Goal: Information Seeking & Learning: Learn about a topic

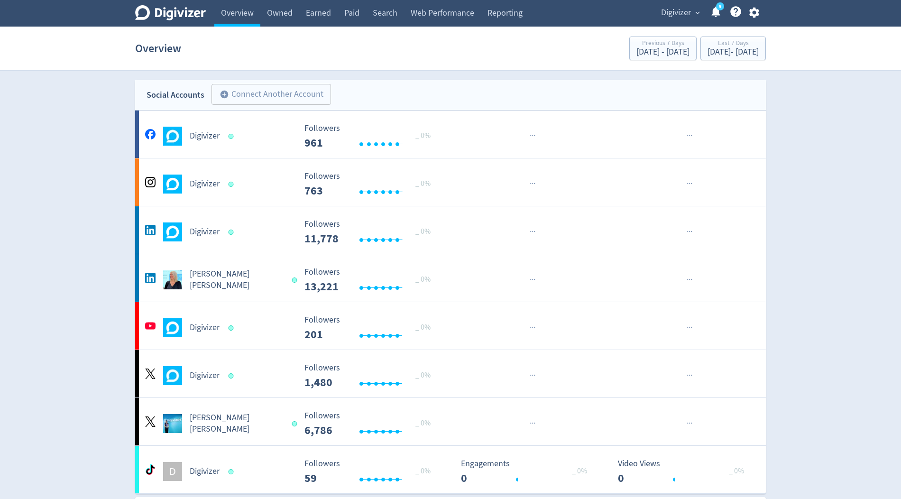
click at [674, 13] on span "Digivizer" at bounding box center [676, 12] width 30 height 15
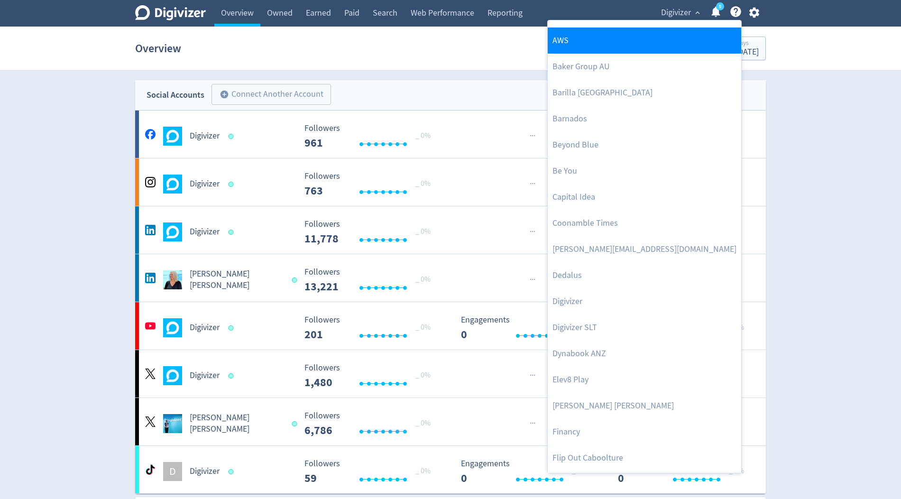
scroll to position [123, 0]
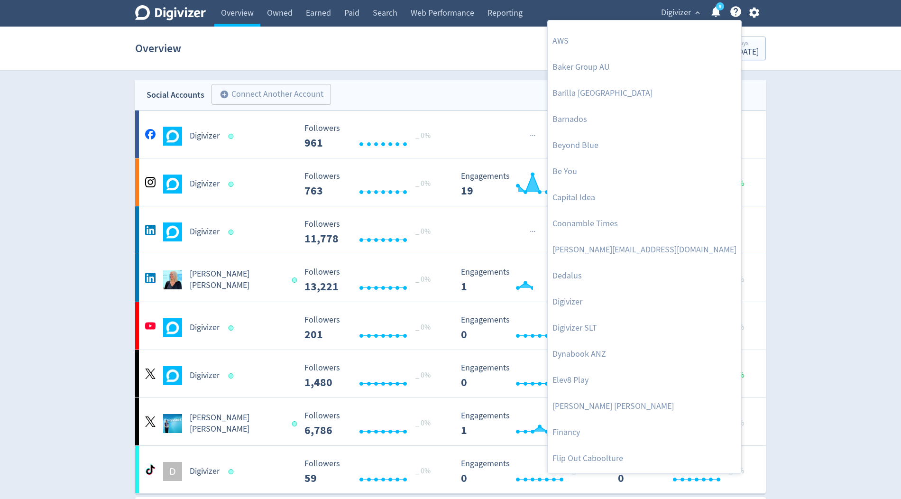
click at [406, 289] on div at bounding box center [450, 249] width 901 height 499
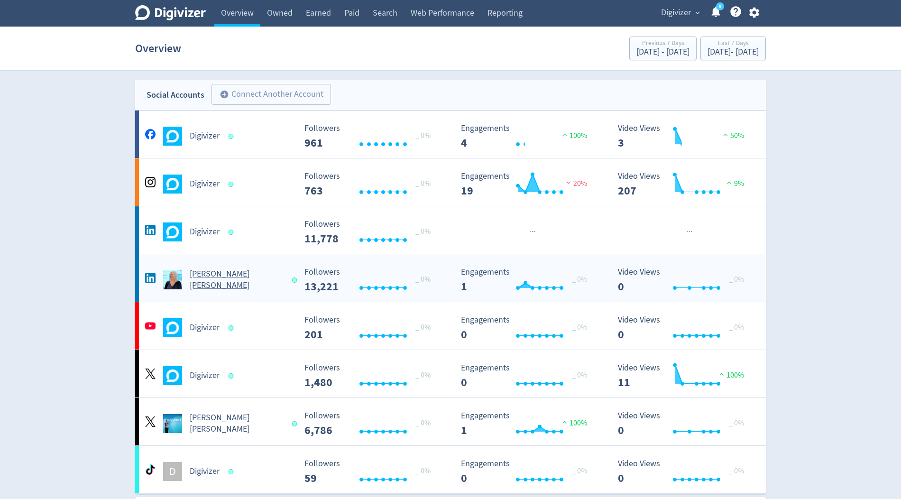
click at [421, 280] on span "_ 0%" at bounding box center [422, 279] width 15 height 9
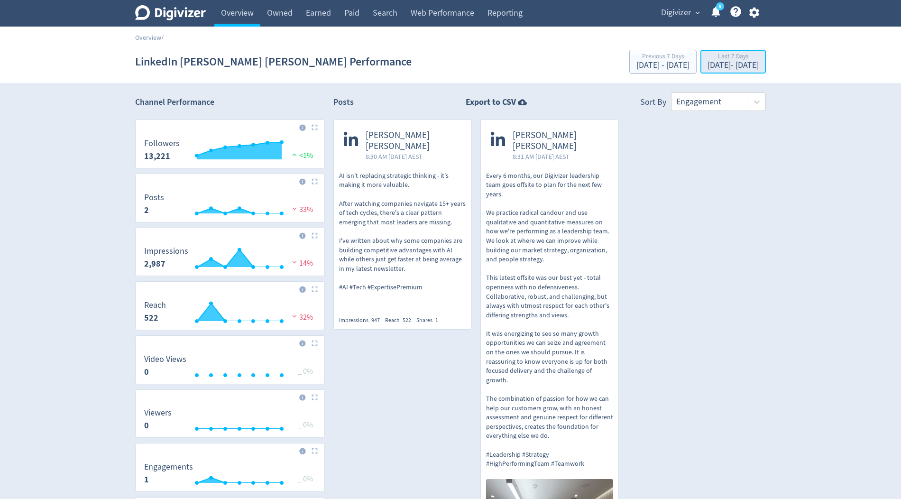
click at [708, 64] on div "[DATE] - [DATE]" at bounding box center [733, 65] width 51 height 9
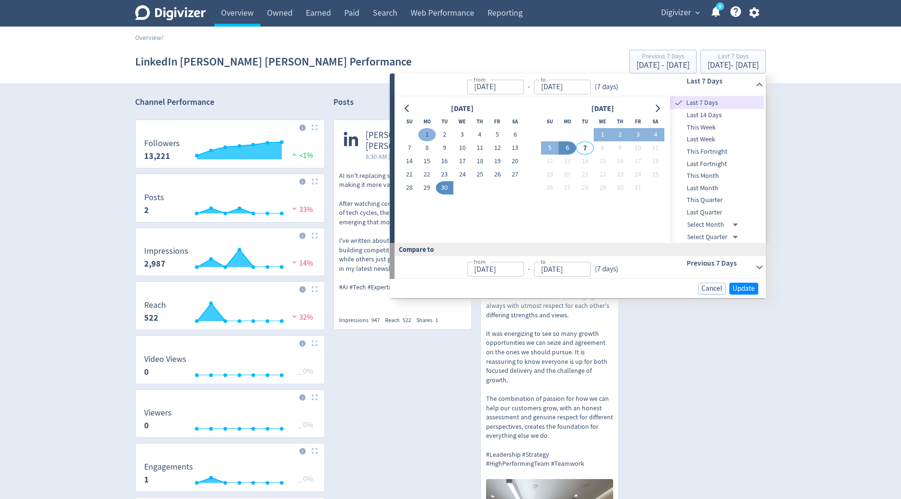
click at [425, 135] on button "1" at bounding box center [427, 134] width 18 height 13
type input "[DATE]"
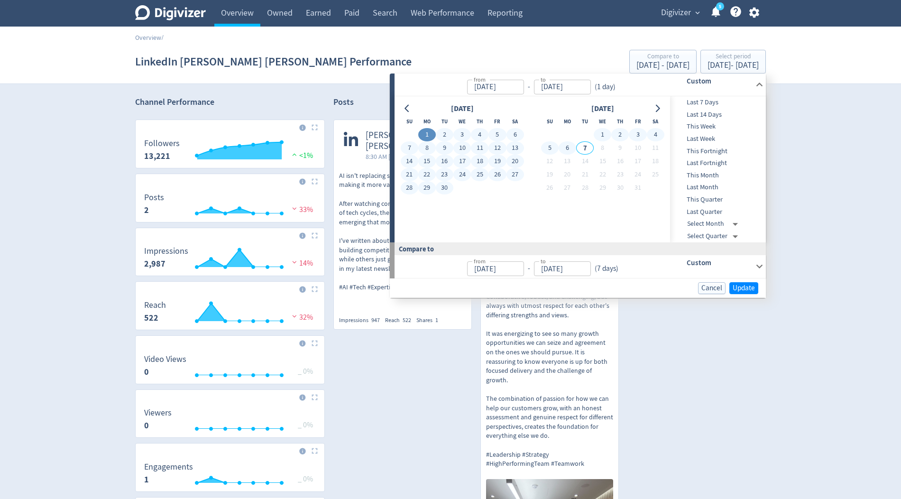
click at [572, 147] on button "6" at bounding box center [568, 147] width 18 height 13
type input "[DATE]"
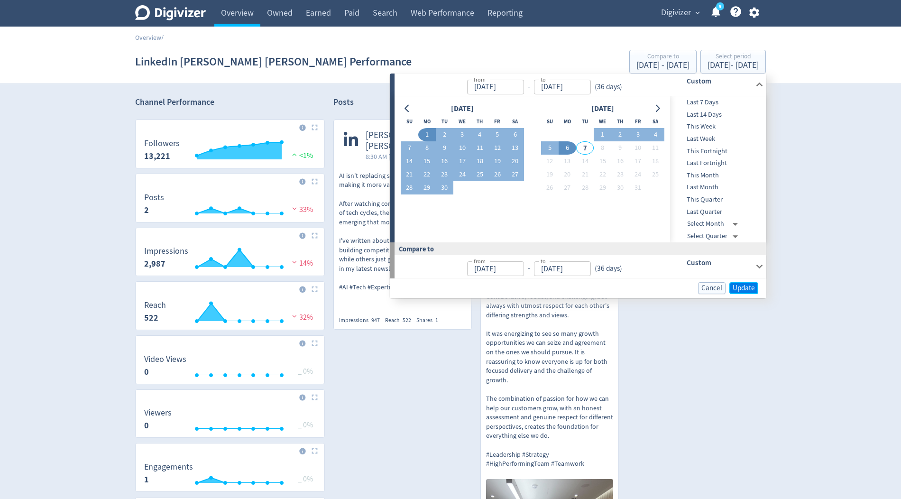
click at [744, 286] on span "Update" at bounding box center [744, 288] width 22 height 7
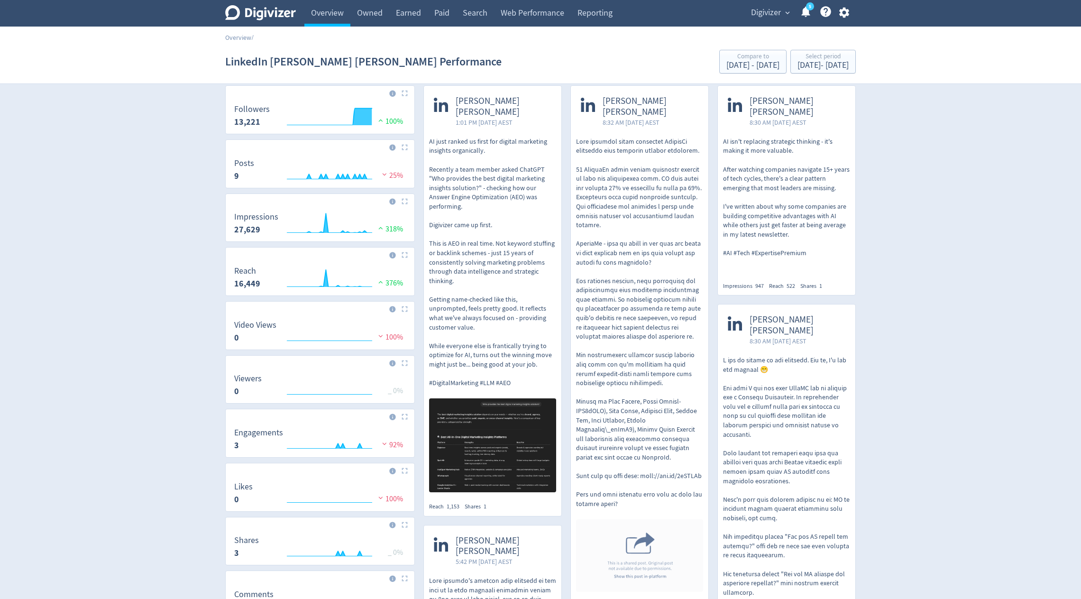
scroll to position [36, 0]
click at [771, 13] on span "Digivizer" at bounding box center [766, 12] width 30 height 15
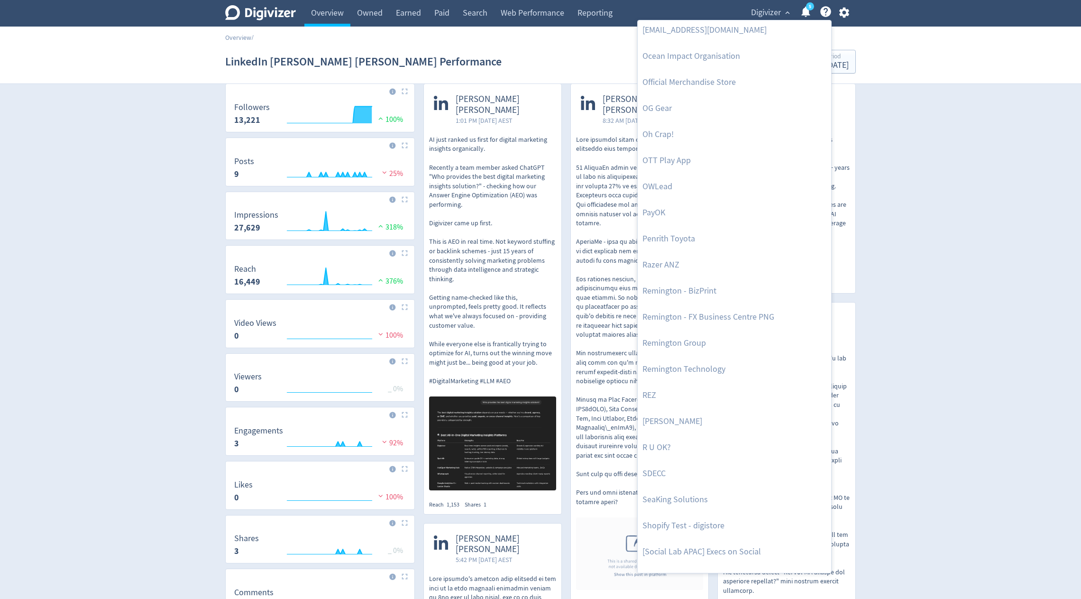
scroll to position [2004, 0]
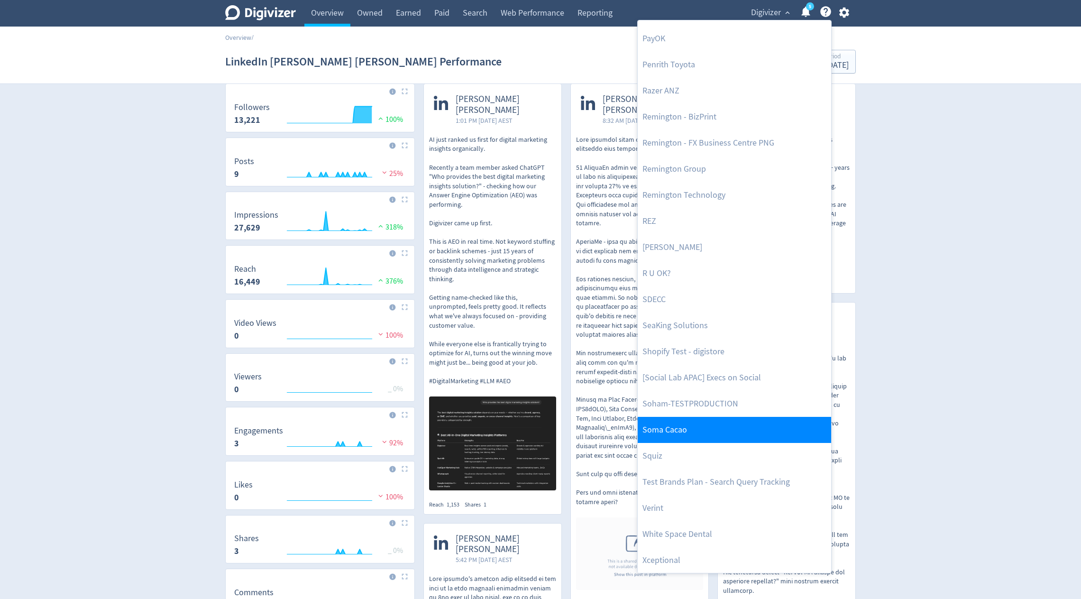
click at [661, 424] on link "Soma Cacao" at bounding box center [735, 430] width 194 height 26
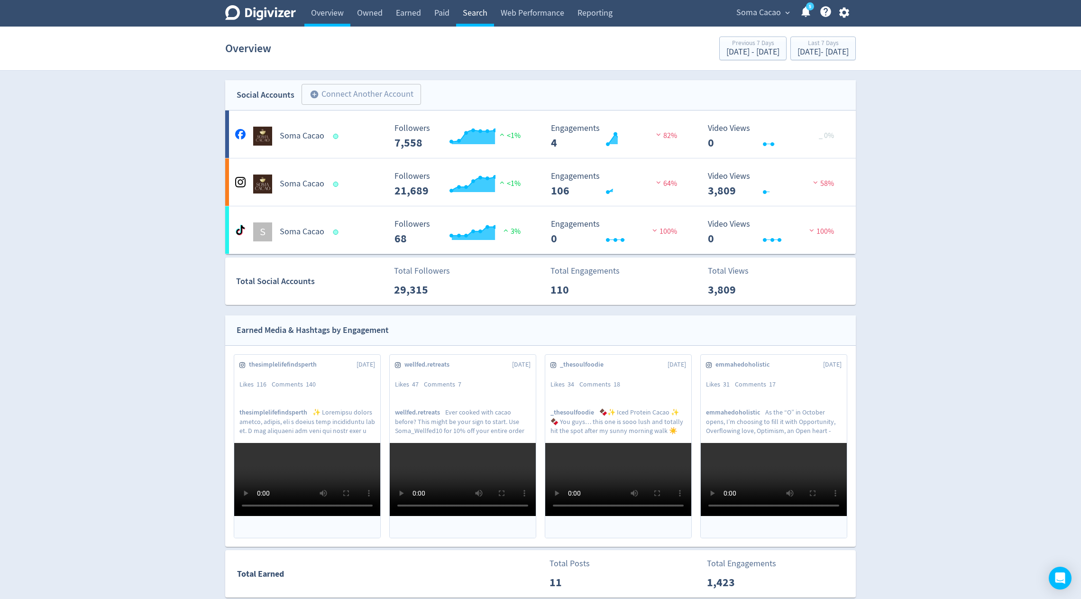
click at [469, 12] on link "Search" at bounding box center [475, 13] width 38 height 27
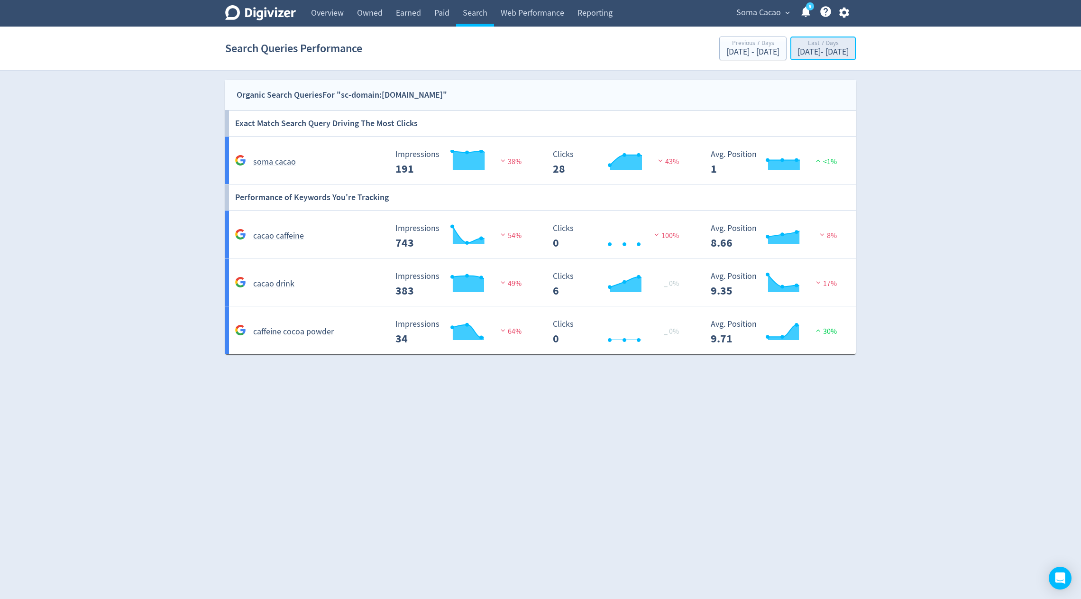
click at [800, 56] on div "[DATE] - [DATE]" at bounding box center [823, 52] width 51 height 9
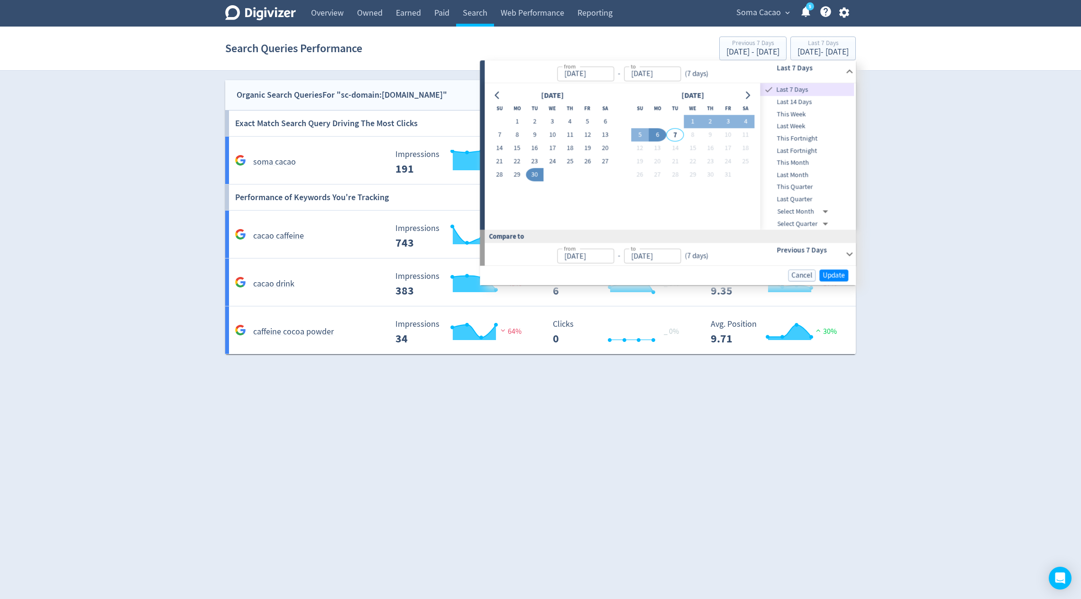
click at [808, 173] on span "Last Month" at bounding box center [808, 175] width 94 height 10
type input "[DATE]"
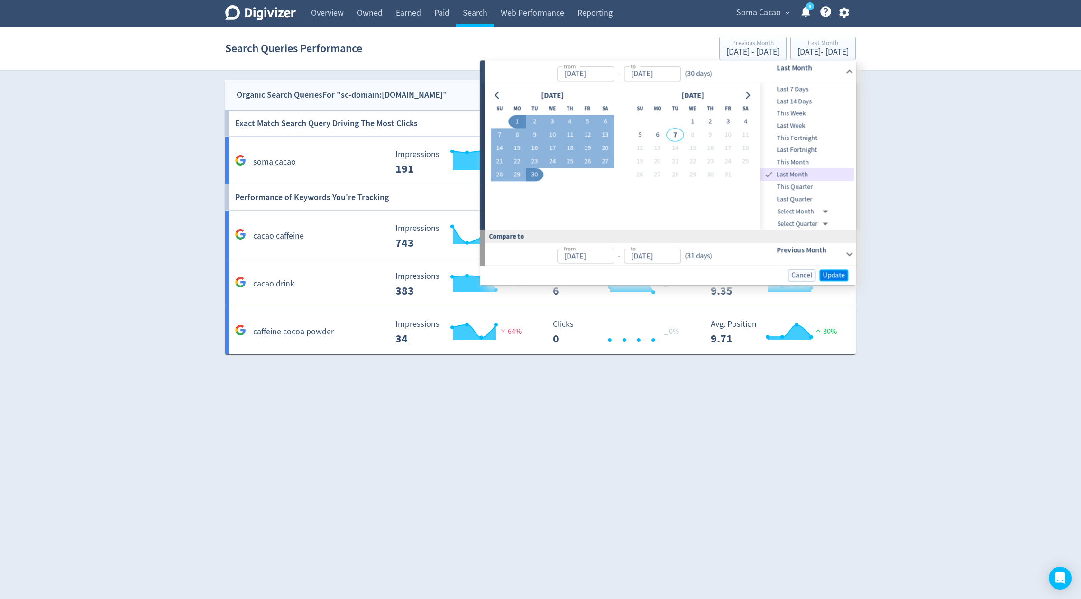
click at [834, 272] on span "Update" at bounding box center [834, 275] width 22 height 7
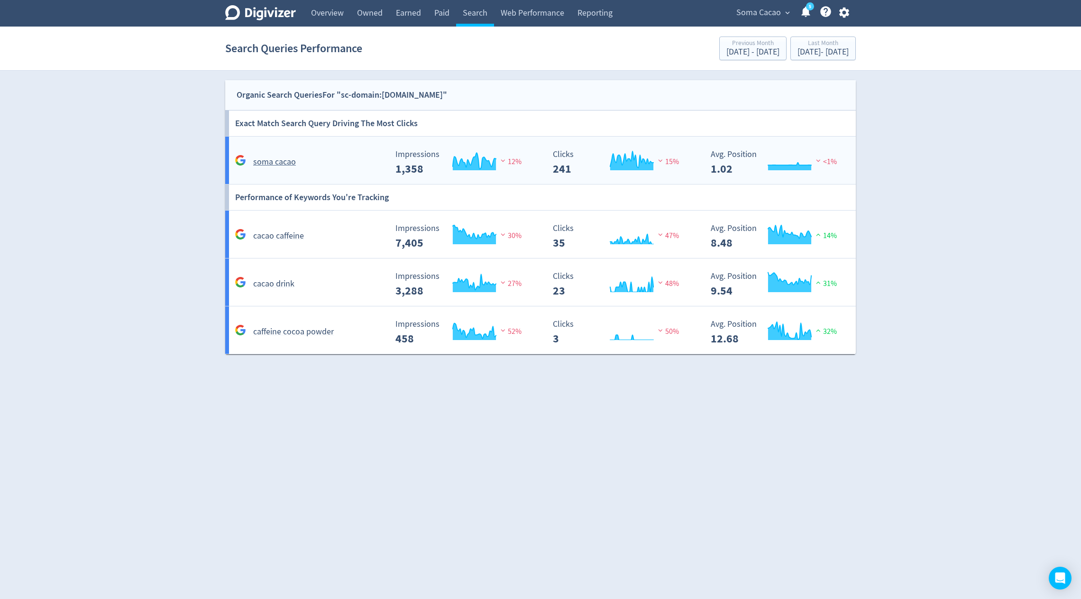
click at [421, 154] on rect "\a Impressions\a 1,358\a" at bounding box center [462, 162] width 142 height 25
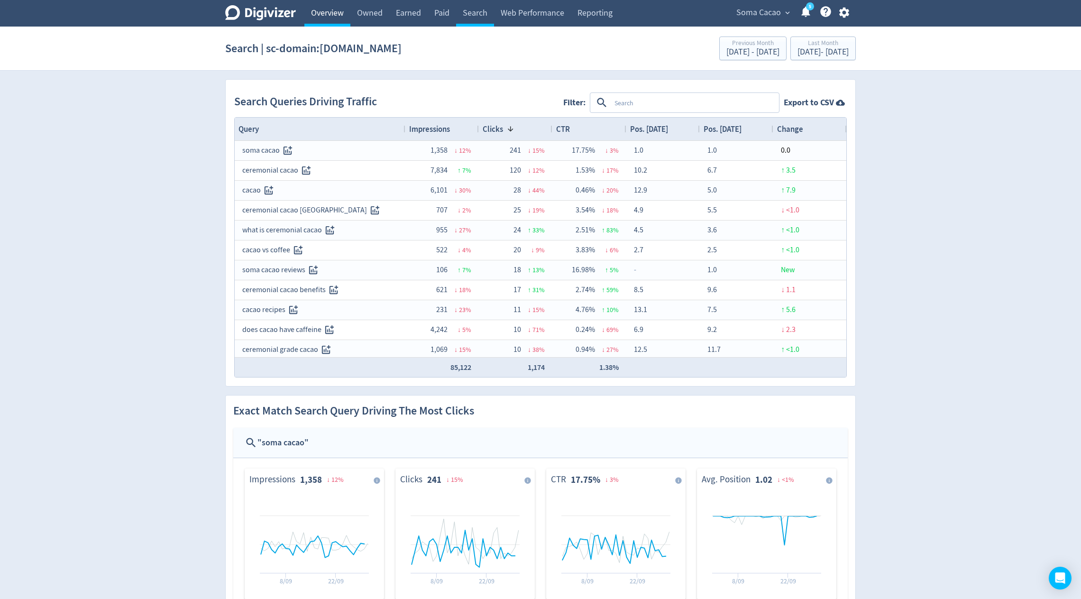
click at [321, 6] on link "Overview" at bounding box center [328, 13] width 46 height 27
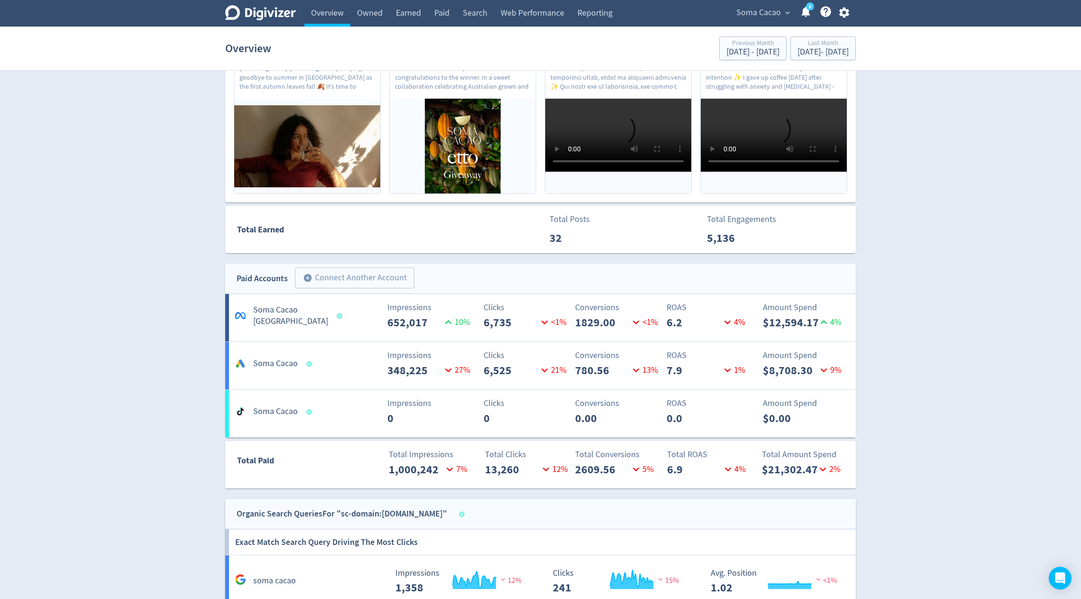
scroll to position [345, 0]
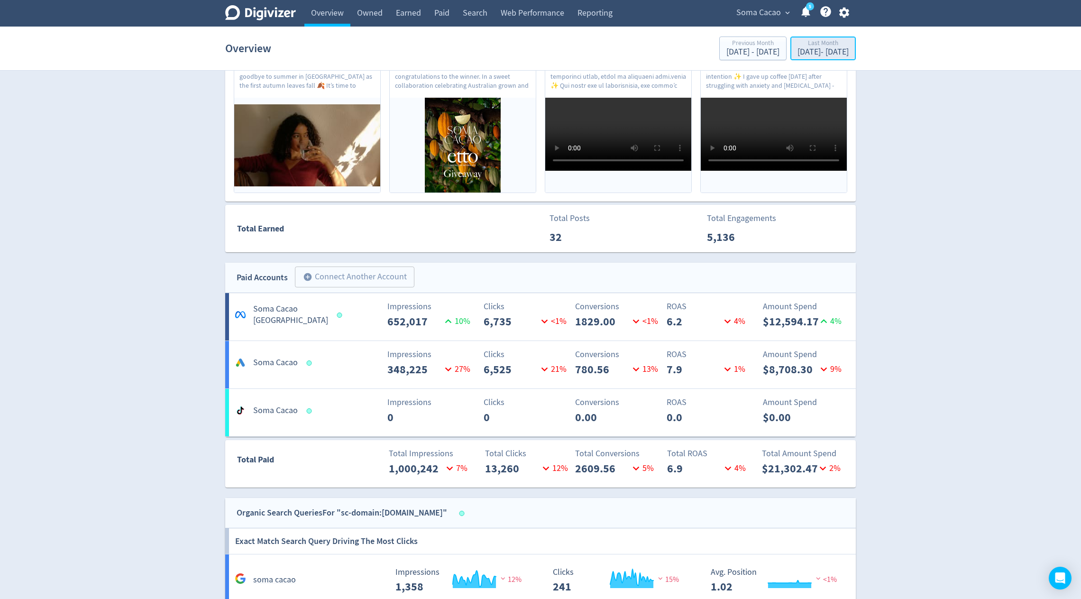
click at [798, 46] on div "Last Month" at bounding box center [823, 44] width 51 height 8
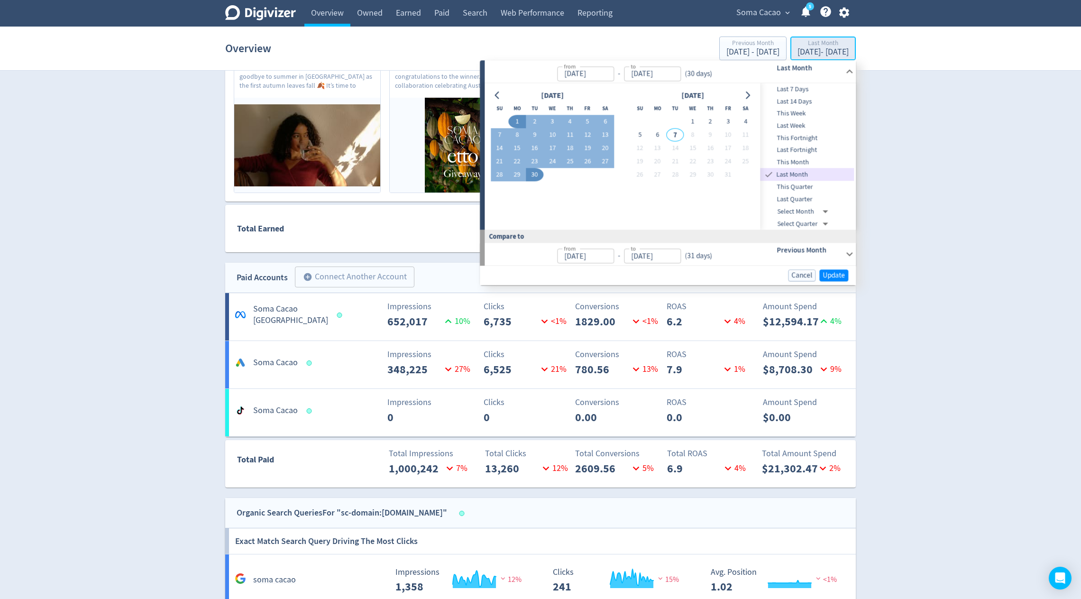
type input "[DATE]"
click at [495, 96] on icon "Go to previous month" at bounding box center [498, 96] width 8 height 8
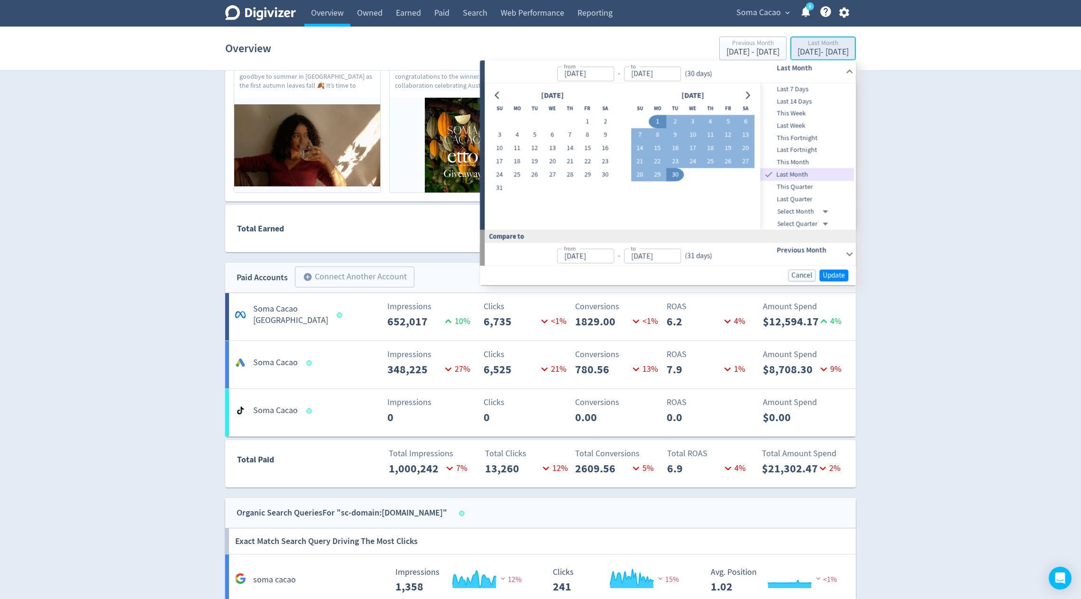
click at [798, 50] on div "[DATE] - [DATE]" at bounding box center [823, 52] width 51 height 9
click at [583, 121] on button "1" at bounding box center [588, 121] width 18 height 13
type input "[DATE]"
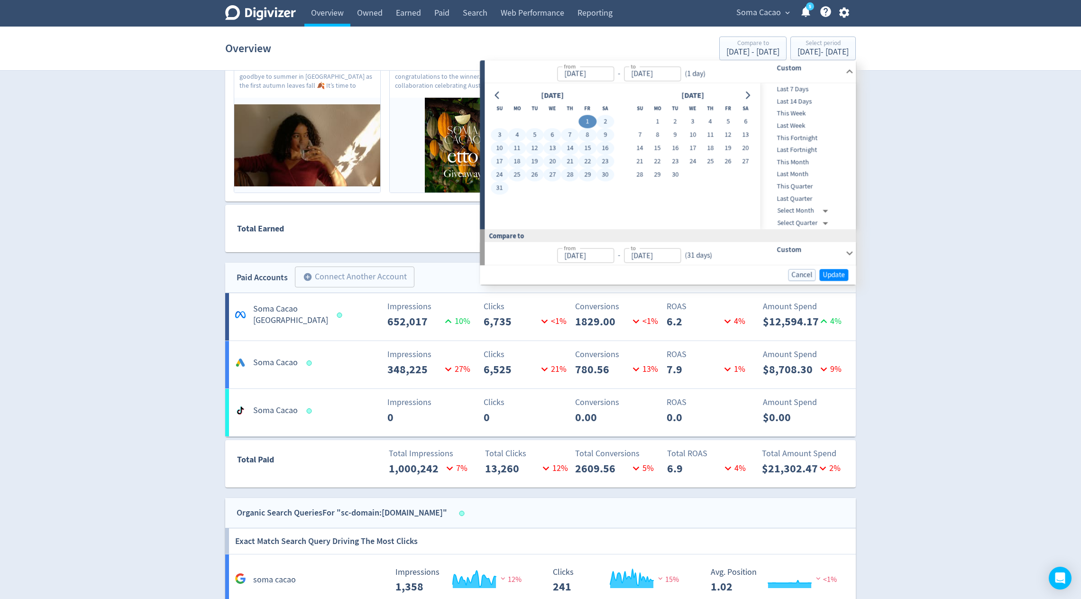
click at [498, 188] on button "31" at bounding box center [500, 188] width 18 height 13
type input "[DATE]"
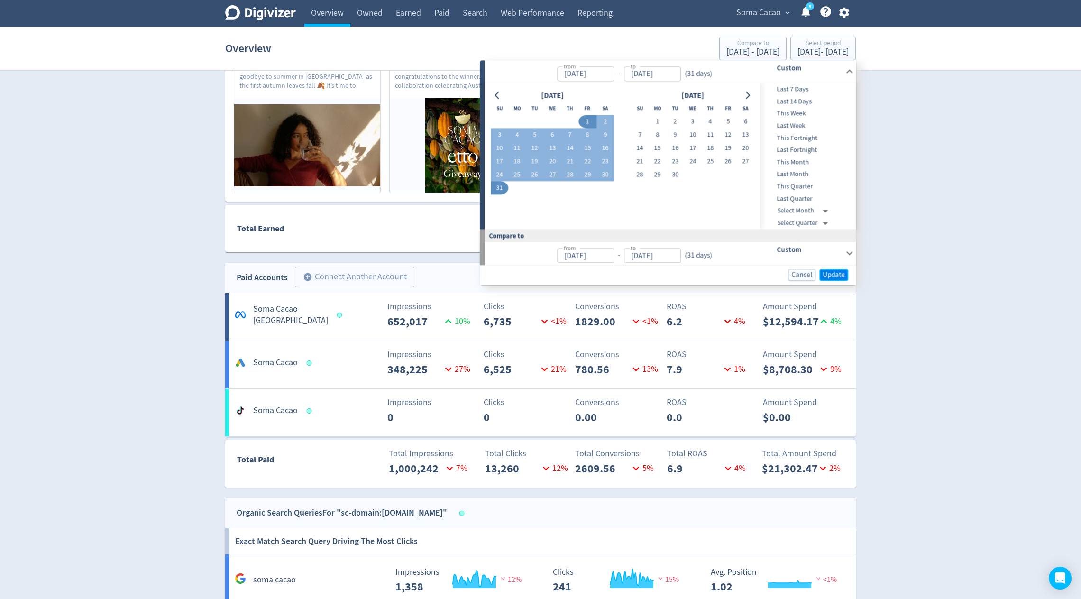
click at [848, 275] on button "Update" at bounding box center [834, 275] width 29 height 12
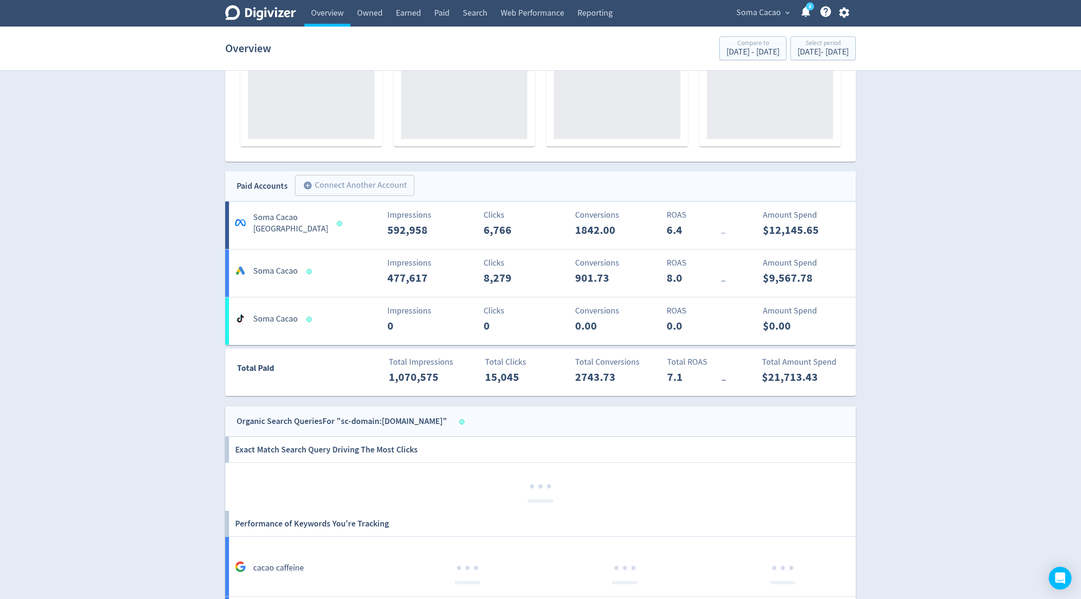
click at [835, 275] on div "$9,567.78" at bounding box center [806, 277] width 86 height 17
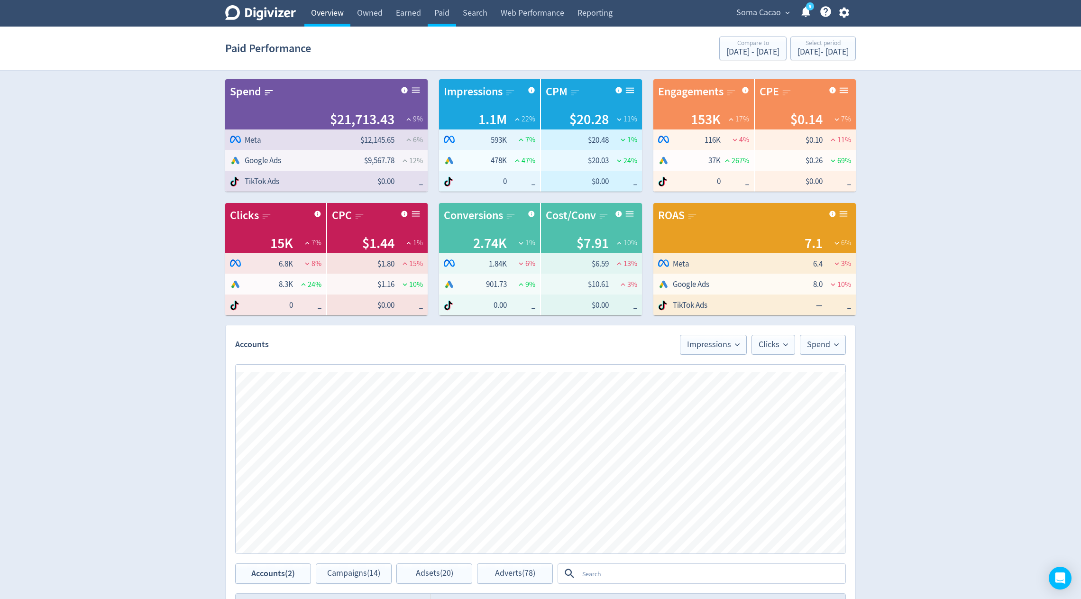
click at [327, 19] on link "Overview" at bounding box center [328, 13] width 46 height 27
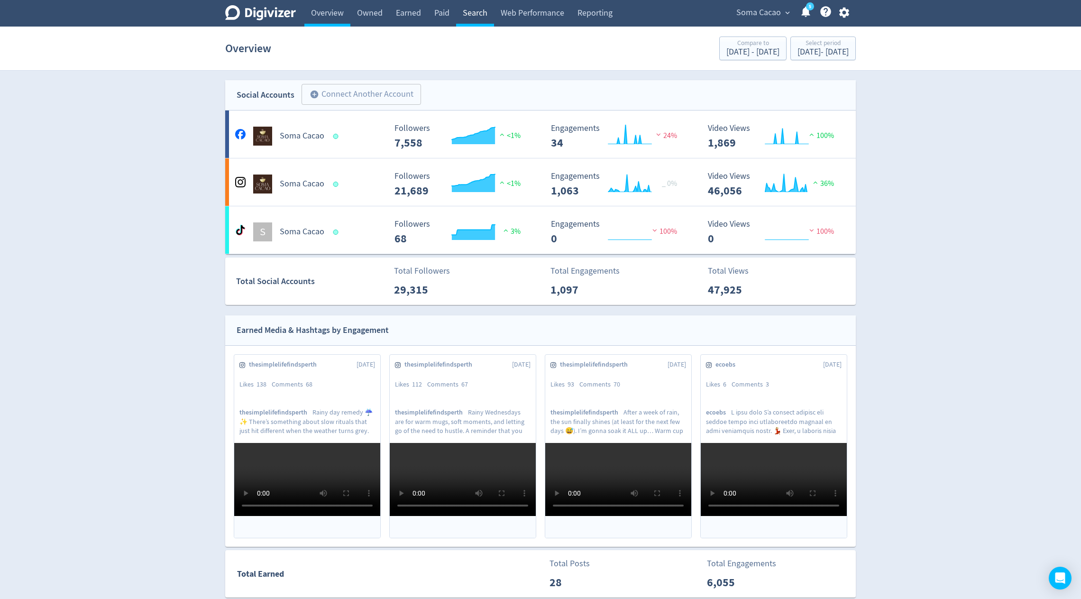
click at [484, 14] on link "Search" at bounding box center [475, 13] width 38 height 27
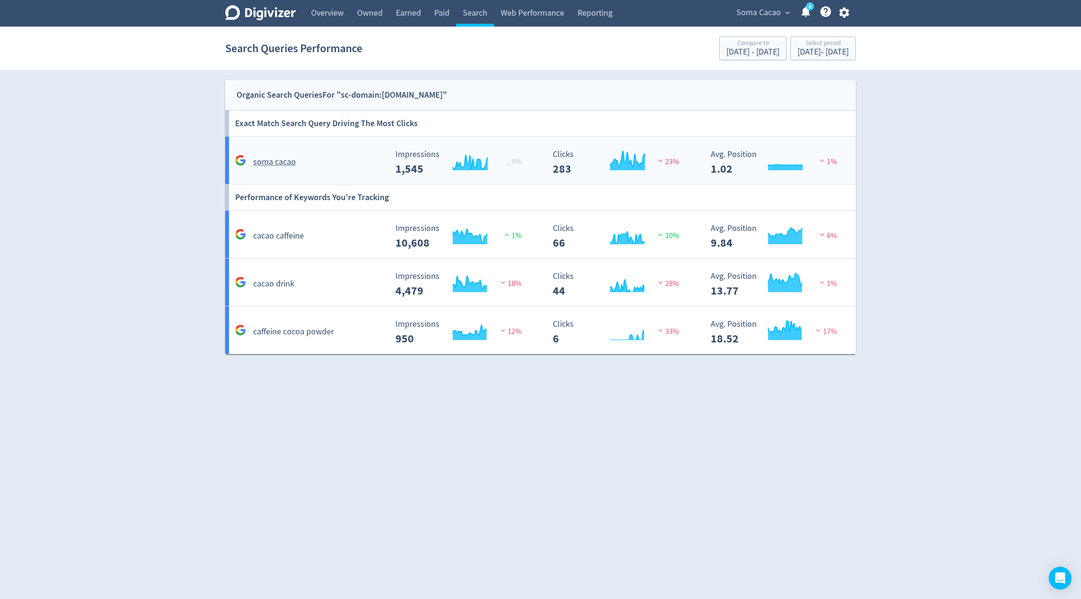
click at [359, 142] on div "soma cacao Created with Highcharts 10.3.3 Impressions 1,545 _ 0% Created with H…" at bounding box center [542, 160] width 635 height 47
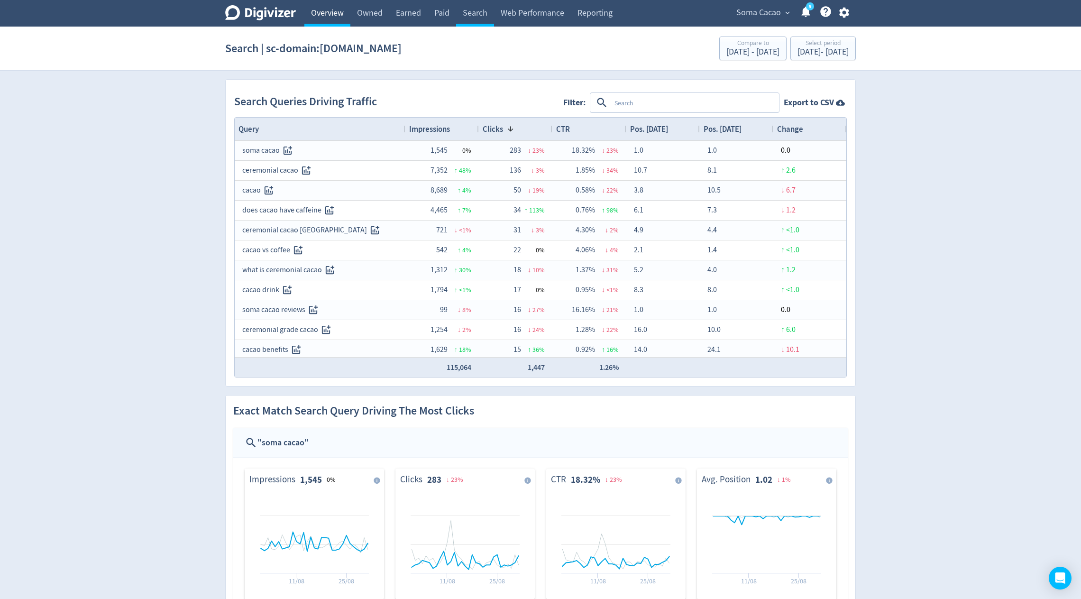
click at [315, 18] on link "Overview" at bounding box center [328, 13] width 46 height 27
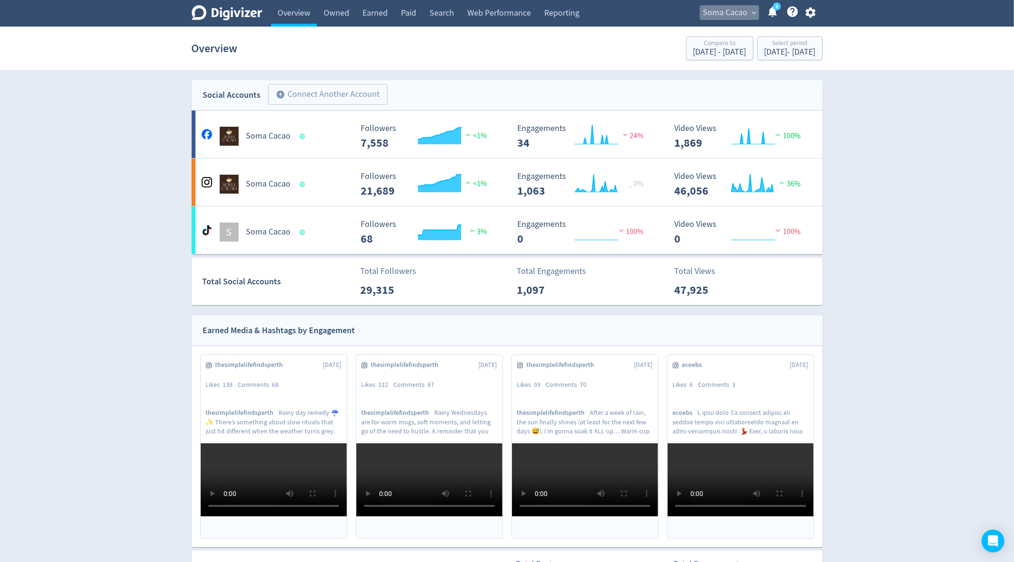
click at [716, 10] on span "Soma Cacao" at bounding box center [725, 12] width 45 height 15
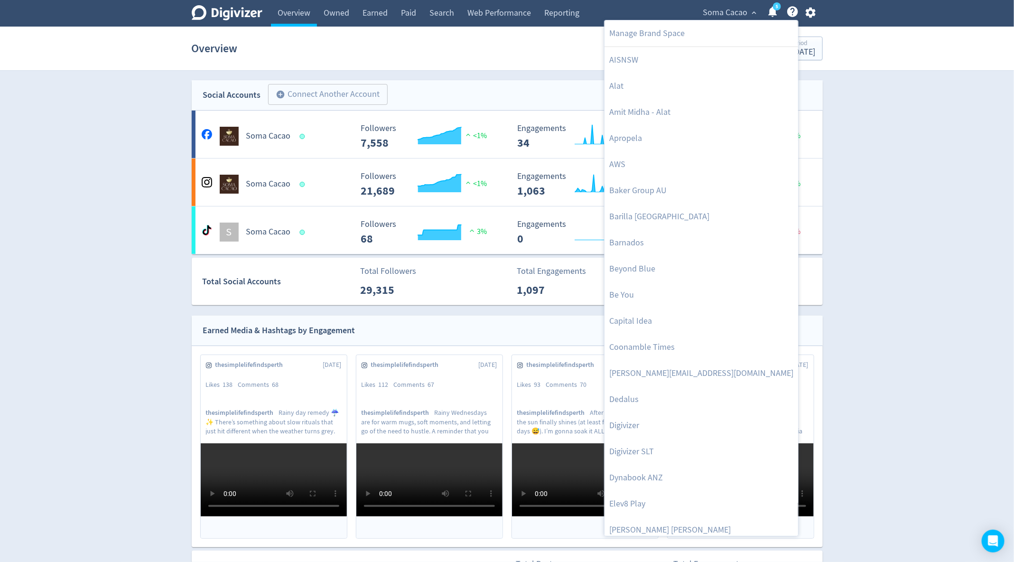
click at [901, 79] on div at bounding box center [507, 281] width 1014 height 562
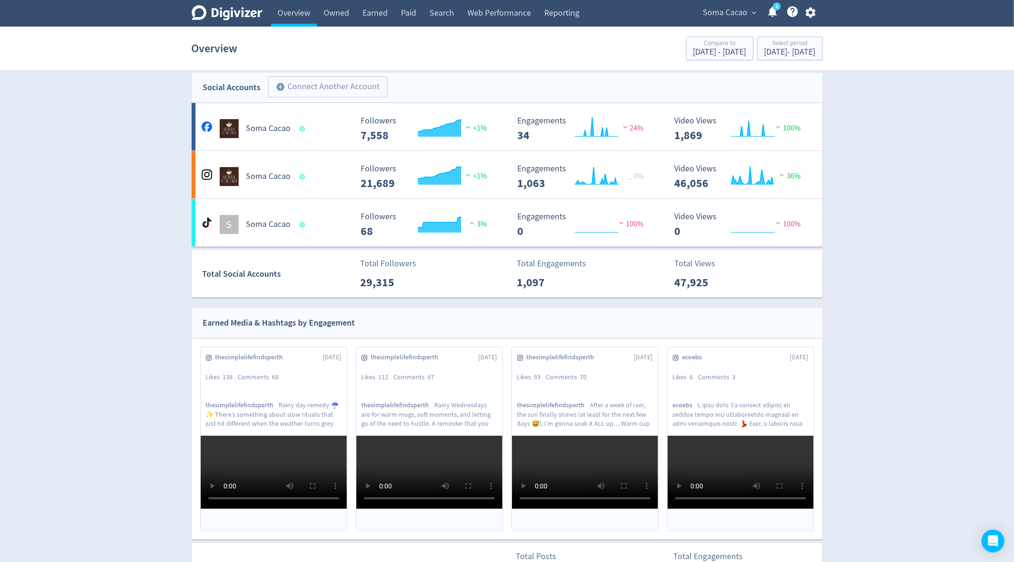
scroll to position [7, 0]
click at [817, 15] on icon "button" at bounding box center [810, 12] width 13 height 13
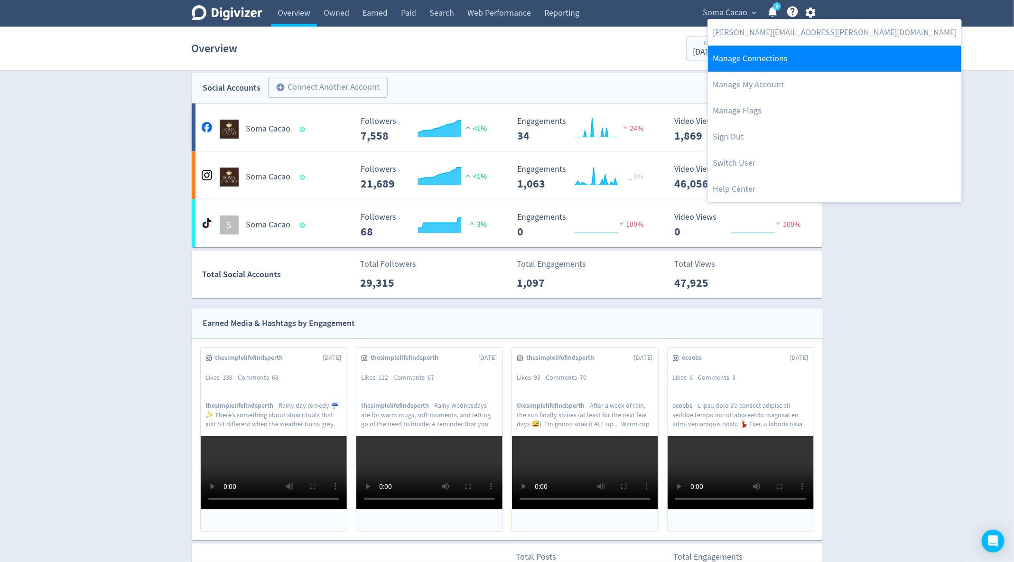
click at [784, 56] on link "Manage Connections" at bounding box center [834, 59] width 253 height 26
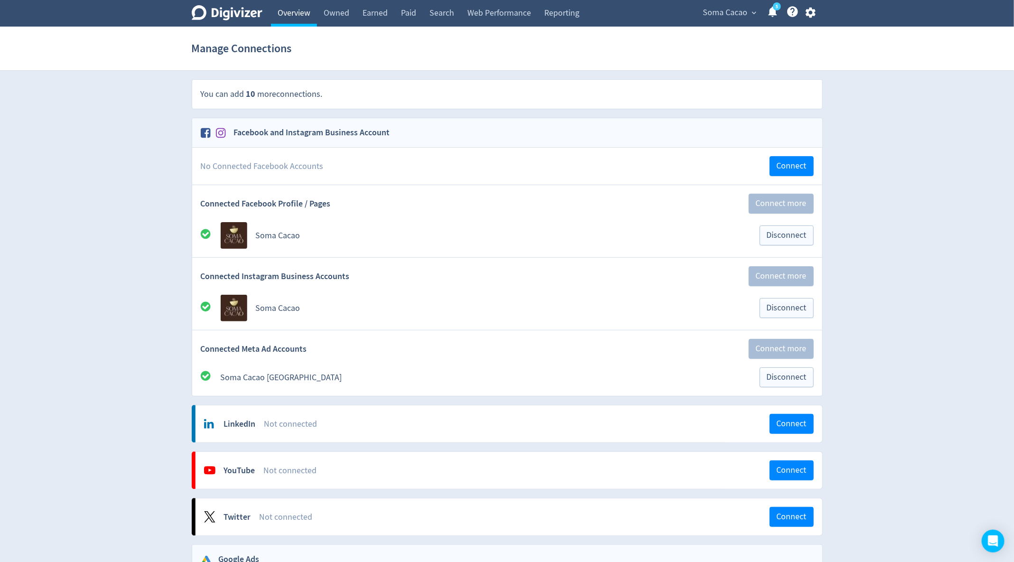
click at [295, 18] on link "Overview" at bounding box center [294, 13] width 46 height 27
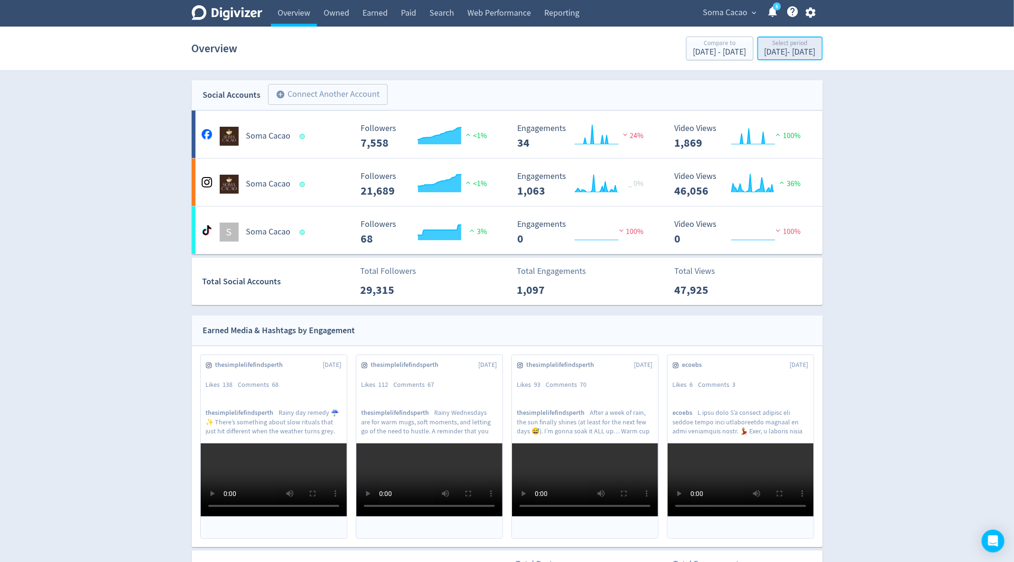
click at [764, 55] on div "[DATE] - [DATE]" at bounding box center [789, 52] width 51 height 9
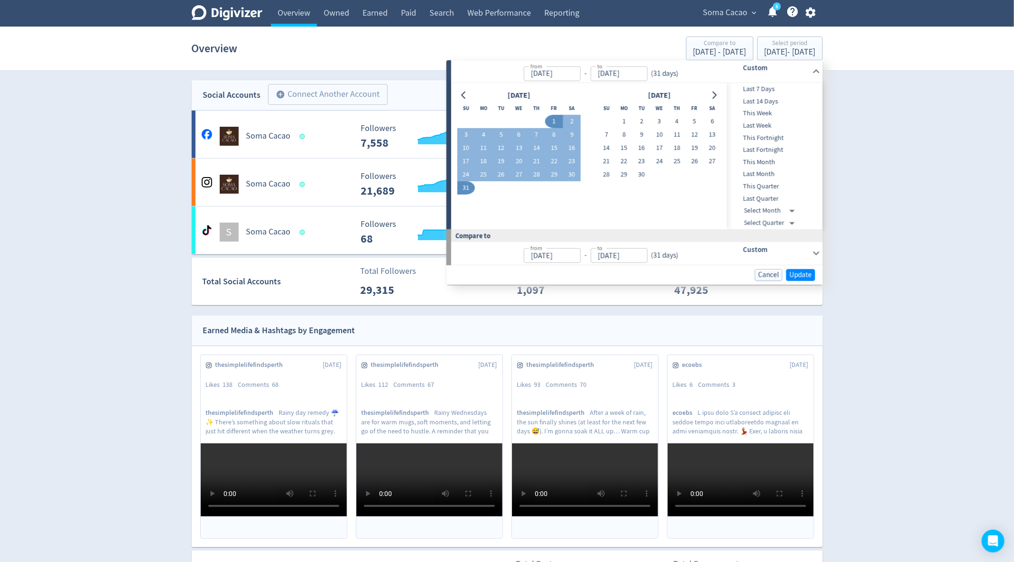
click at [770, 173] on span "Last Month" at bounding box center [774, 174] width 94 height 10
type input "[DATE]"
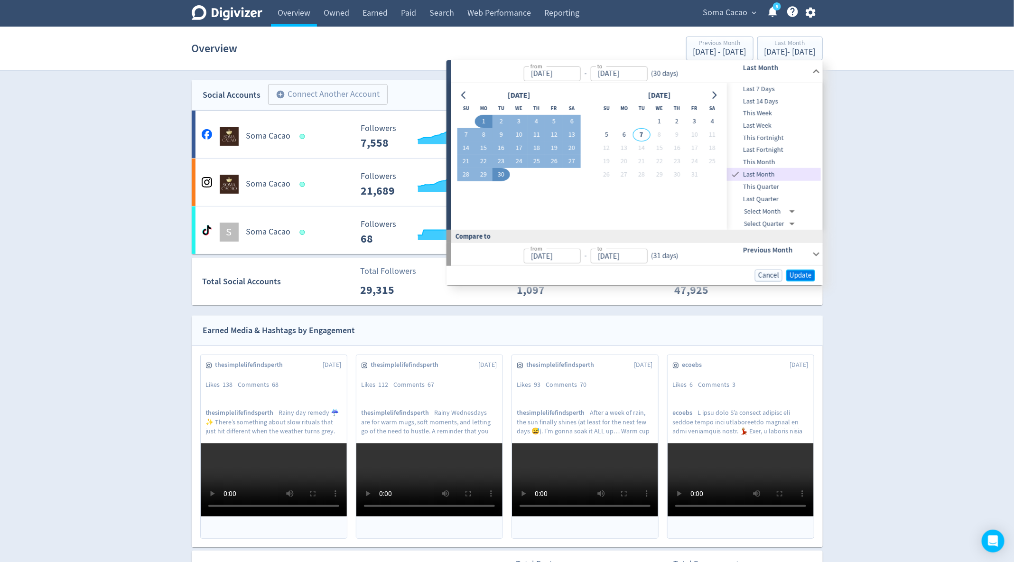
click at [811, 272] on span "Update" at bounding box center [800, 275] width 22 height 7
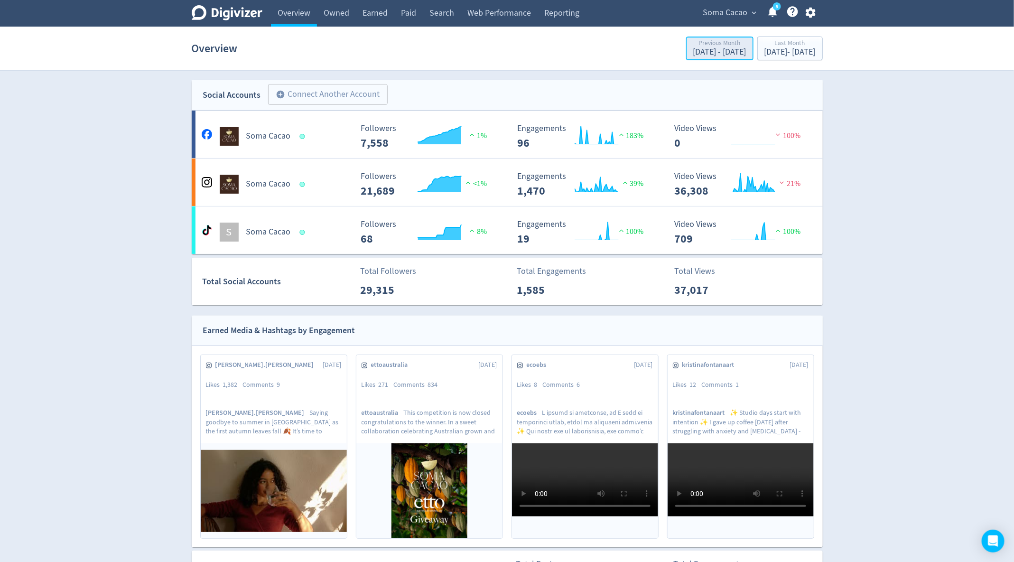
click at [693, 52] on div "[DATE] - [DATE]" at bounding box center [719, 52] width 53 height 9
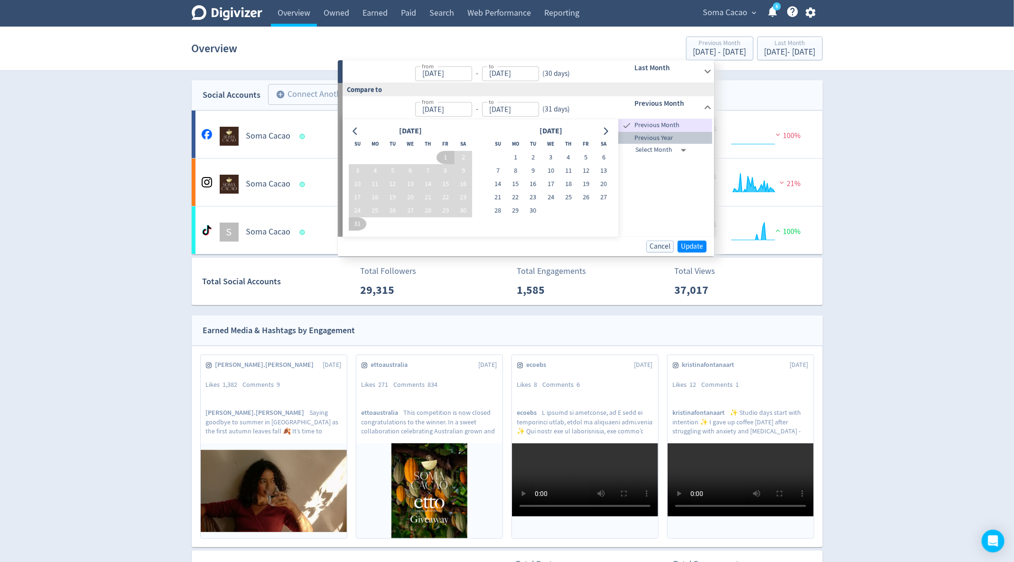
click at [659, 137] on span "Previous Year" at bounding box center [666, 138] width 94 height 10
type input "[DATE]"
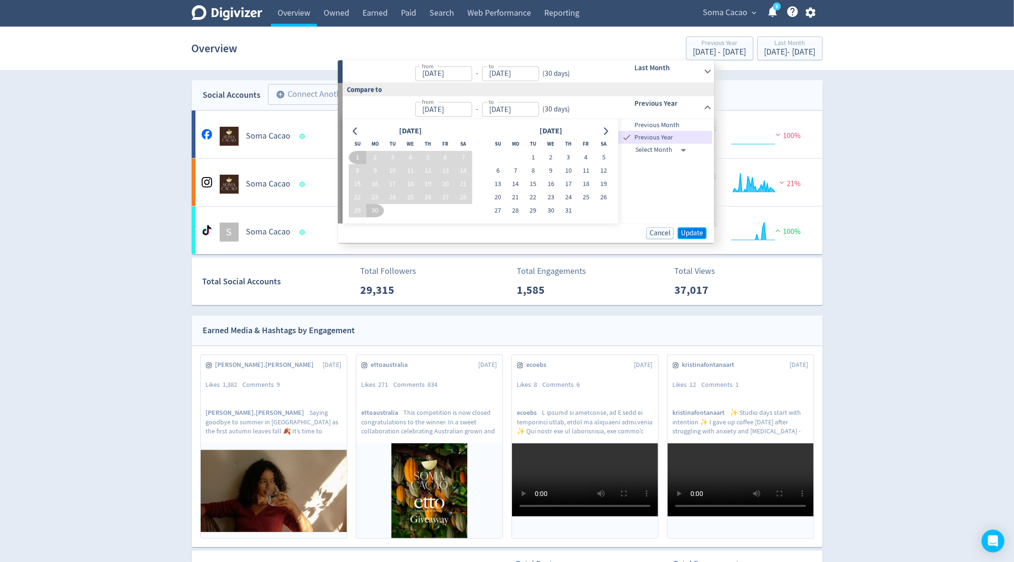
click at [691, 231] on span "Update" at bounding box center [692, 232] width 22 height 7
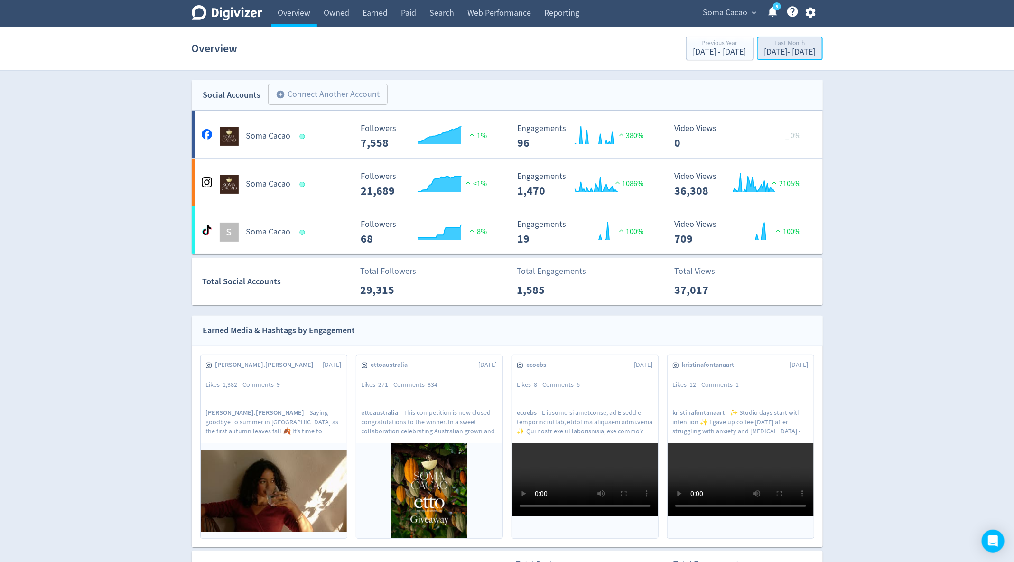
click at [764, 49] on div "[DATE] - [DATE]" at bounding box center [789, 52] width 51 height 9
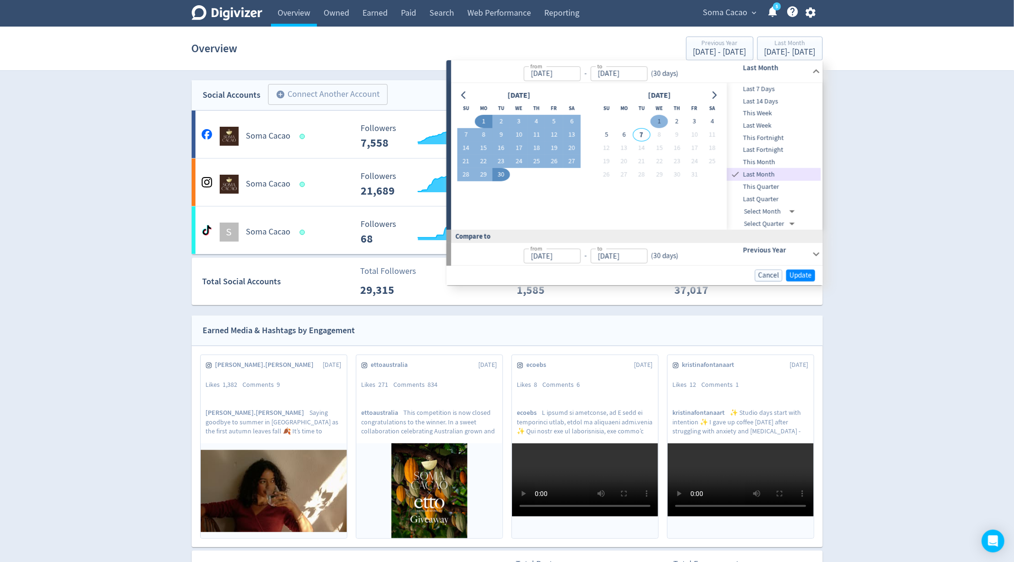
click at [661, 120] on button "1" at bounding box center [659, 121] width 18 height 13
type input "[DATE]"
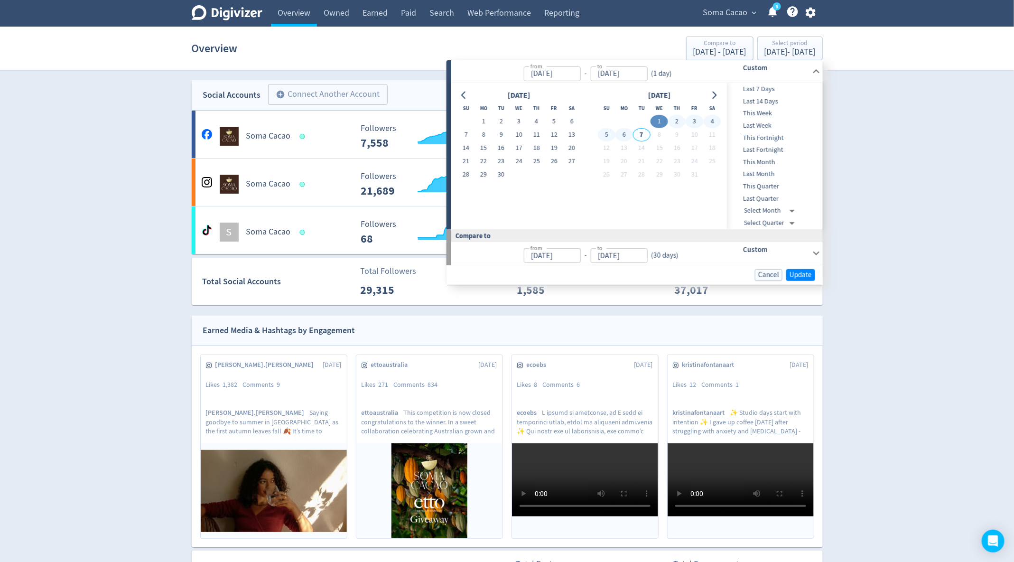
click at [625, 131] on button "6" at bounding box center [624, 134] width 18 height 13
type input "[DATE]"
click at [806, 277] on span "Update" at bounding box center [800, 274] width 22 height 7
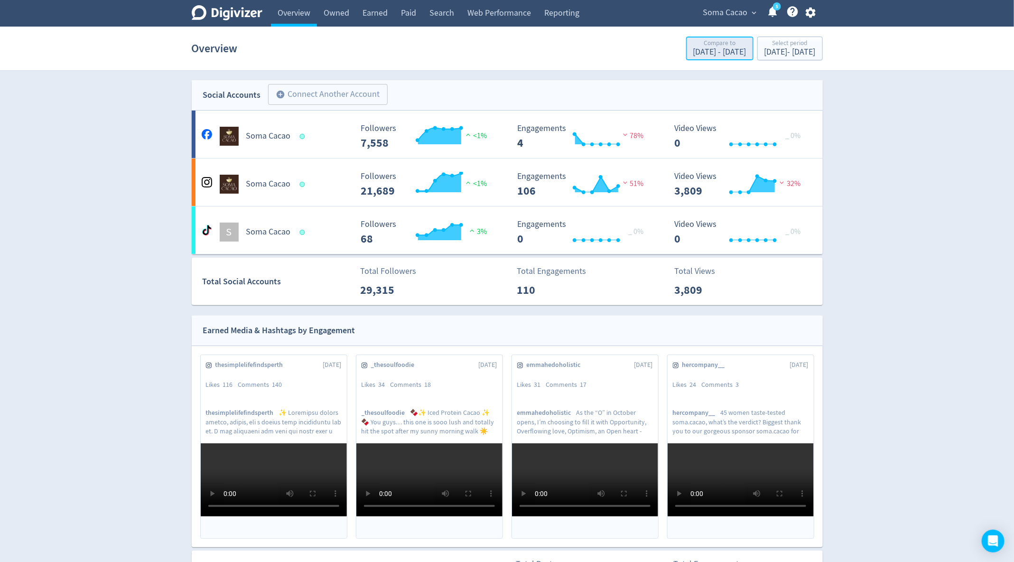
click at [693, 48] on div "[DATE] - [DATE]" at bounding box center [719, 52] width 53 height 9
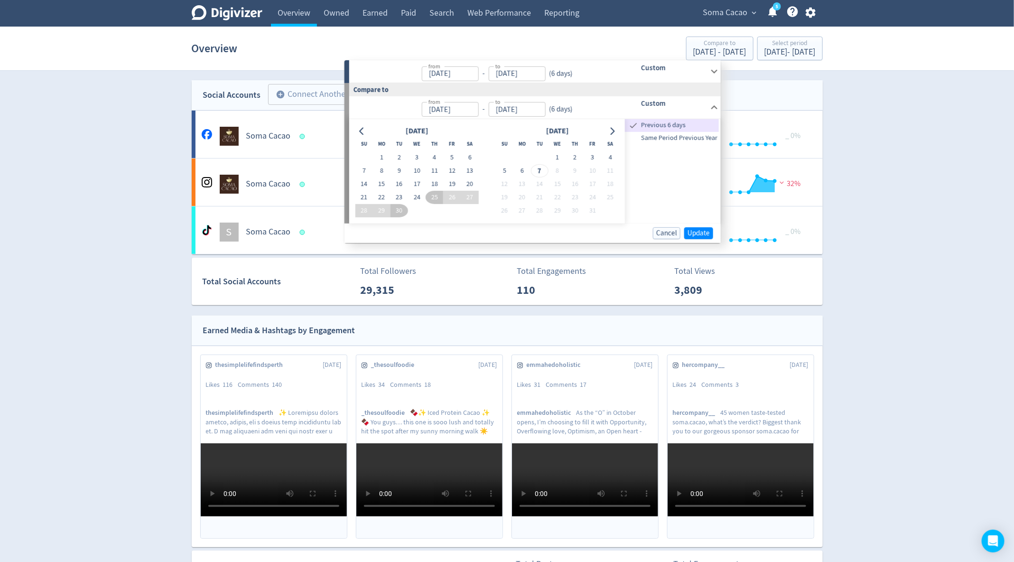
click at [669, 138] on span "Same Period Previous Year" at bounding box center [672, 138] width 94 height 10
type input "[DATE]"
click at [700, 231] on span "Update" at bounding box center [698, 232] width 22 height 7
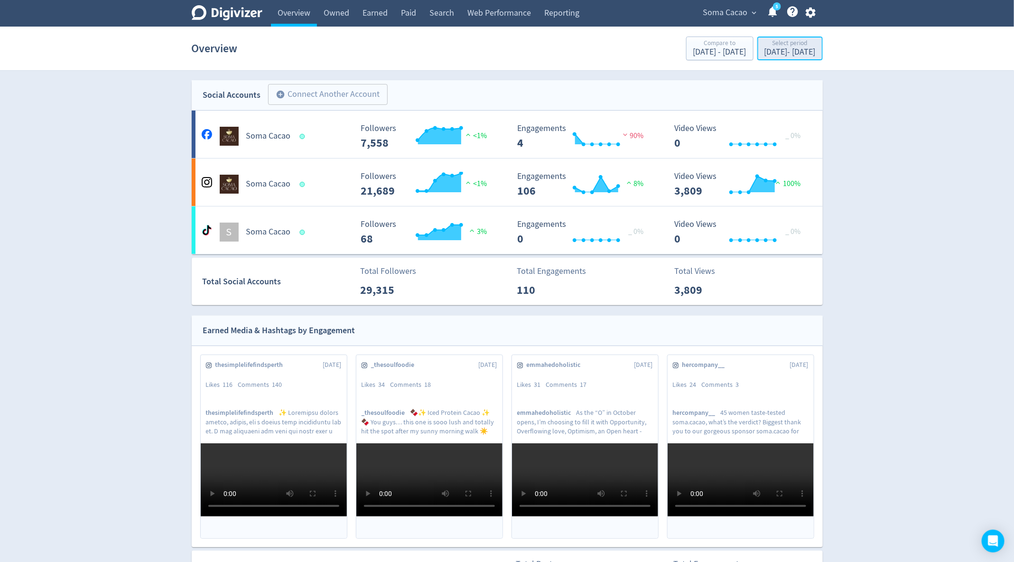
click at [764, 50] on div "[DATE] - [DATE]" at bounding box center [789, 52] width 51 height 9
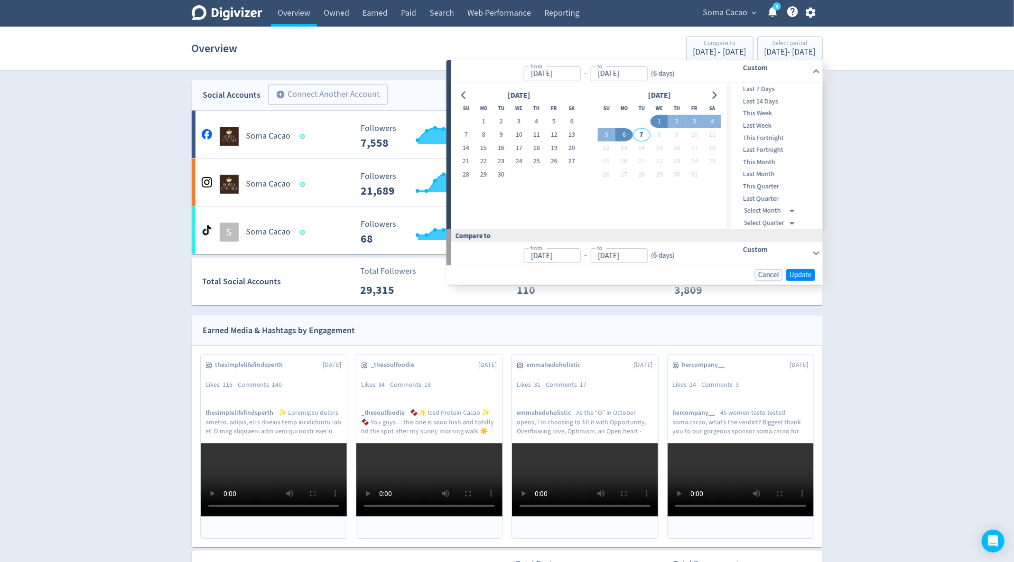
click at [653, 118] on button "1" at bounding box center [659, 121] width 18 height 13
click at [623, 134] on button "6" at bounding box center [624, 134] width 18 height 13
type input "[DATE]"
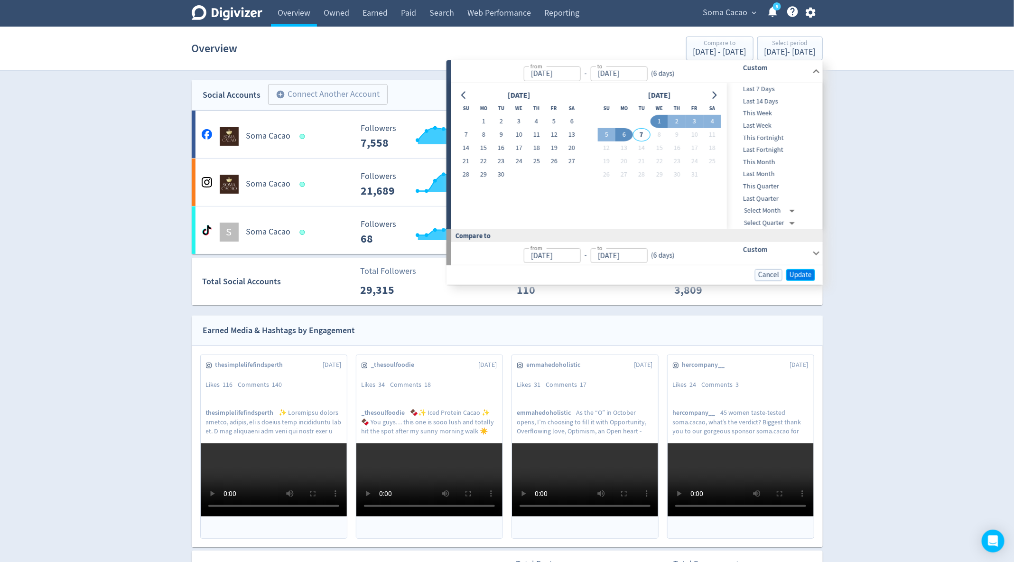
click at [798, 274] on span "Update" at bounding box center [800, 274] width 22 height 7
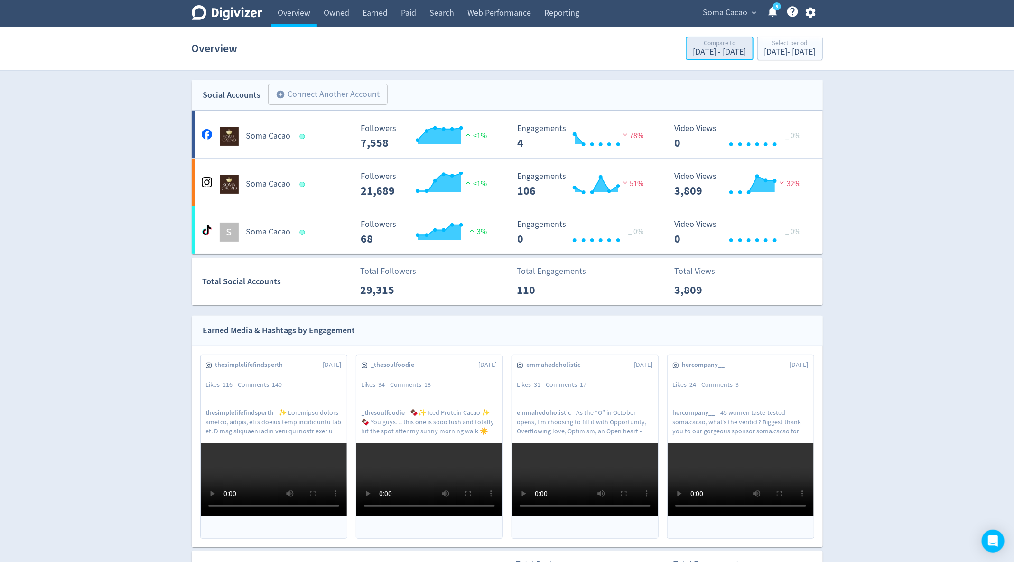
click at [701, 54] on div "[DATE] - [DATE]" at bounding box center [719, 52] width 53 height 9
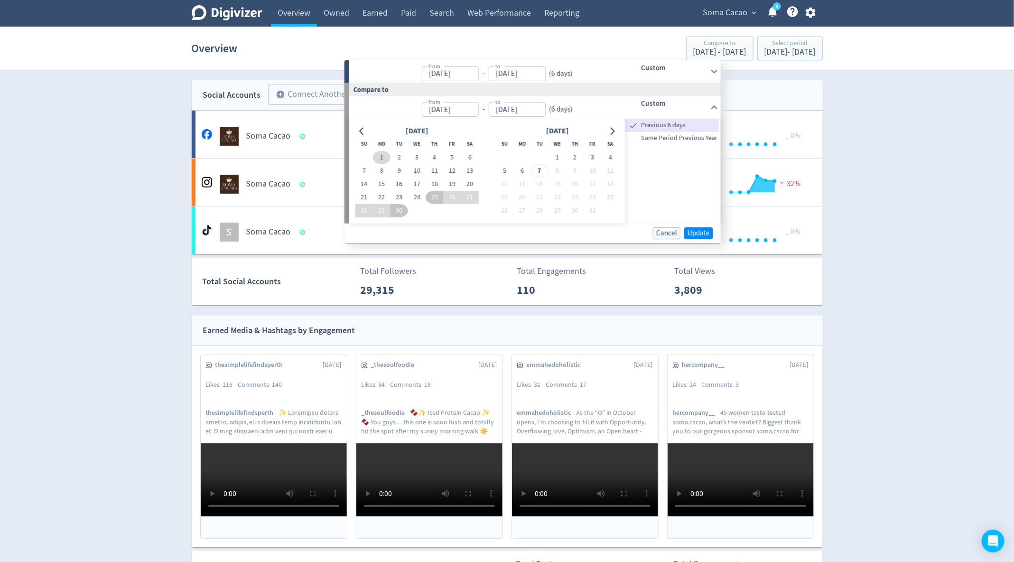
click at [386, 152] on button "1" at bounding box center [382, 157] width 18 height 13
type input "[DATE]"
click at [470, 155] on button "6" at bounding box center [470, 157] width 18 height 13
type input "[DATE]"
click at [699, 234] on span "Update" at bounding box center [698, 232] width 22 height 7
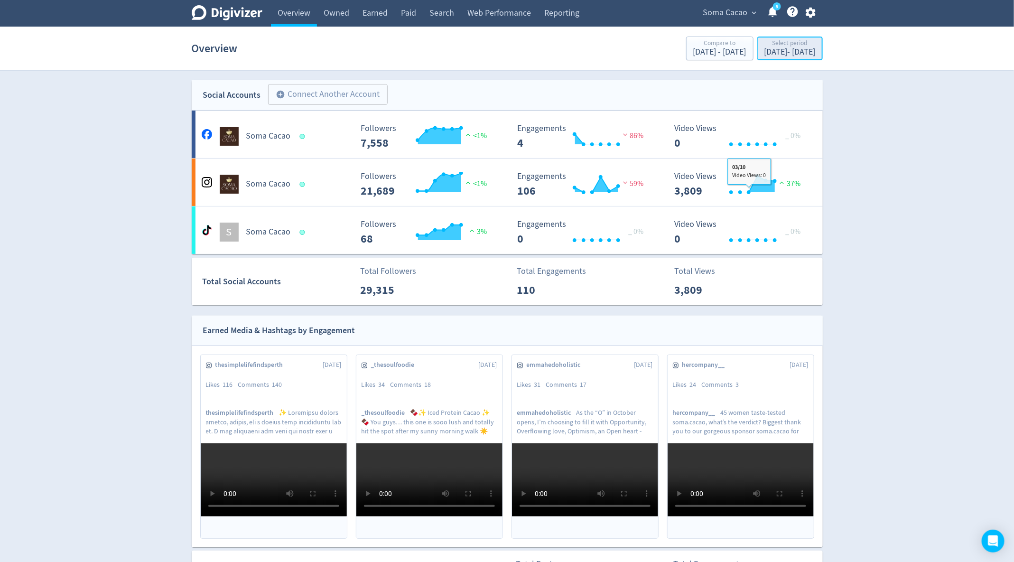
click at [778, 44] on div "Select period" at bounding box center [789, 44] width 51 height 8
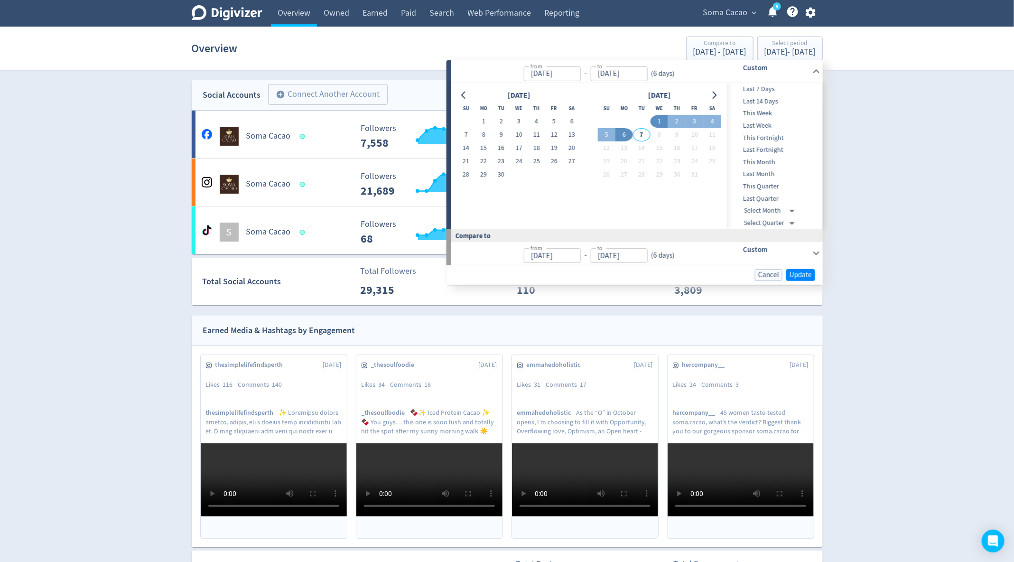
click at [472, 94] on div "[DATE]" at bounding box center [518, 95] width 123 height 13
click at [459, 95] on button "Go to previous month" at bounding box center [464, 94] width 14 height 13
click at [552, 120] on button "1" at bounding box center [554, 121] width 18 height 13
type input "[DATE]"
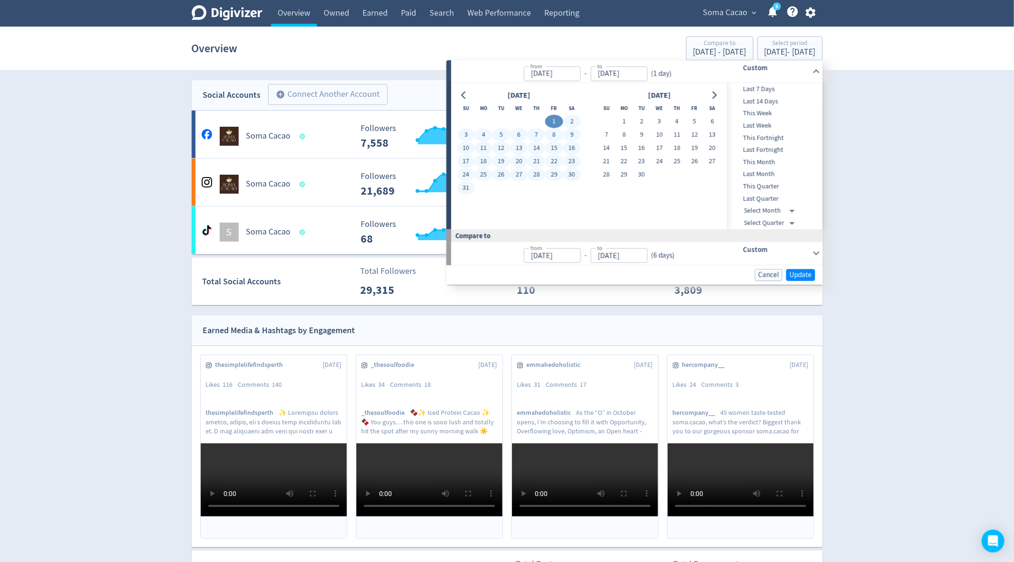
click at [469, 185] on button "31" at bounding box center [466, 187] width 18 height 13
type input "[DATE]"
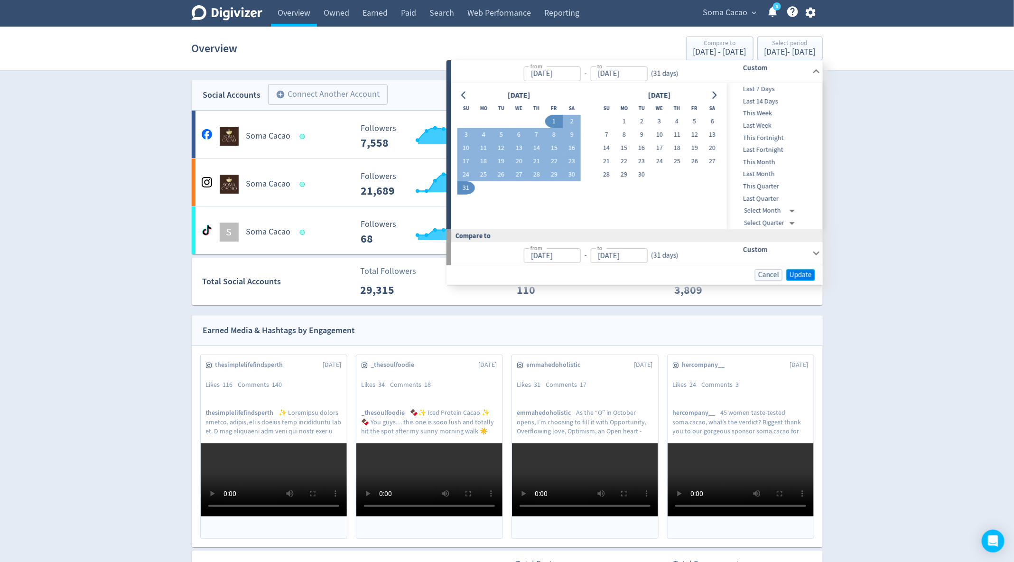
click at [799, 273] on span "Update" at bounding box center [800, 274] width 22 height 7
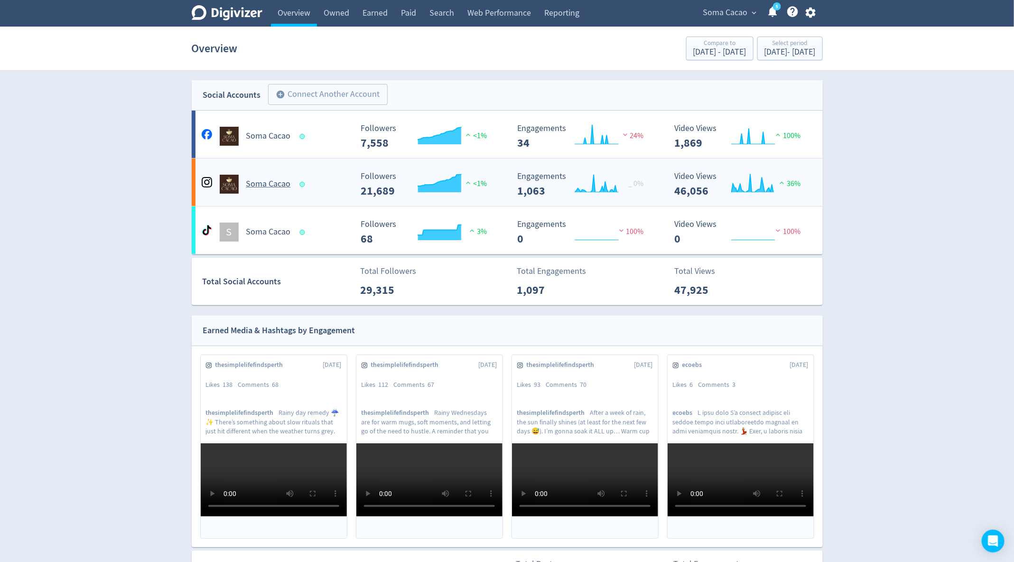
click at [278, 187] on h5 "Soma Cacao" at bounding box center [268, 183] width 45 height 11
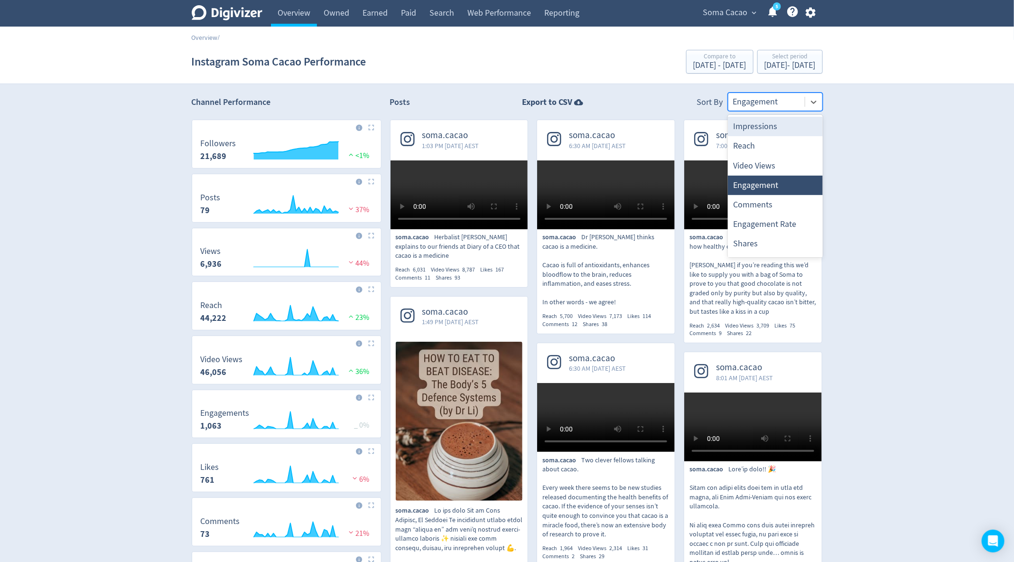
click at [747, 97] on div at bounding box center [766, 102] width 67 height 14
click at [750, 205] on div "Comments" at bounding box center [775, 204] width 95 height 19
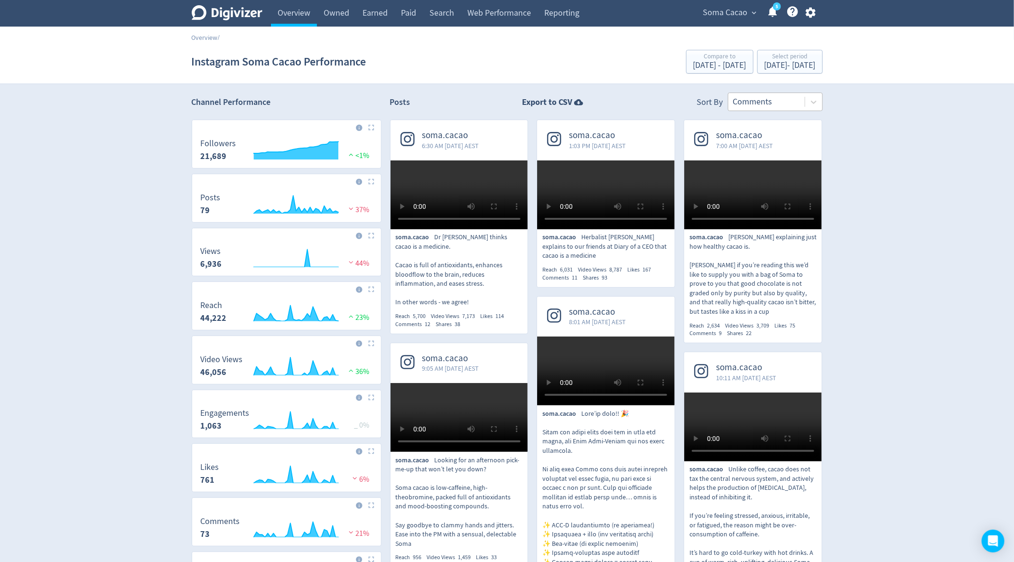
click at [765, 100] on div at bounding box center [766, 102] width 67 height 14
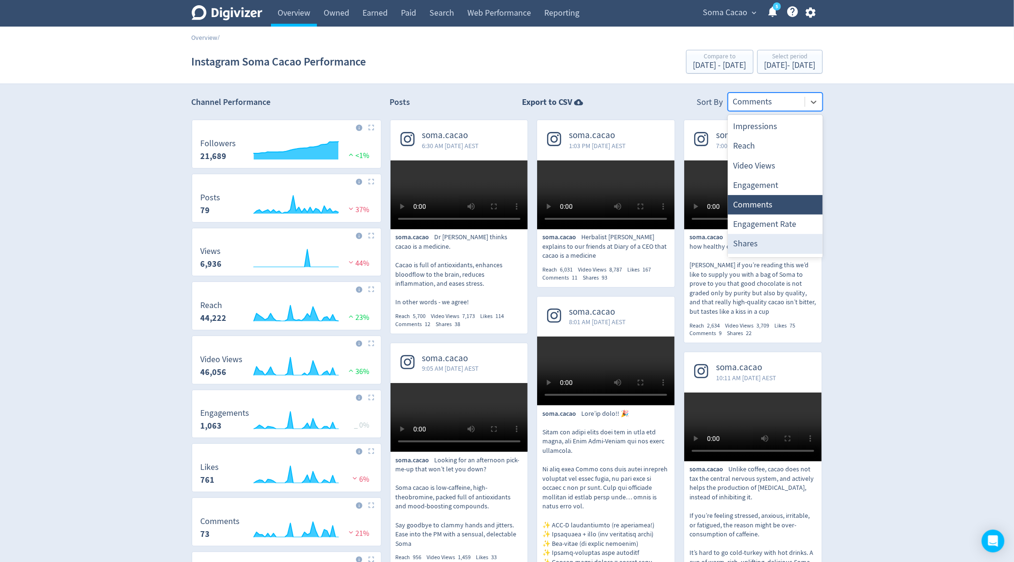
click at [755, 245] on div "Shares" at bounding box center [775, 243] width 95 height 19
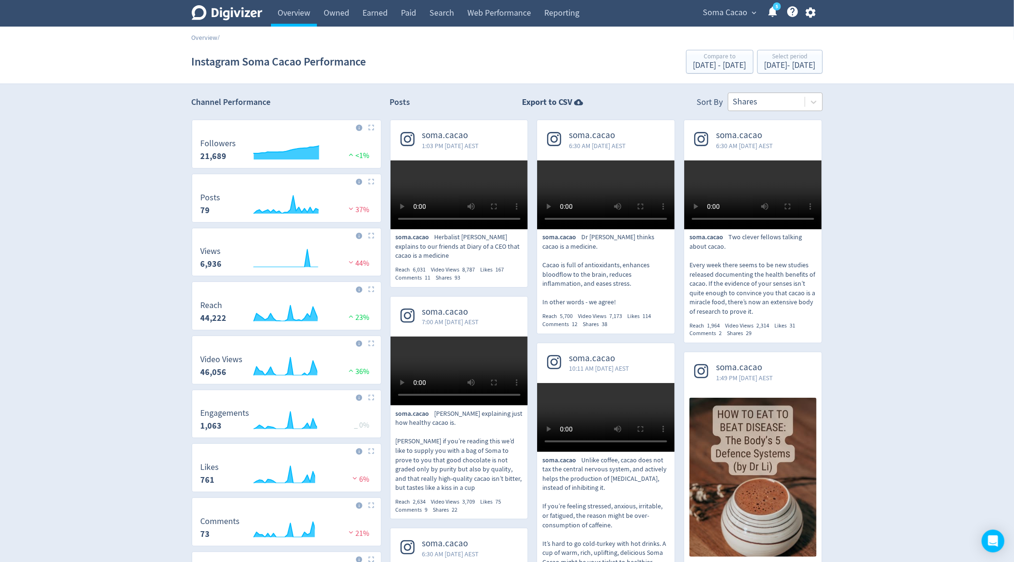
click at [761, 99] on div at bounding box center [766, 102] width 67 height 14
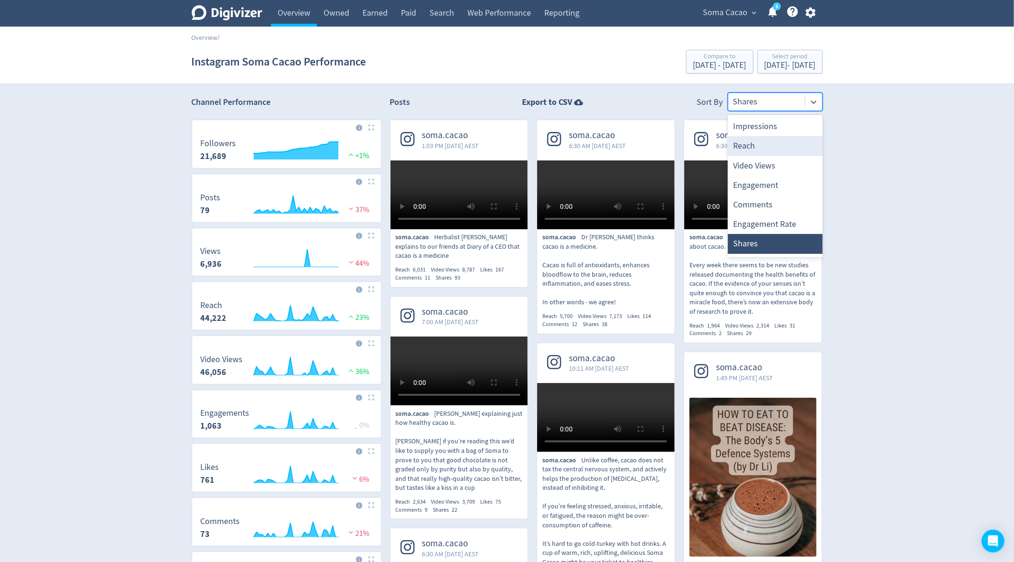
click at [748, 148] on div "Reach" at bounding box center [775, 145] width 95 height 19
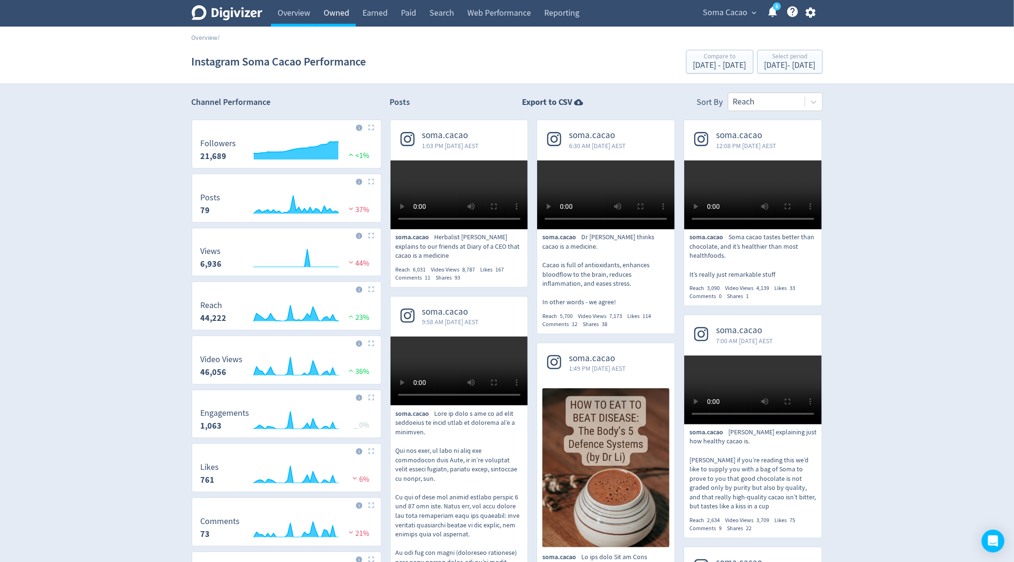
click at [341, 22] on link "Owned" at bounding box center [336, 13] width 39 height 27
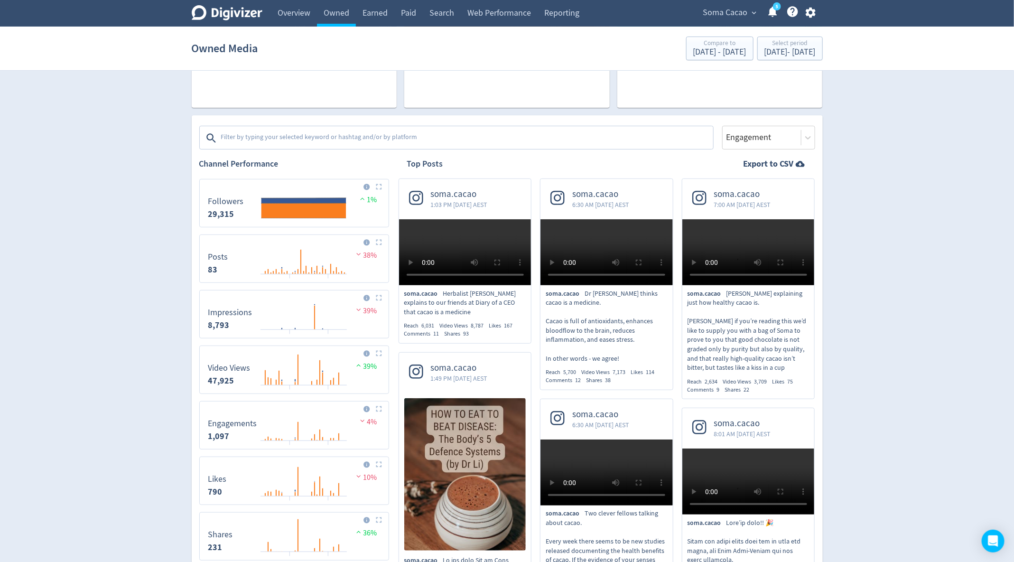
scroll to position [76, 0]
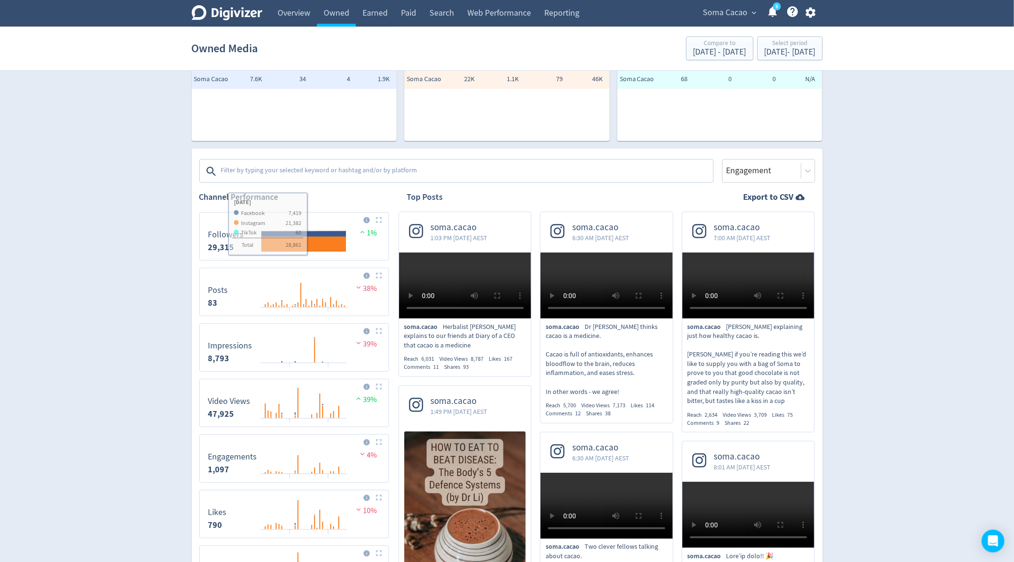
click at [283, 168] on textarea at bounding box center [466, 171] width 492 height 19
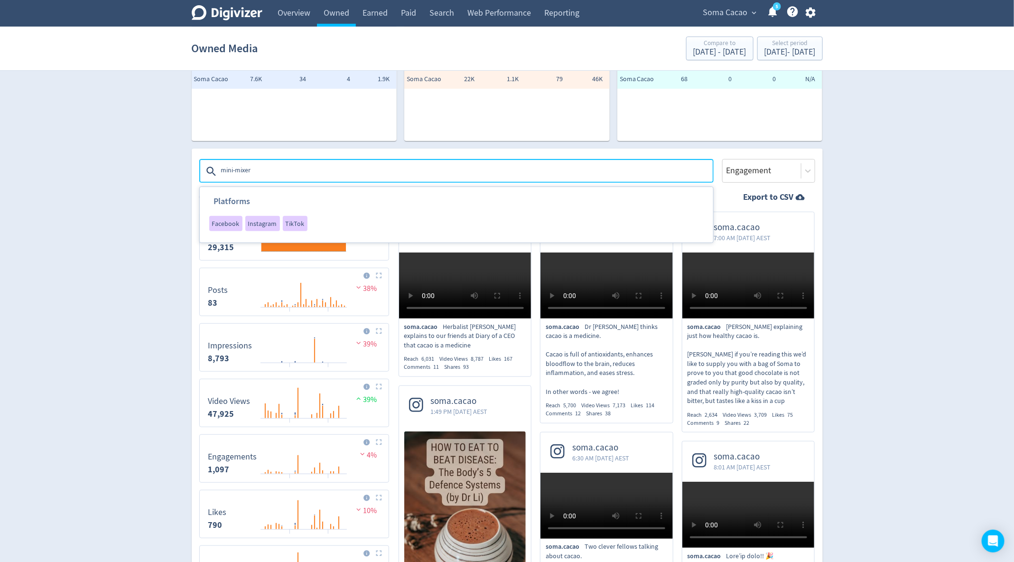
type textarea "mini-mixers"
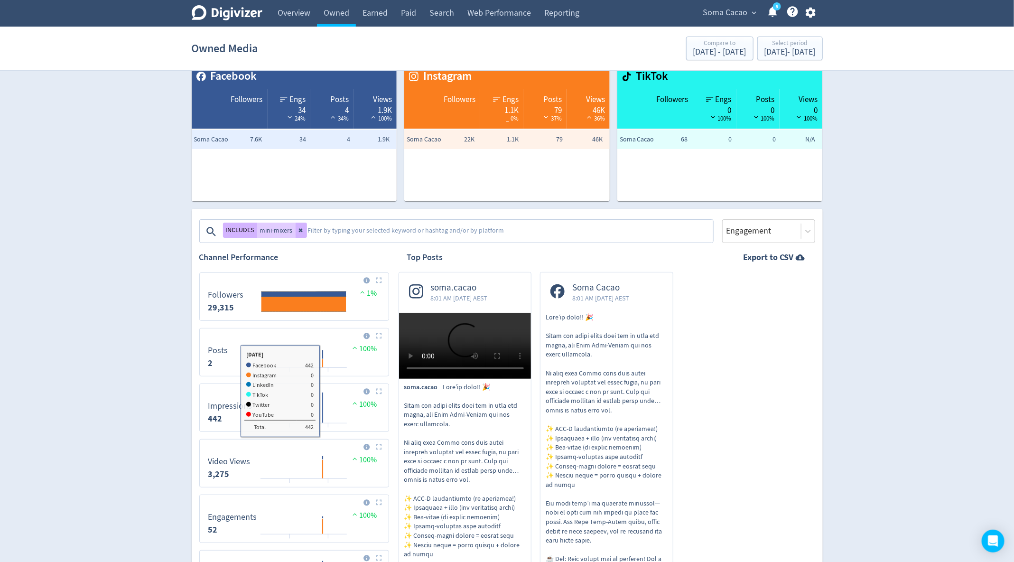
scroll to position [0, 0]
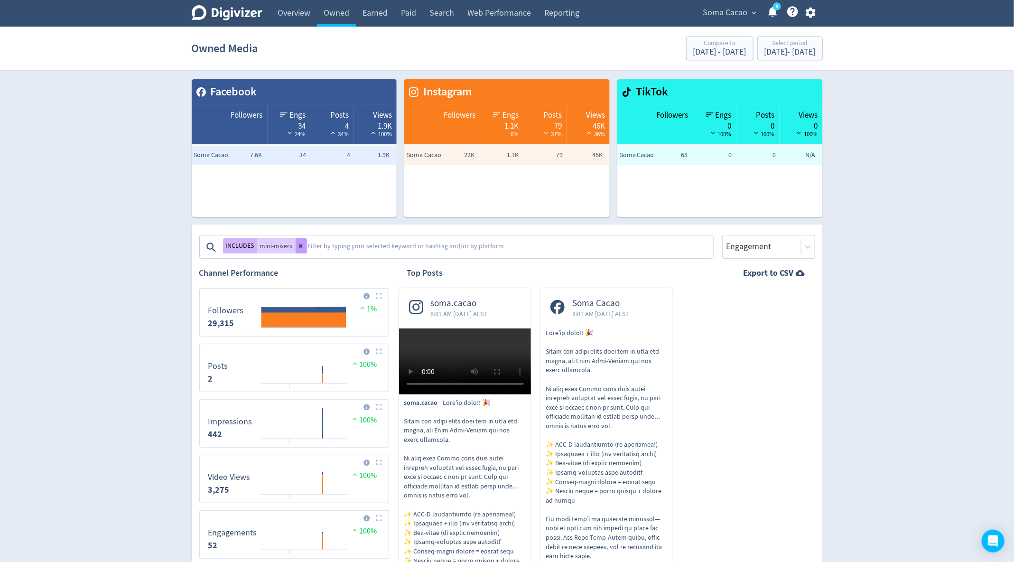
click at [302, 244] on icon at bounding box center [301, 246] width 6 height 6
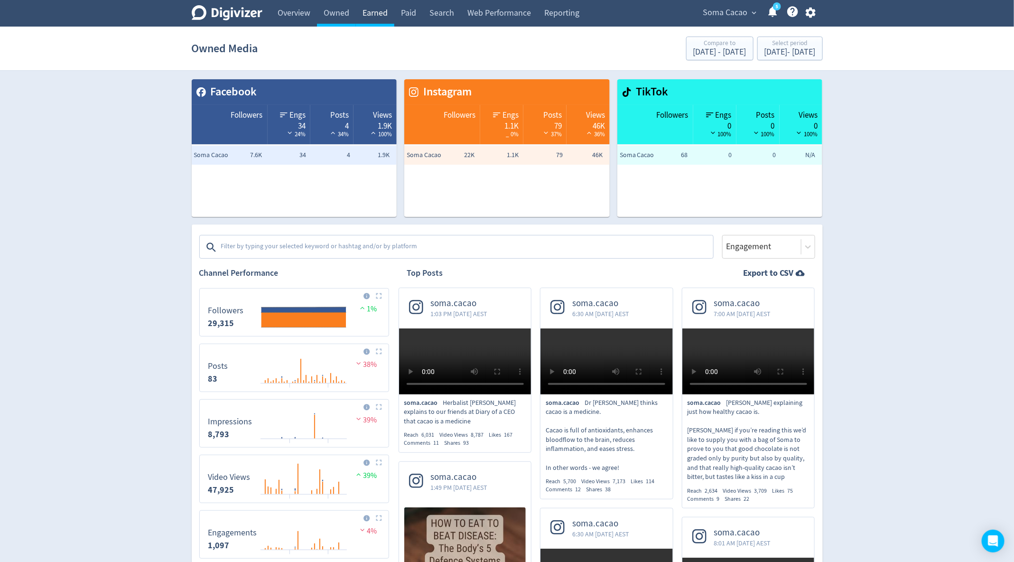
click at [376, 15] on link "Earned" at bounding box center [375, 13] width 38 height 27
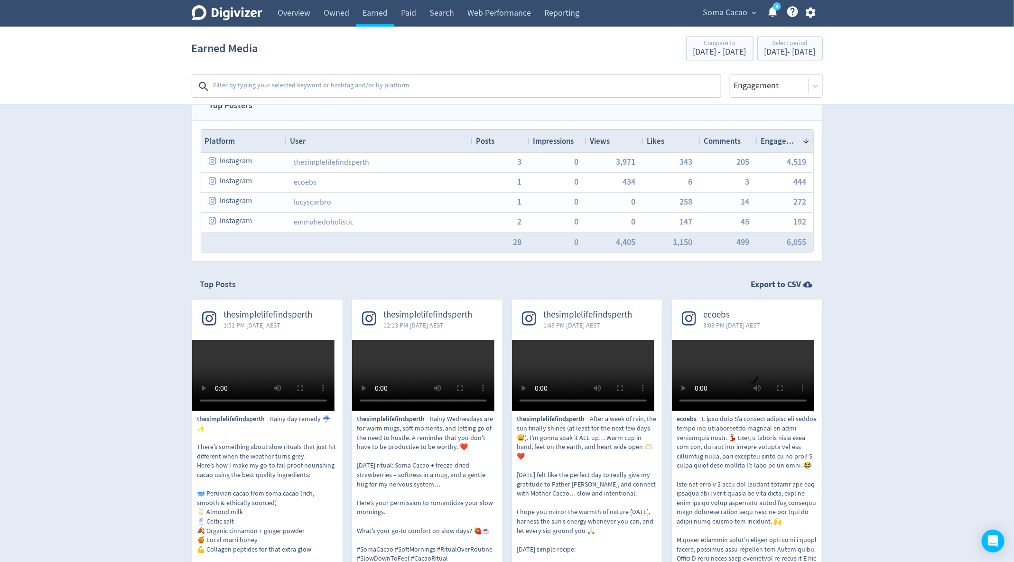
scroll to position [22, 0]
click at [316, 90] on textarea at bounding box center [465, 86] width 507 height 19
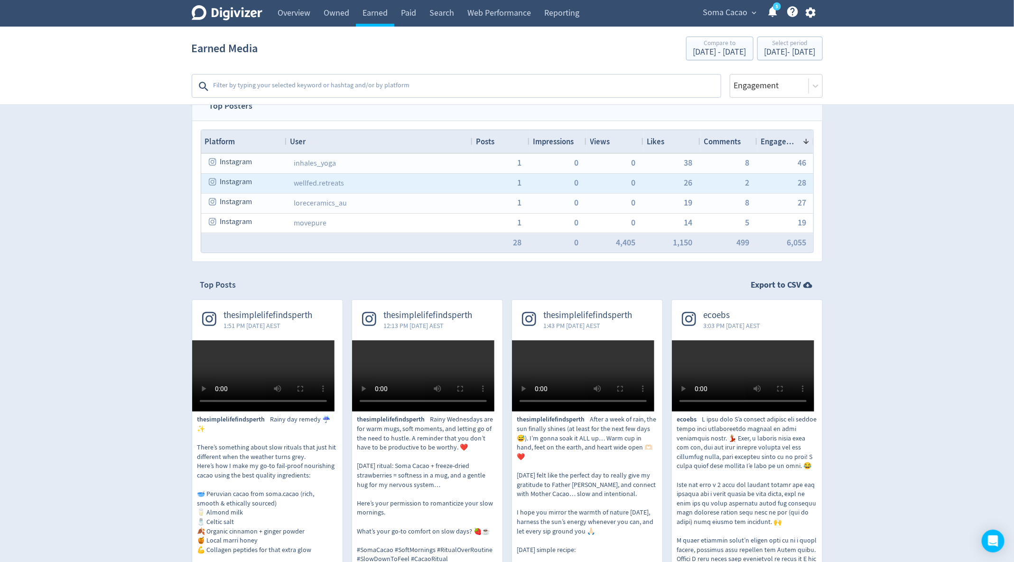
scroll to position [159, 0]
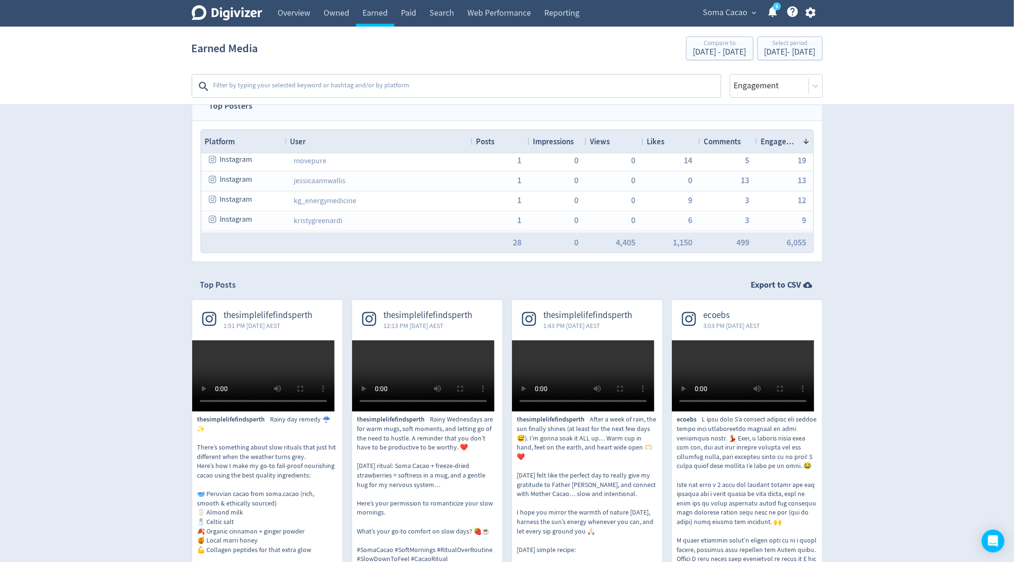
click at [737, 6] on span "Soma Cacao" at bounding box center [725, 12] width 45 height 15
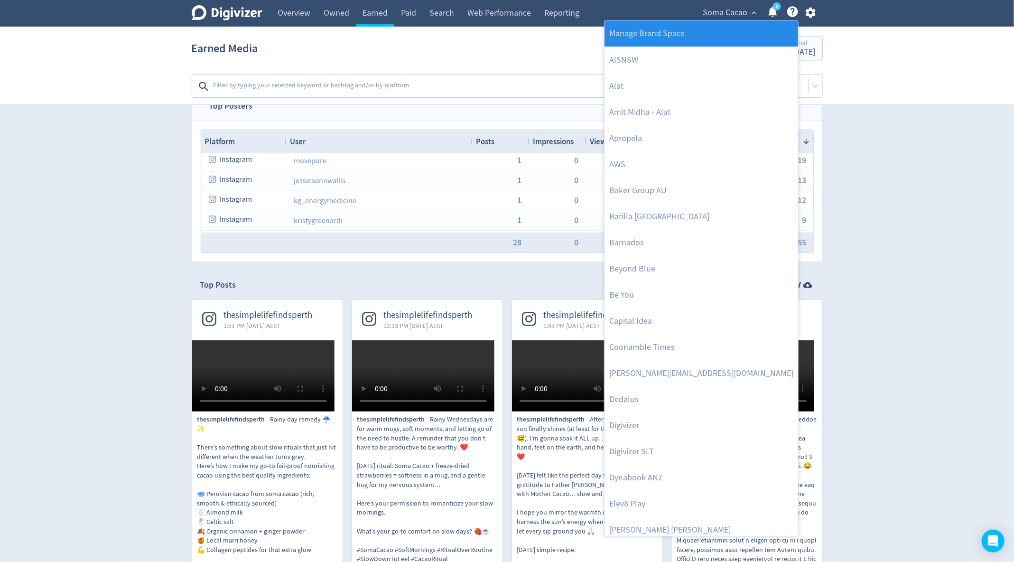
click at [700, 26] on link "Manage Brand Space" at bounding box center [701, 33] width 194 height 26
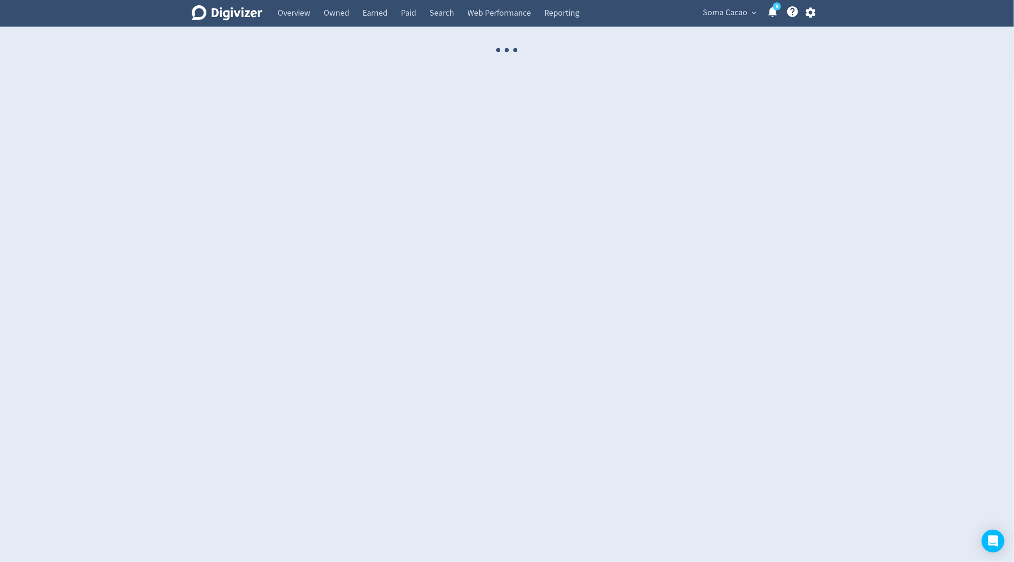
select select "USER"
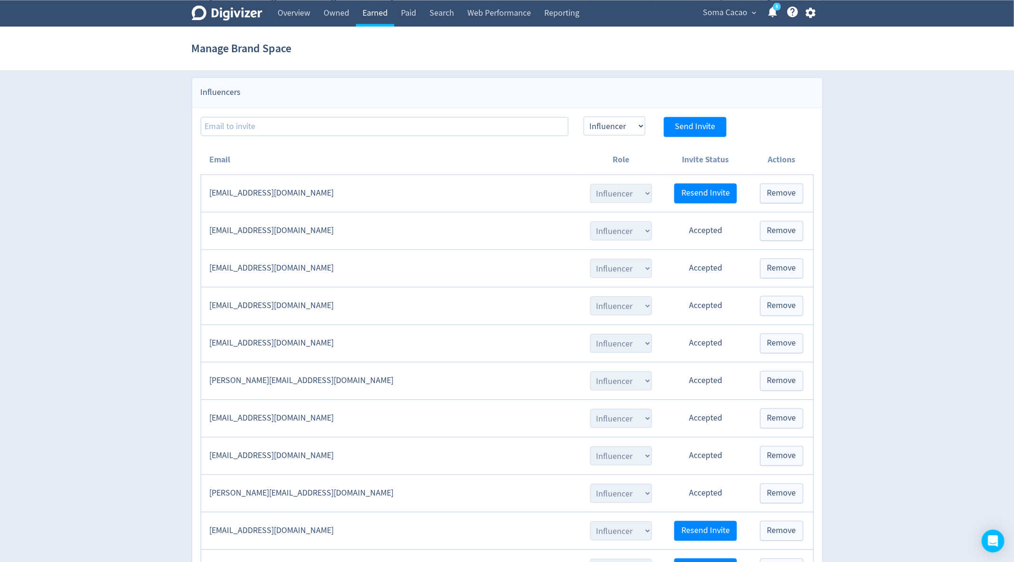
click at [363, 16] on link "Earned" at bounding box center [375, 13] width 38 height 27
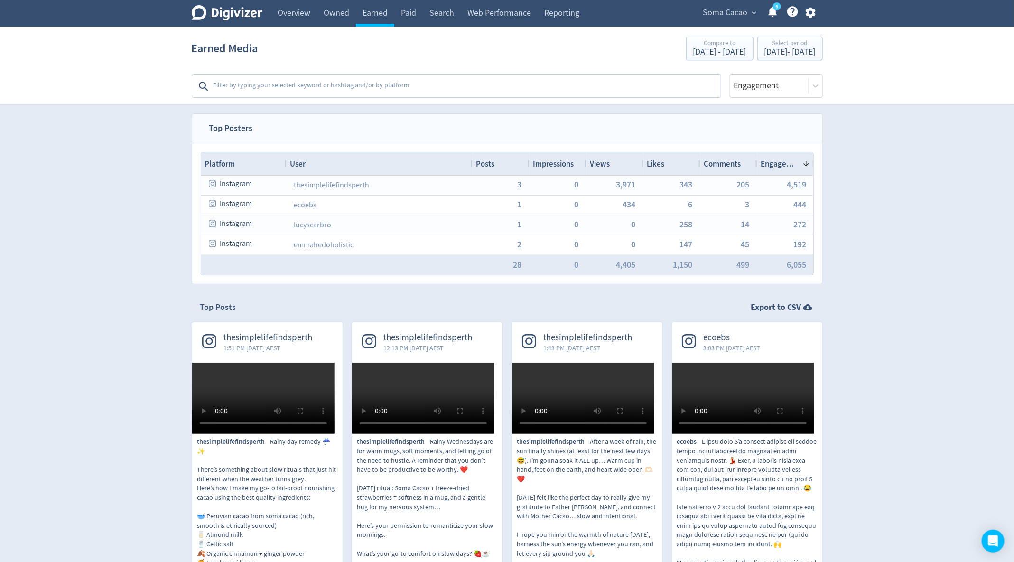
click at [787, 166] on span "Engagement" at bounding box center [780, 163] width 38 height 10
click at [728, 162] on span "Comments" at bounding box center [722, 163] width 37 height 10
click at [617, 166] on div "Views" at bounding box center [614, 164] width 49 height 18
click at [617, 166] on div "Views 1" at bounding box center [614, 164] width 49 height 18
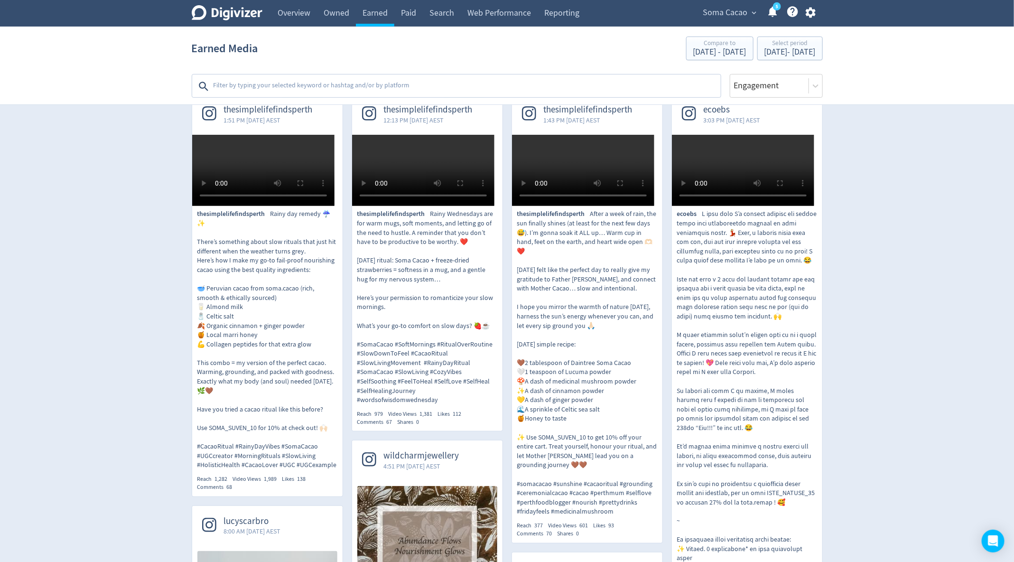
click at [470, 206] on video at bounding box center [423, 170] width 142 height 71
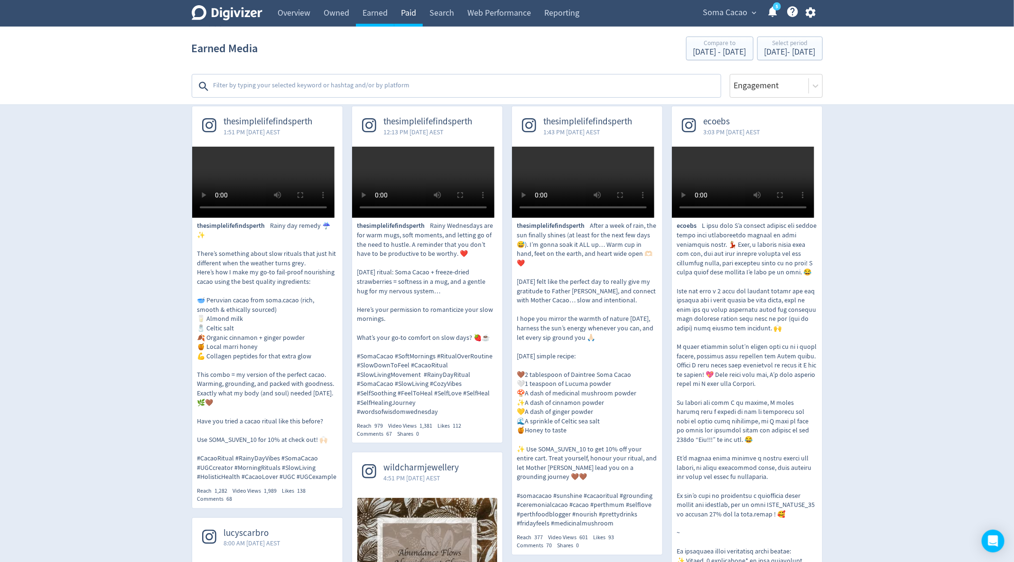
click at [409, 14] on link "Paid" at bounding box center [408, 13] width 28 height 27
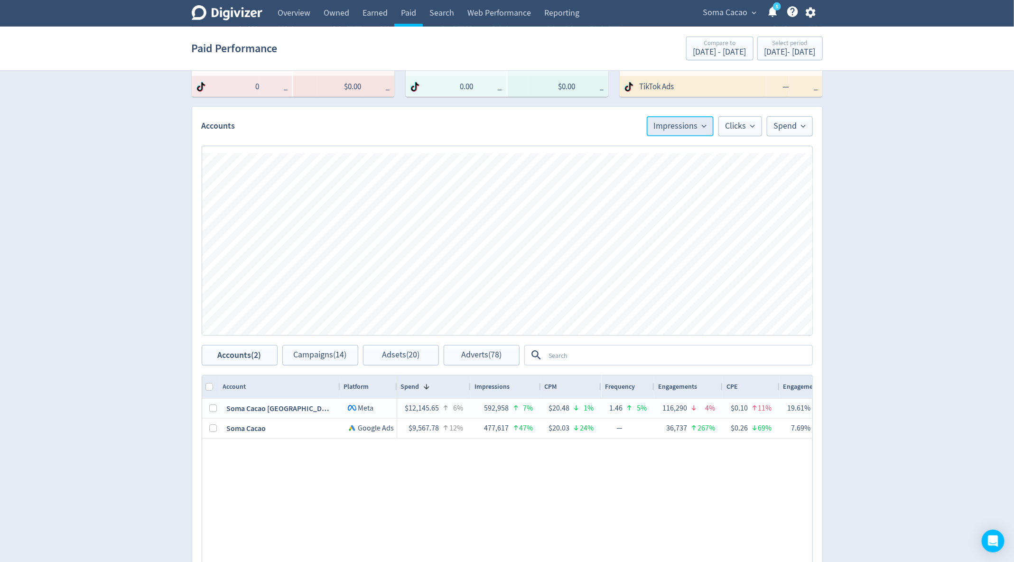
click at [702, 126] on span "Impressions" at bounding box center [680, 126] width 53 height 9
click at [641, 248] on li "Clicks" at bounding box center [667, 253] width 91 height 22
click at [740, 130] on span "Clicks" at bounding box center [739, 126] width 29 height 9
click at [700, 229] on li "Conversions" at bounding box center [715, 233] width 91 height 22
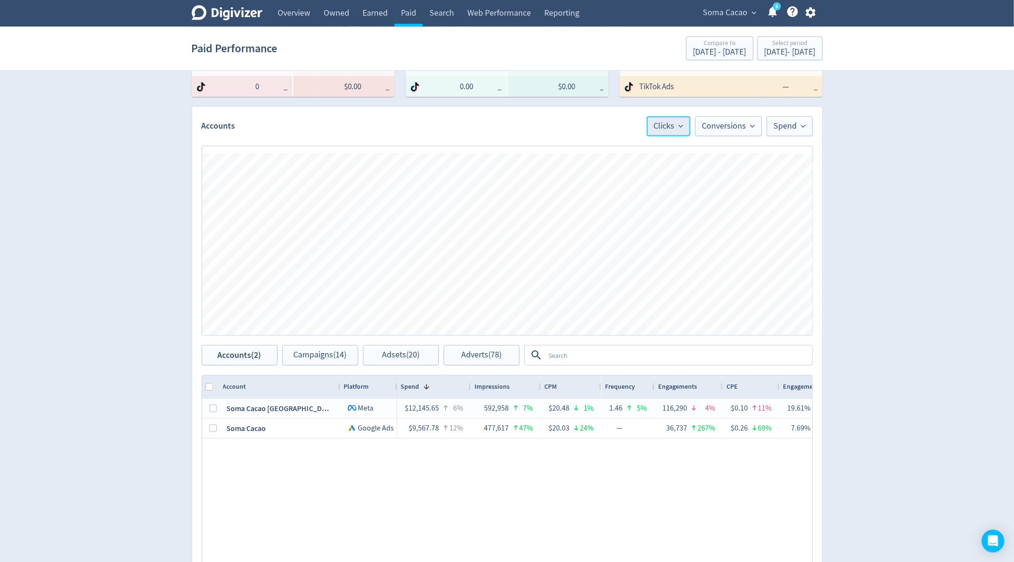
click at [678, 123] on span "Clicks" at bounding box center [668, 126] width 29 height 9
click at [656, 152] on input "Trend Line" at bounding box center [654, 154] width 34 height 11
checkbox input "true"
click at [717, 128] on span "Conversions" at bounding box center [728, 126] width 53 height 9
click at [726, 152] on input "Trend Line" at bounding box center [726, 154] width 34 height 11
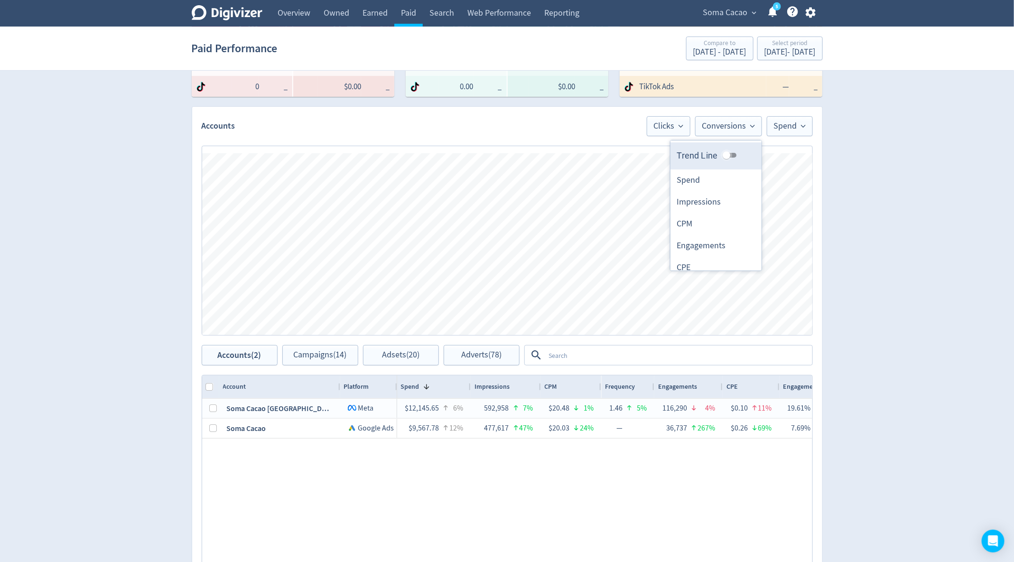
checkbox input "true"
click at [779, 130] on span "Spend" at bounding box center [790, 126] width 32 height 9
click at [780, 151] on input "Trend Line" at bounding box center [777, 154] width 34 height 11
checkbox input "true"
click at [572, 290] on div "chart, 6 series" at bounding box center [485, 227] width 488 height 129
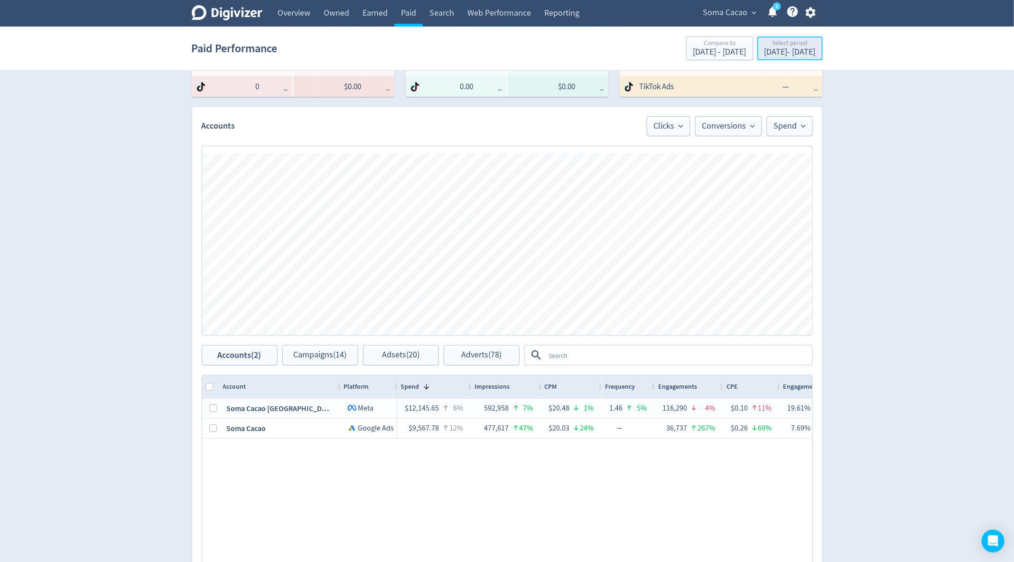
click at [764, 49] on div "[DATE] - [DATE]" at bounding box center [789, 52] width 51 height 9
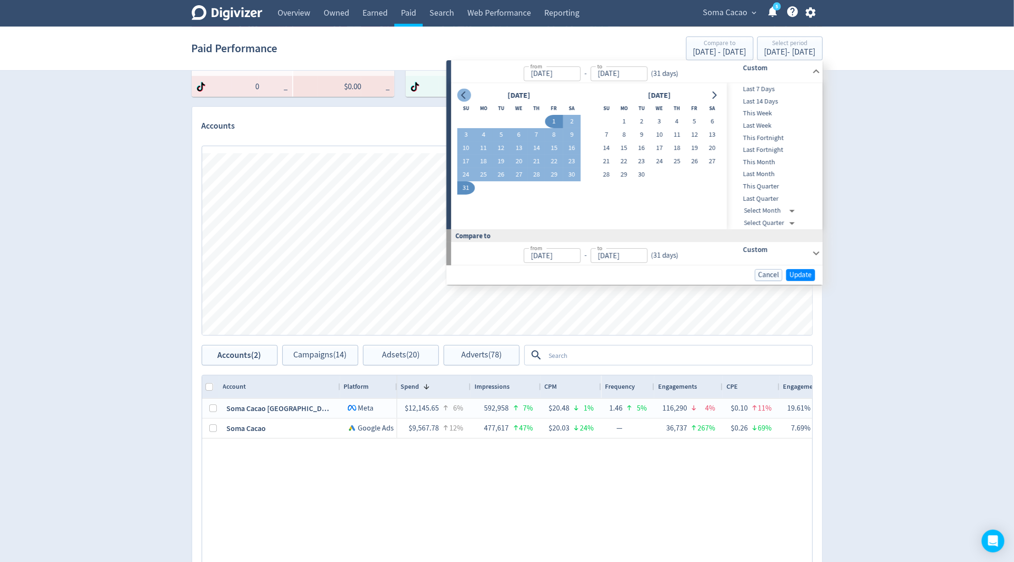
click at [463, 90] on button "Go to previous month" at bounding box center [464, 95] width 14 height 13
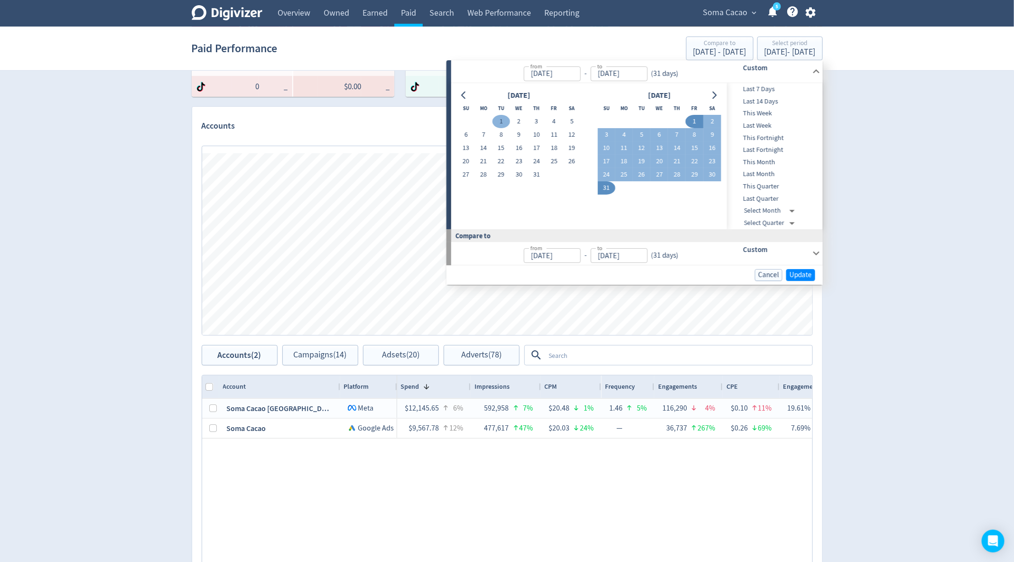
click at [498, 116] on button "1" at bounding box center [501, 121] width 18 height 13
type input "[DATE]"
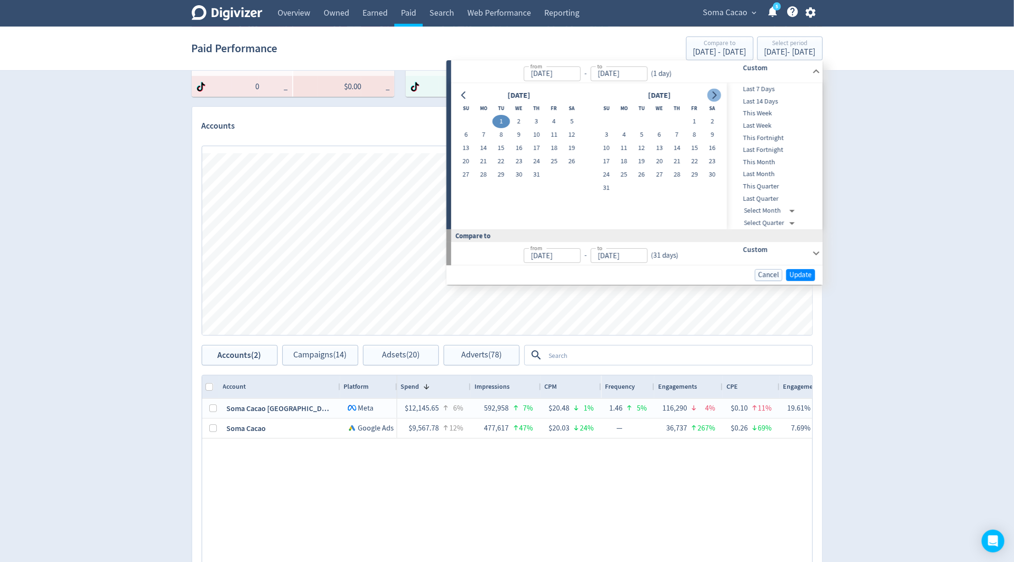
click at [714, 97] on icon "Go to next month" at bounding box center [714, 96] width 4 height 8
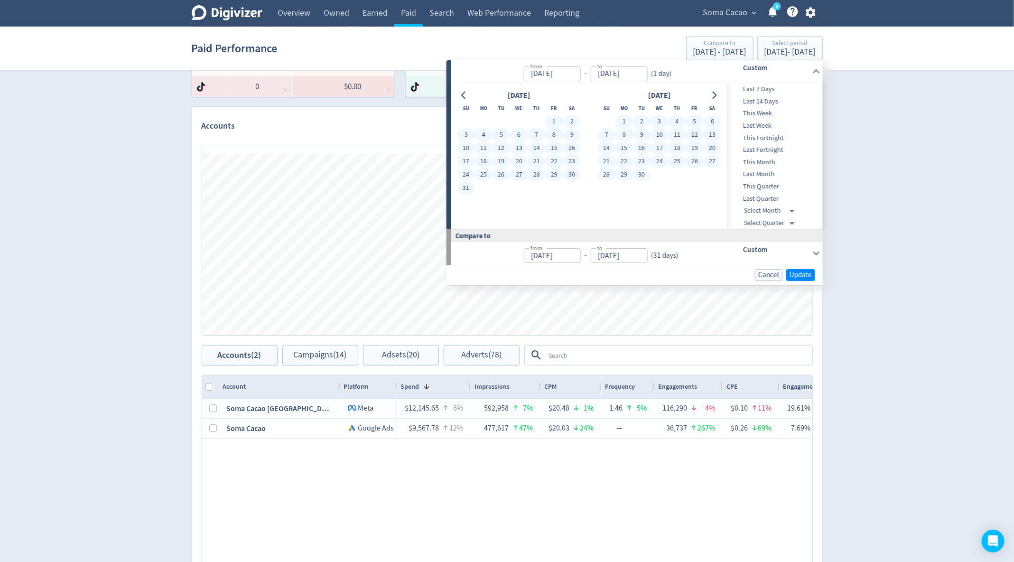
click at [639, 172] on button "30" at bounding box center [642, 174] width 18 height 13
type input "[DATE]"
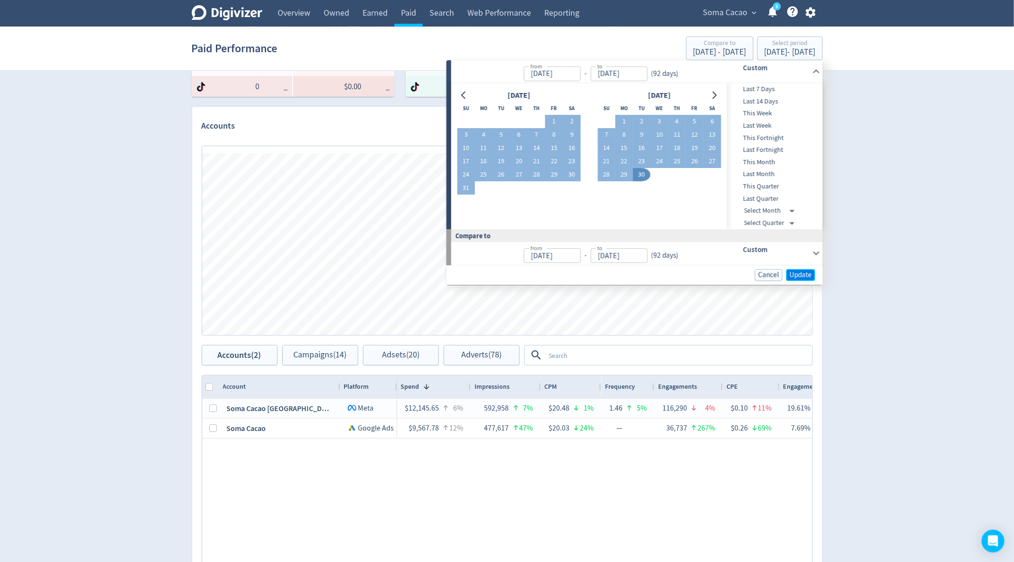
click at [797, 277] on span "Update" at bounding box center [800, 274] width 22 height 7
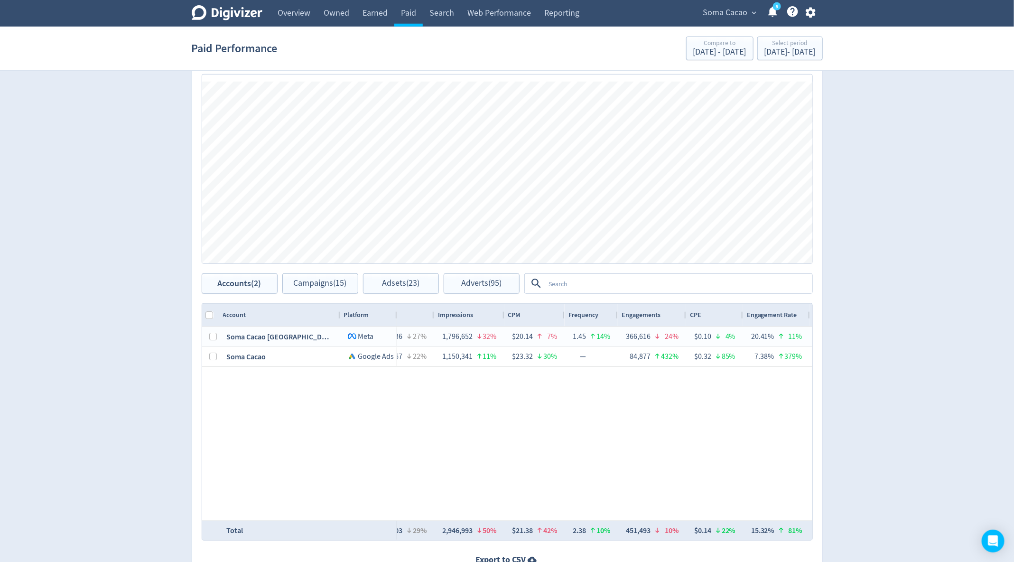
scroll to position [0, 101]
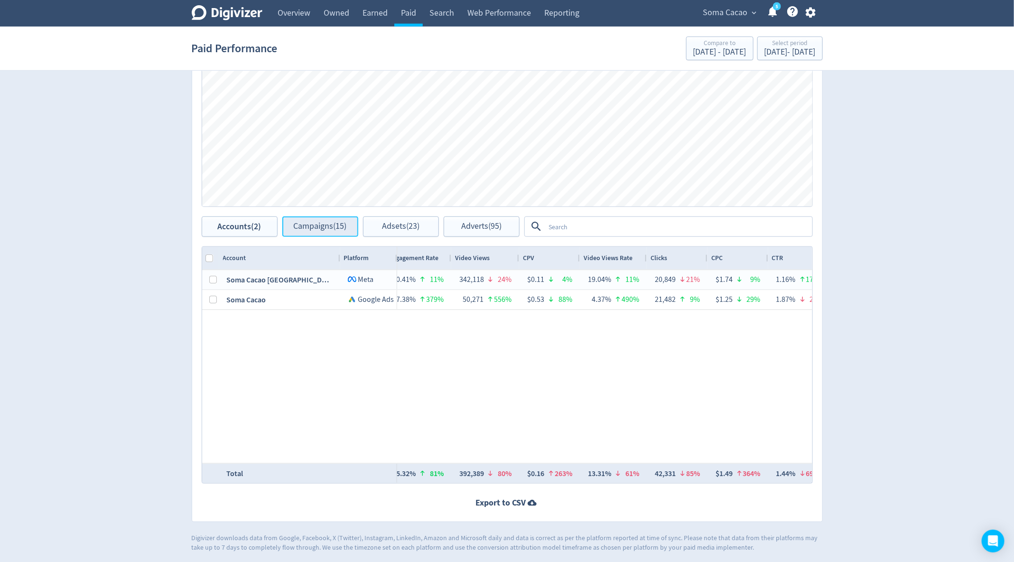
click at [335, 222] on span "Campaigns (15)" at bounding box center [320, 226] width 53 height 9
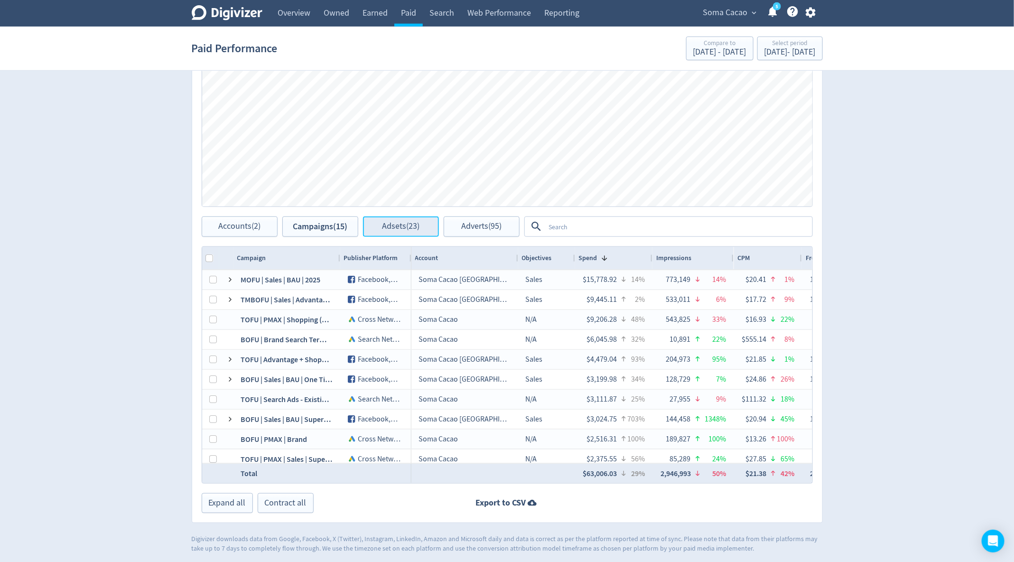
click at [392, 223] on span "Adsets (23)" at bounding box center [400, 226] width 37 height 9
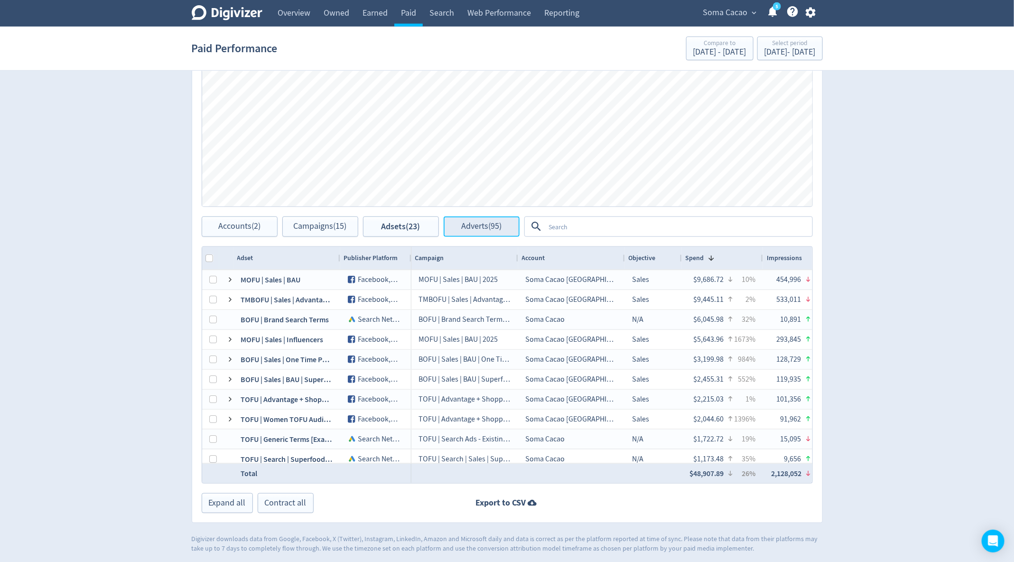
click at [471, 222] on span "Adverts (95)" at bounding box center [481, 226] width 40 height 9
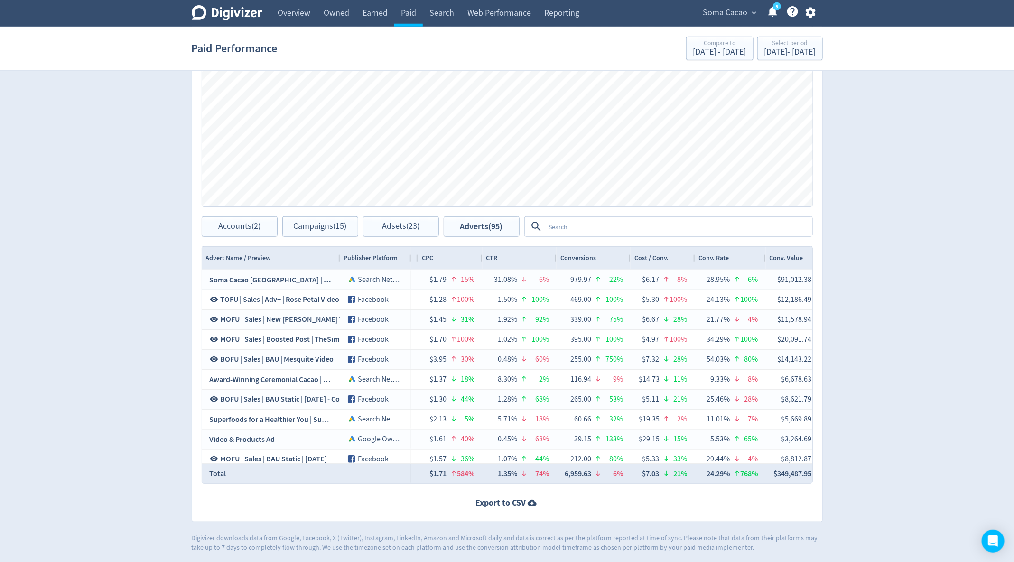
click at [588, 255] on span "Conversions" at bounding box center [578, 257] width 36 height 9
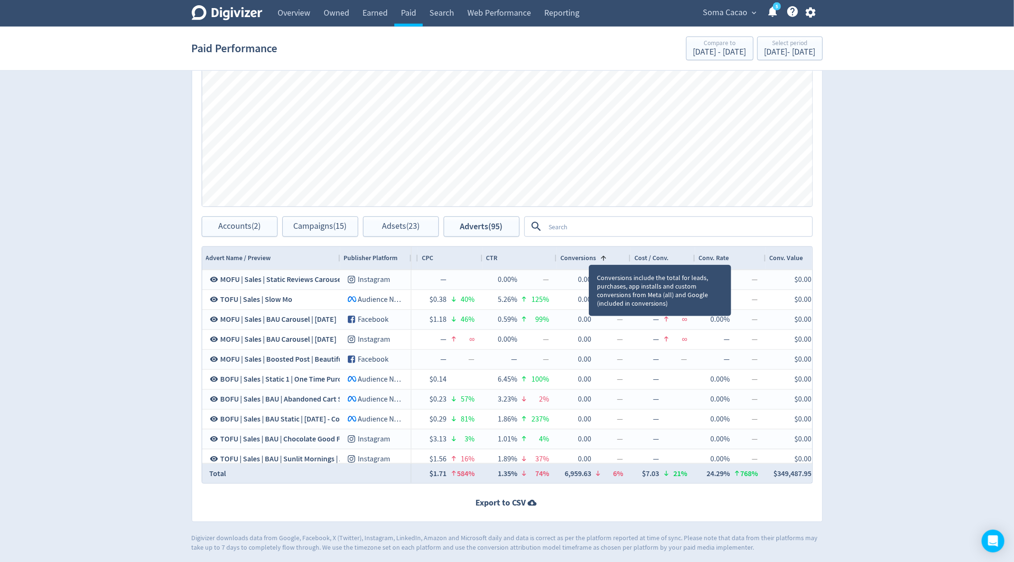
click at [588, 255] on span "Conversions" at bounding box center [578, 257] width 36 height 9
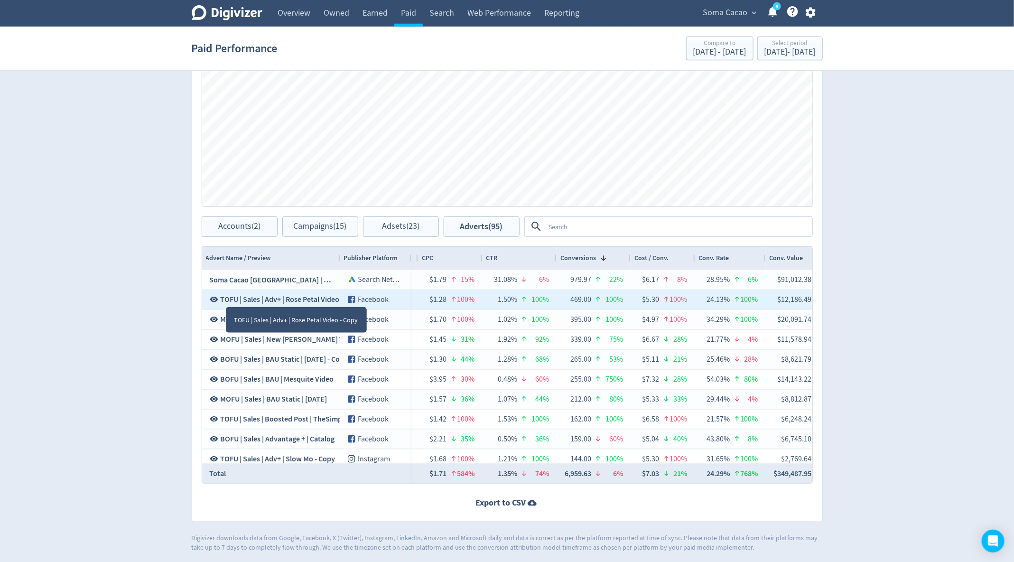
click at [227, 297] on span "TOFU | Sales | Adv+ | Rose Petal Video - Copy" at bounding box center [291, 299] width 141 height 10
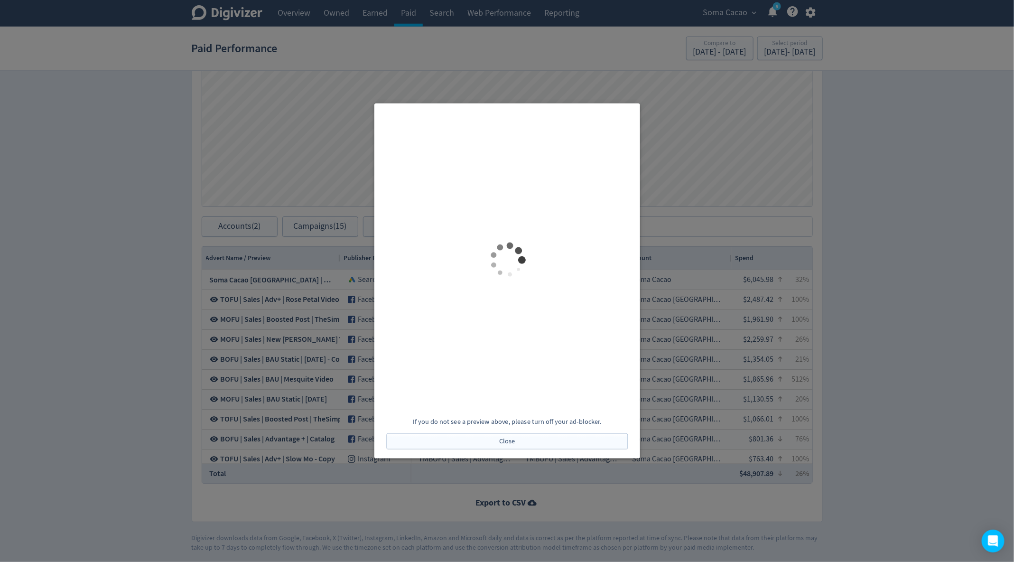
scroll to position [0, 1098]
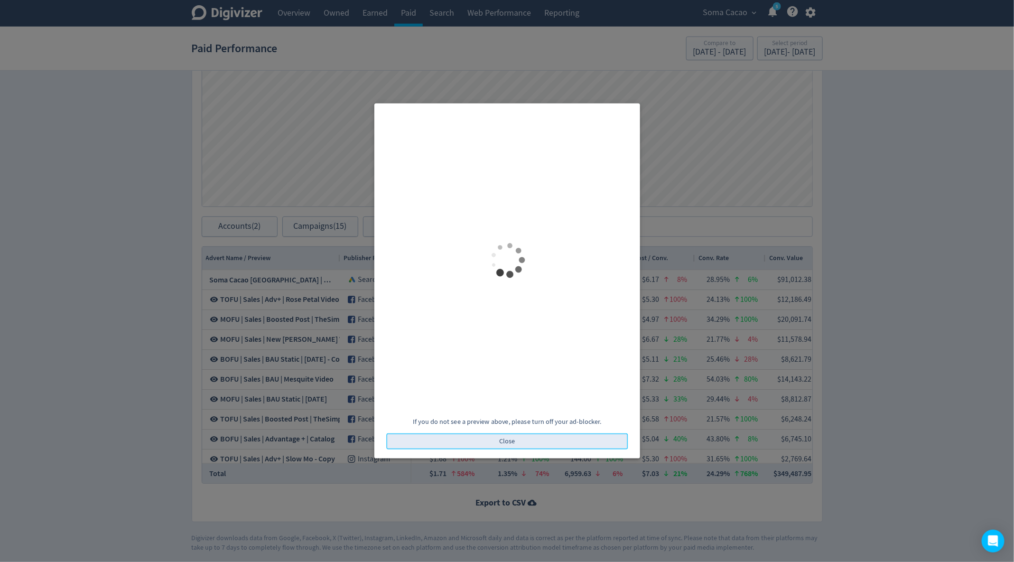
click at [503, 438] on span "Close" at bounding box center [507, 441] width 16 height 7
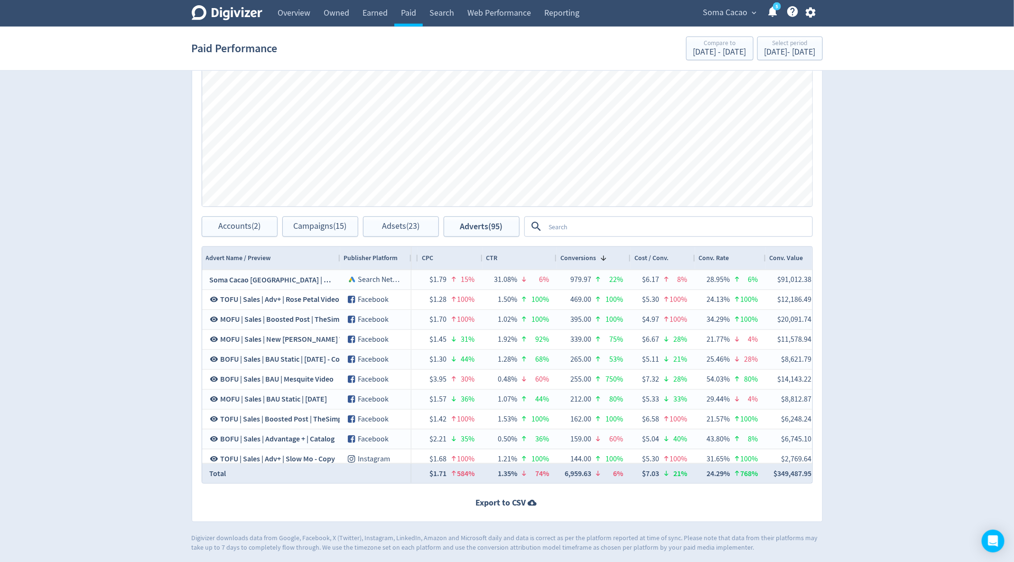
click at [587, 222] on textarea at bounding box center [678, 227] width 266 height 18
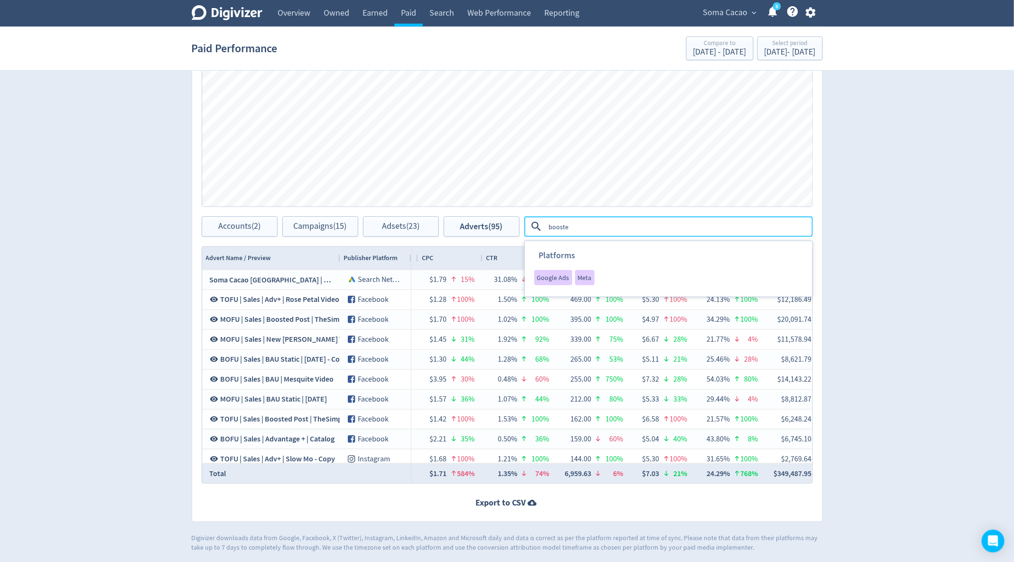
type textarea "boosted"
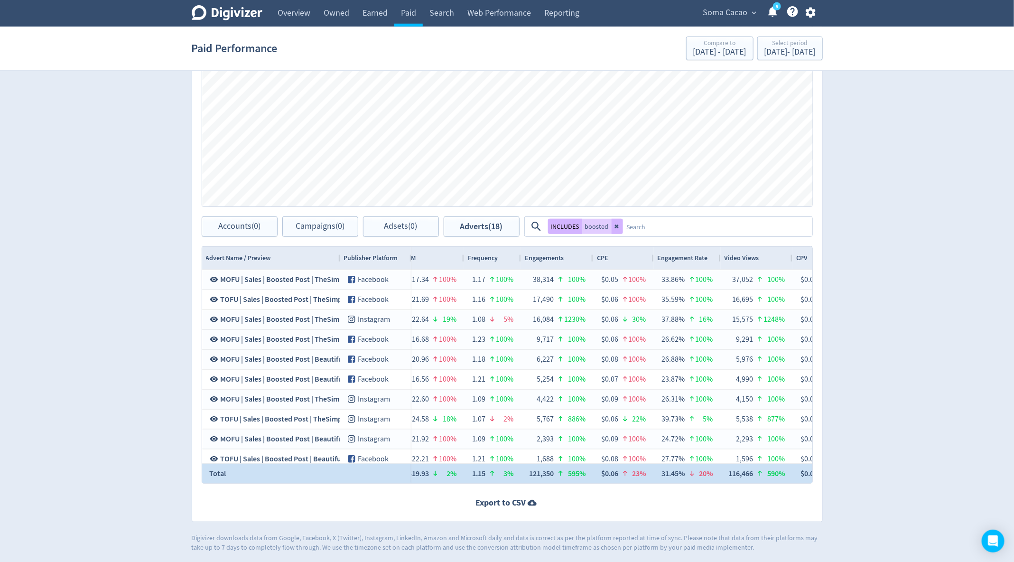
scroll to position [0, 0]
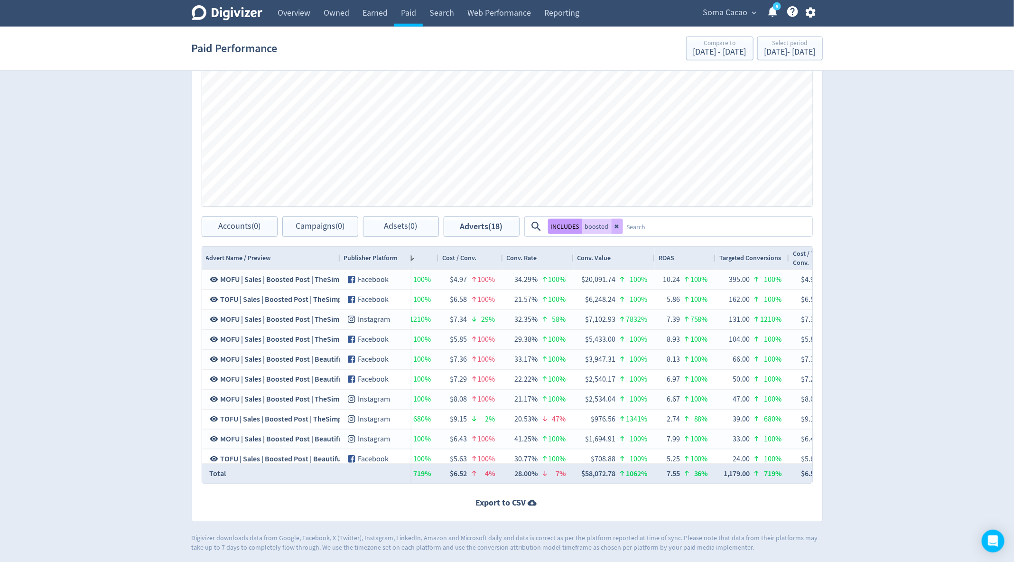
click at [559, 225] on button "INCLUDES" at bounding box center [565, 226] width 34 height 15
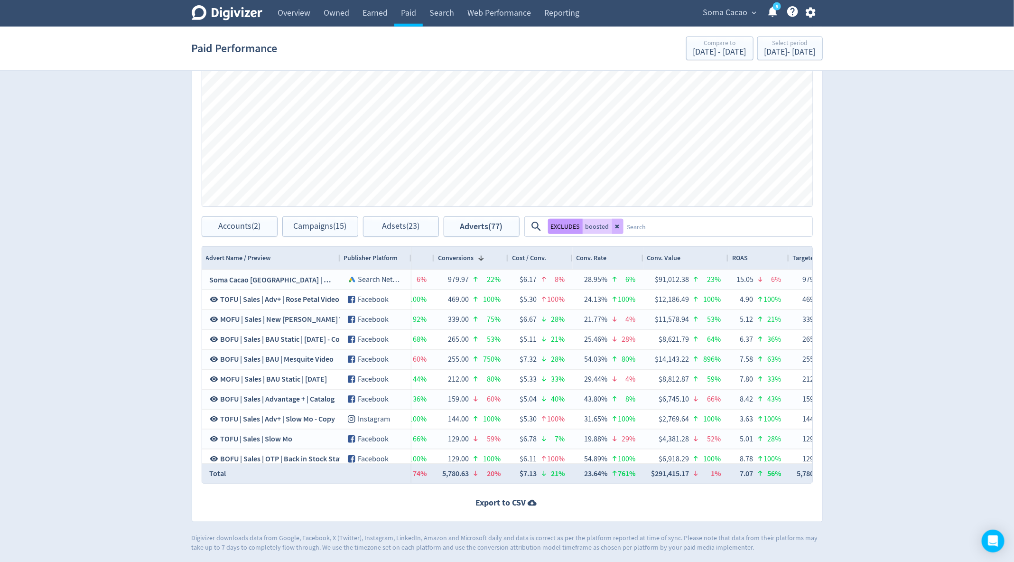
click at [568, 225] on button "EXCLUDES" at bounding box center [565, 226] width 35 height 15
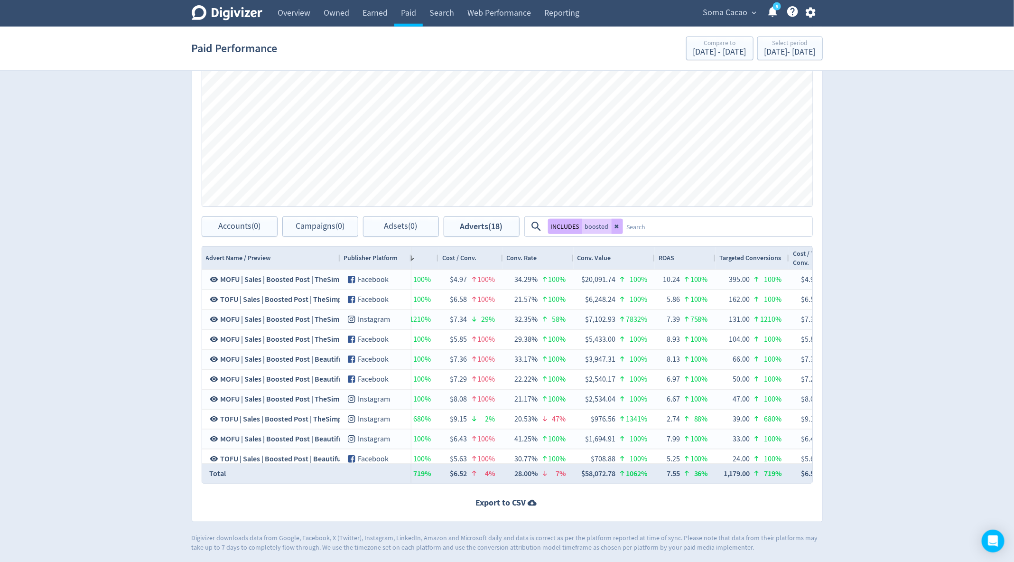
click at [673, 253] on span "ROAS" at bounding box center [666, 257] width 16 height 9
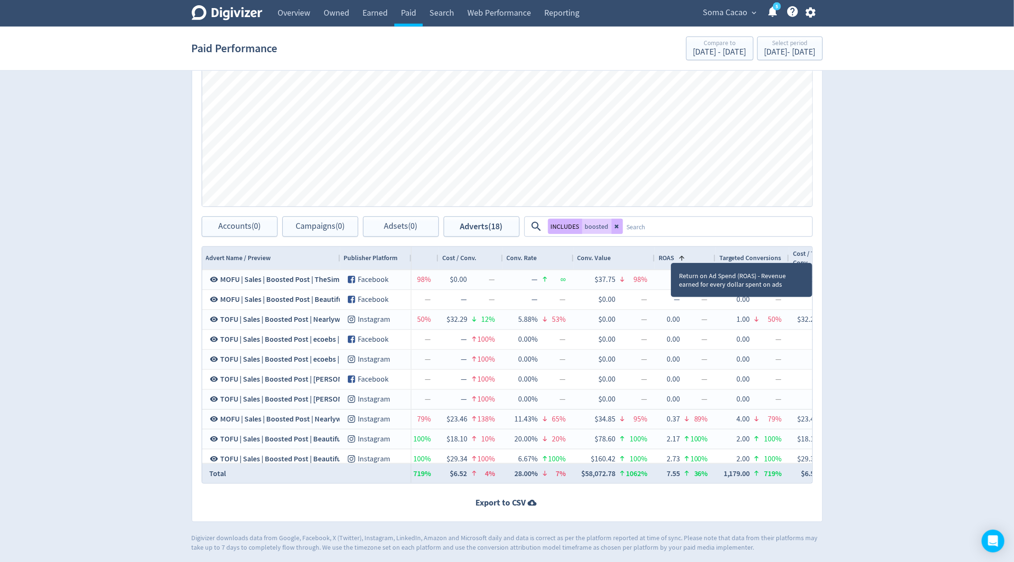
click at [673, 253] on span "ROAS" at bounding box center [666, 257] width 16 height 9
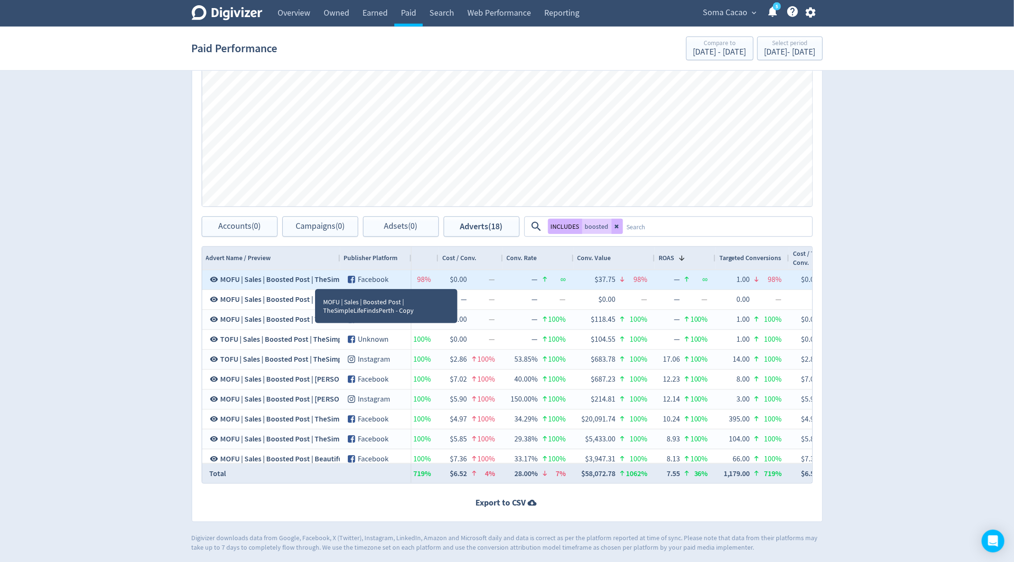
click at [314, 279] on span "MOFU | Sales | Boosted Post | TheSimpleLifeFindsPerth - Copy" at bounding box center [320, 279] width 198 height 10
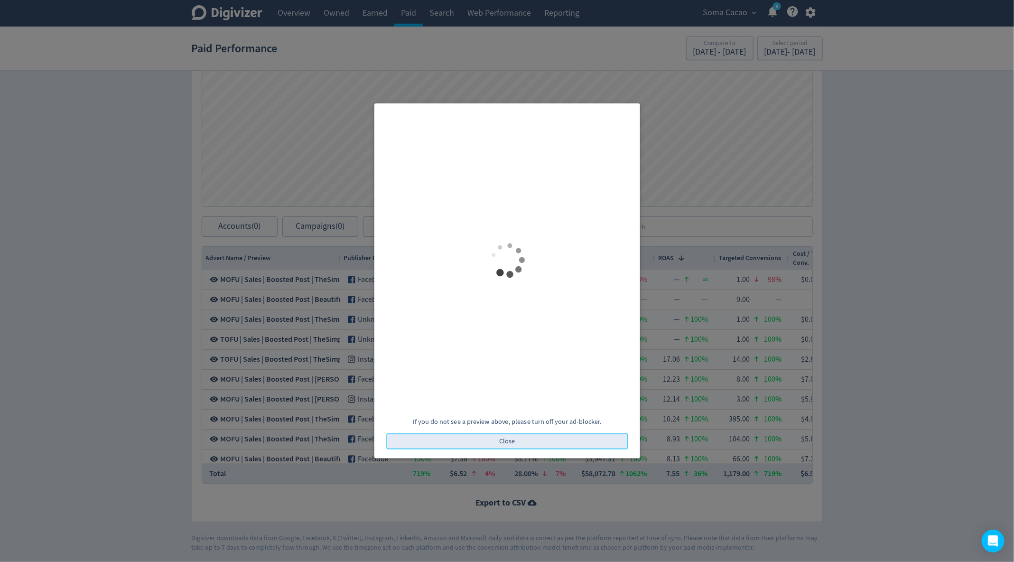
click at [522, 435] on button "Close" at bounding box center [506, 441] width 241 height 16
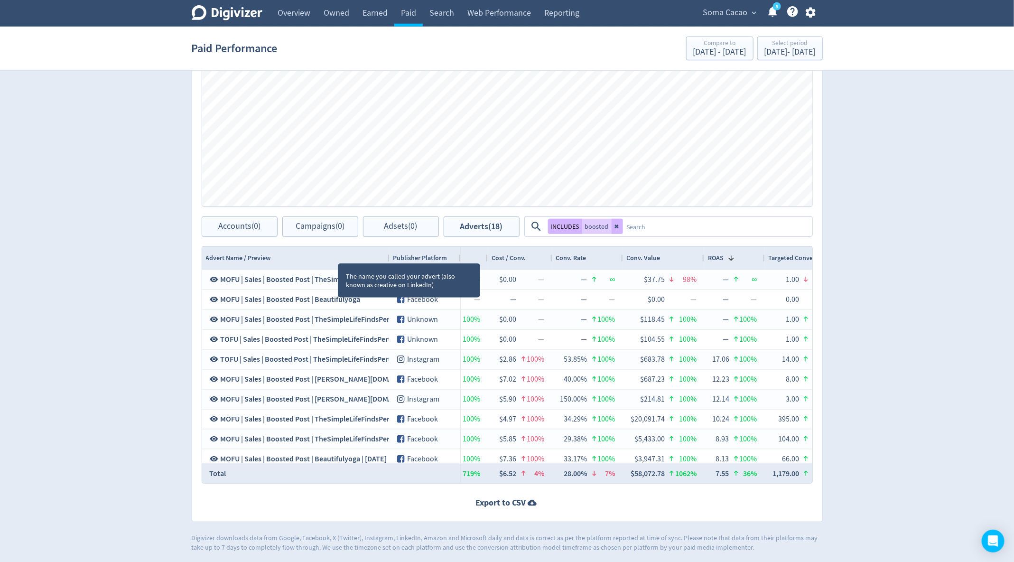
drag, startPoint x: 337, startPoint y: 253, endPoint x: 387, endPoint y: 254, distance: 49.3
click at [387, 254] on div at bounding box center [389, 258] width 4 height 23
click at [654, 226] on textarea at bounding box center [717, 227] width 188 height 18
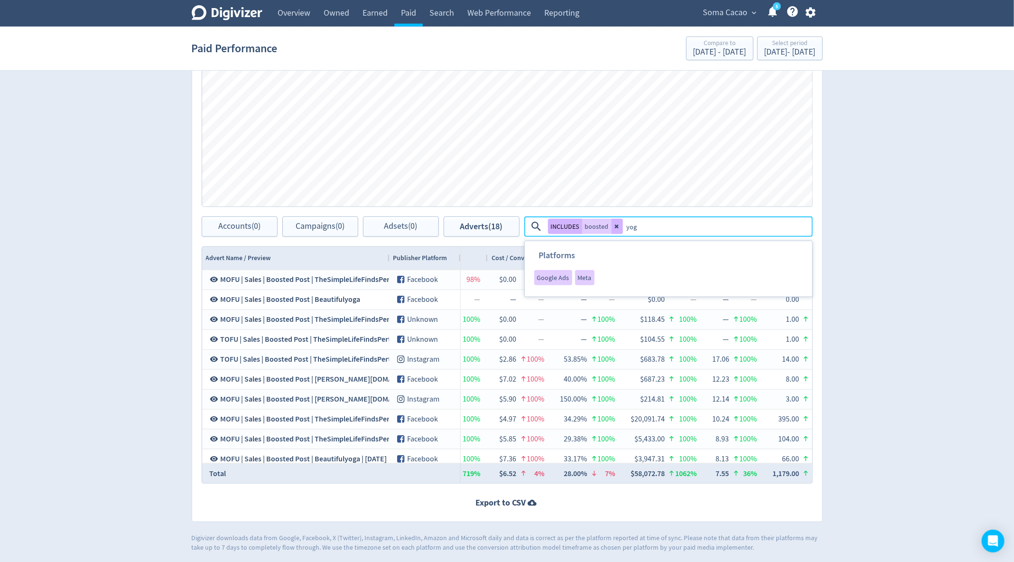
type textarea "yoga"
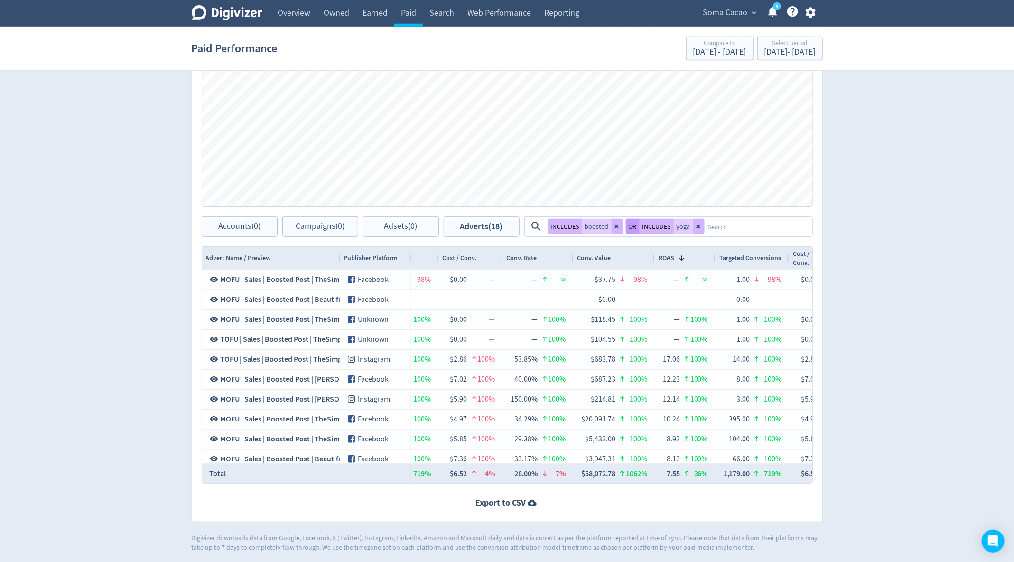
click at [635, 224] on button "OR" at bounding box center [633, 226] width 14 height 15
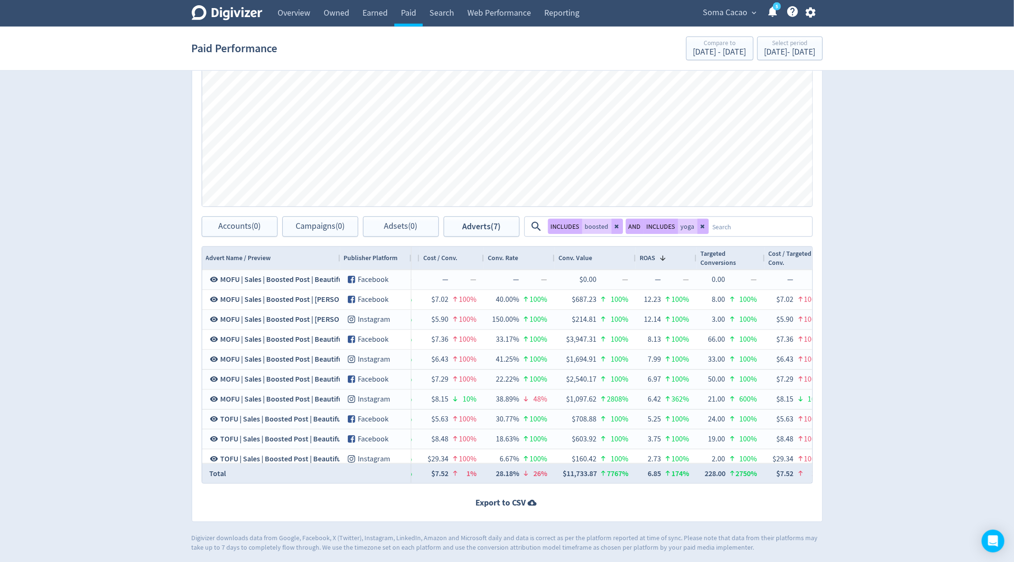
click at [340, 253] on div "Publisher Platform" at bounding box center [375, 258] width 71 height 23
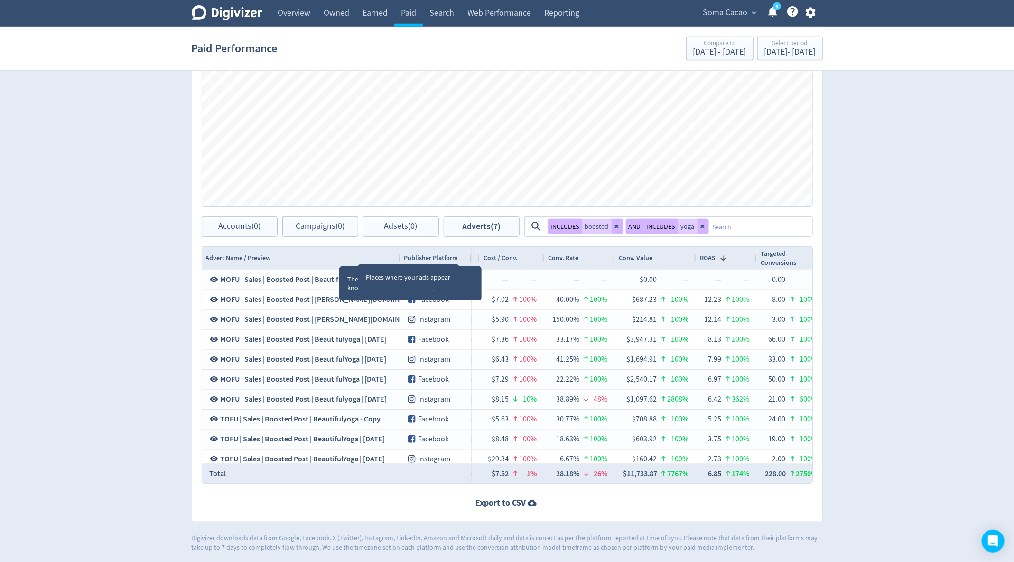
drag, startPoint x: 339, startPoint y: 255, endPoint x: 397, endPoint y: 260, distance: 59.0
click at [398, 260] on div at bounding box center [400, 258] width 4 height 23
click at [701, 228] on button at bounding box center [702, 226] width 11 height 15
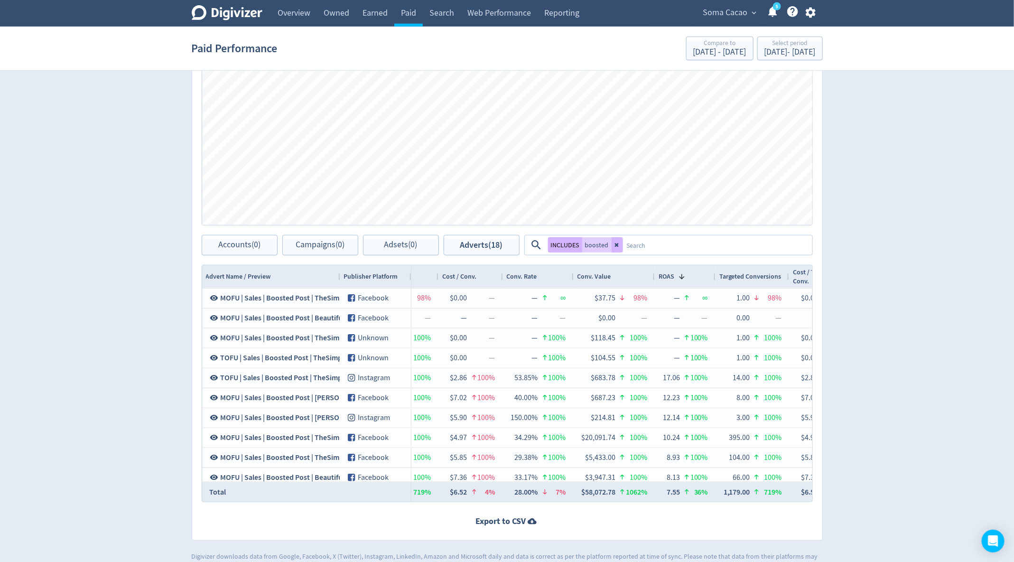
scroll to position [323, 0]
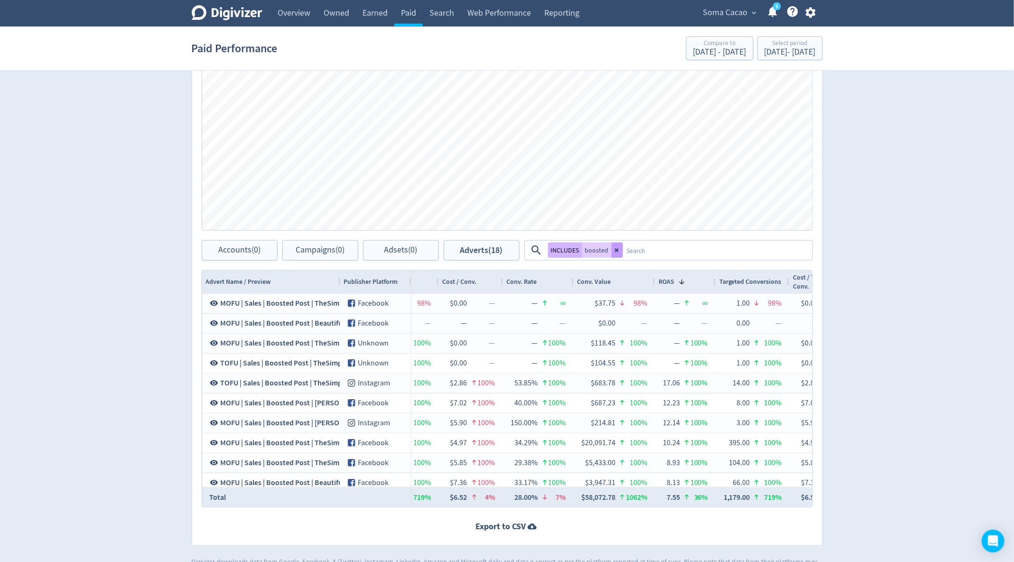
click at [614, 244] on button at bounding box center [616, 249] width 11 height 15
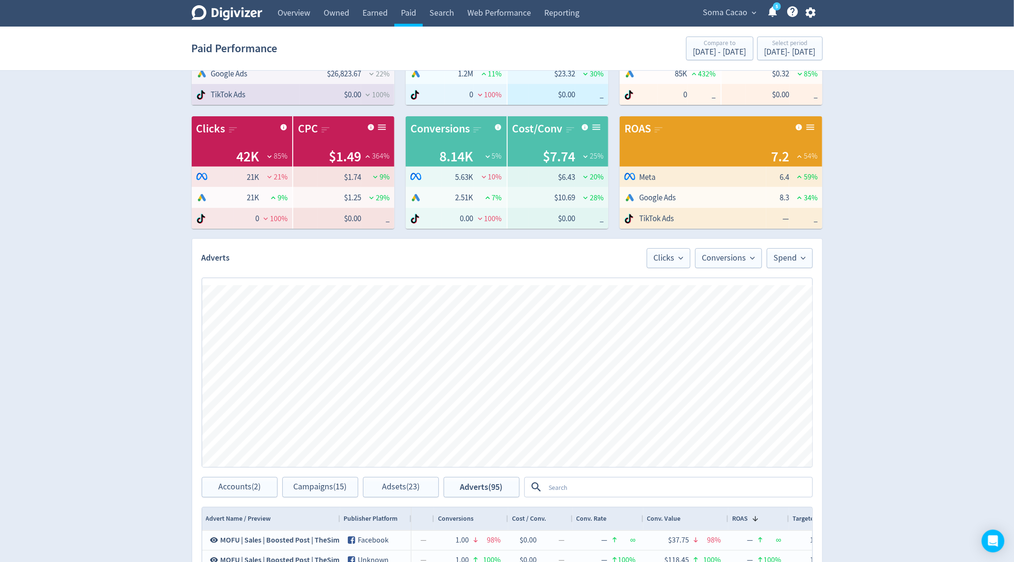
scroll to position [0, 0]
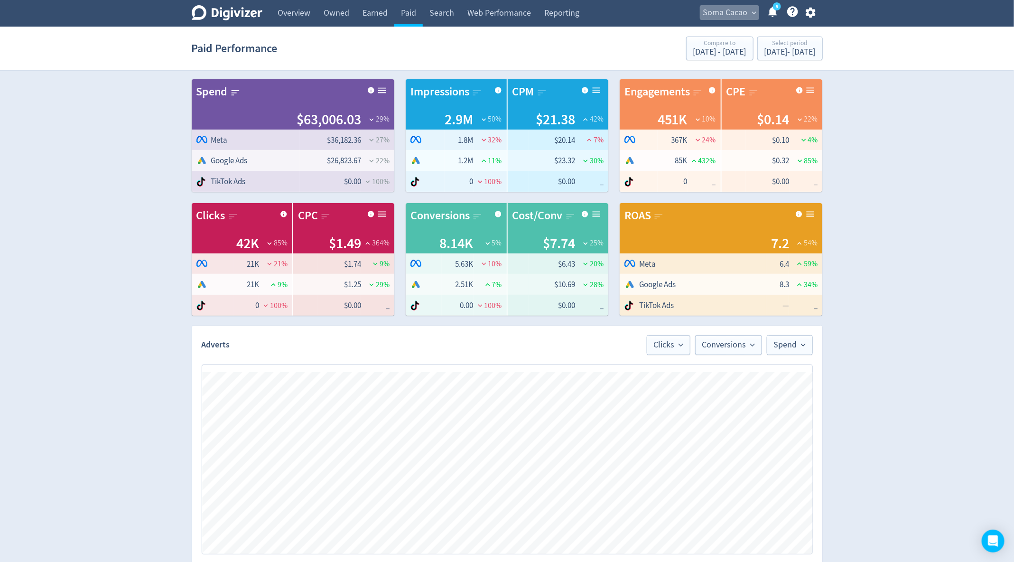
click at [722, 13] on span "Soma Cacao" at bounding box center [725, 12] width 45 height 15
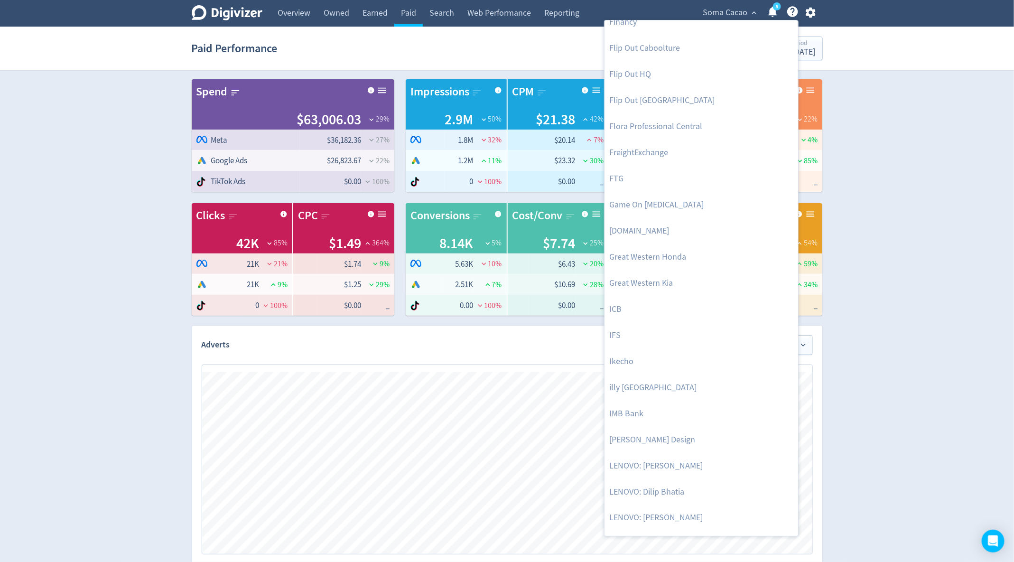
scroll to position [645, 0]
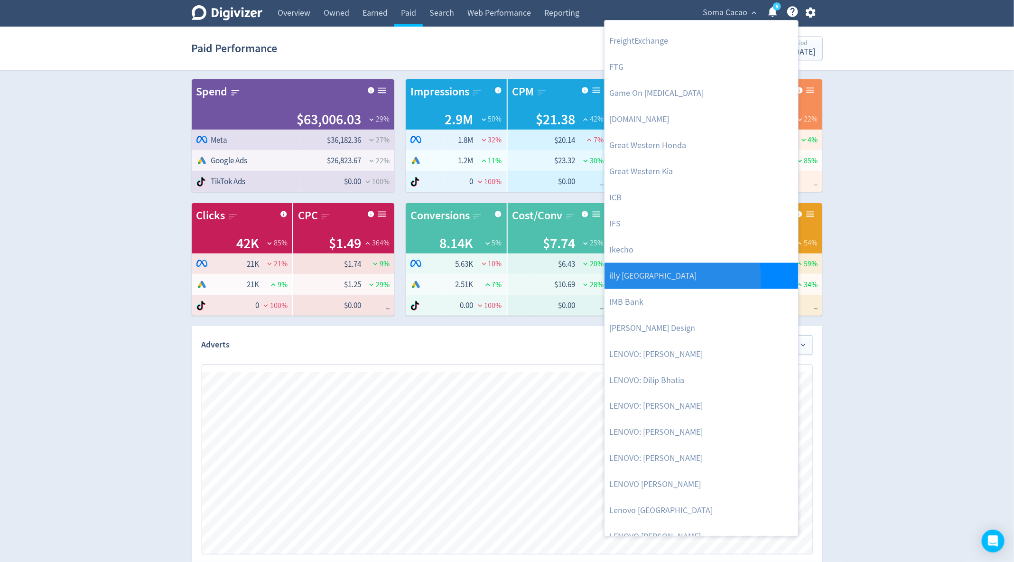
click at [628, 281] on link "illy [GEOGRAPHIC_DATA]" at bounding box center [701, 276] width 194 height 26
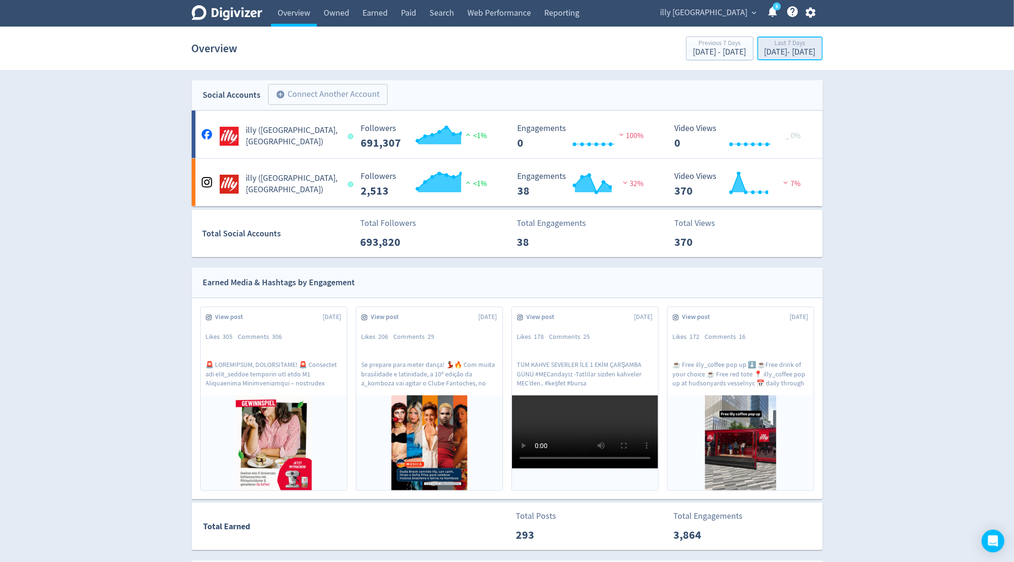
click at [764, 44] on div "Last 7 Days" at bounding box center [789, 44] width 51 height 8
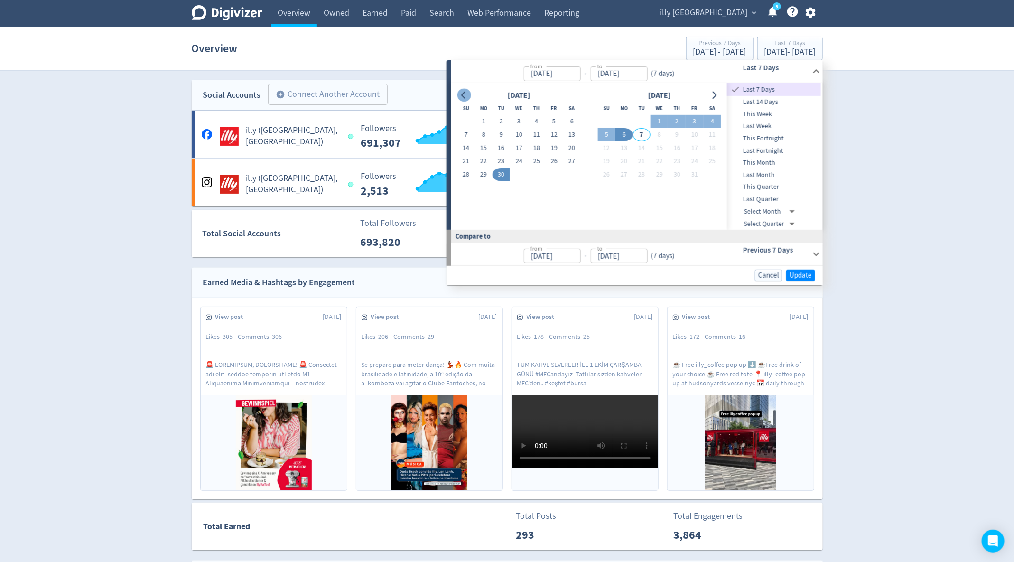
click at [461, 92] on icon "Go to previous month" at bounding box center [464, 95] width 8 height 8
click at [554, 121] on button "1" at bounding box center [554, 121] width 18 height 13
type input "[DATE]"
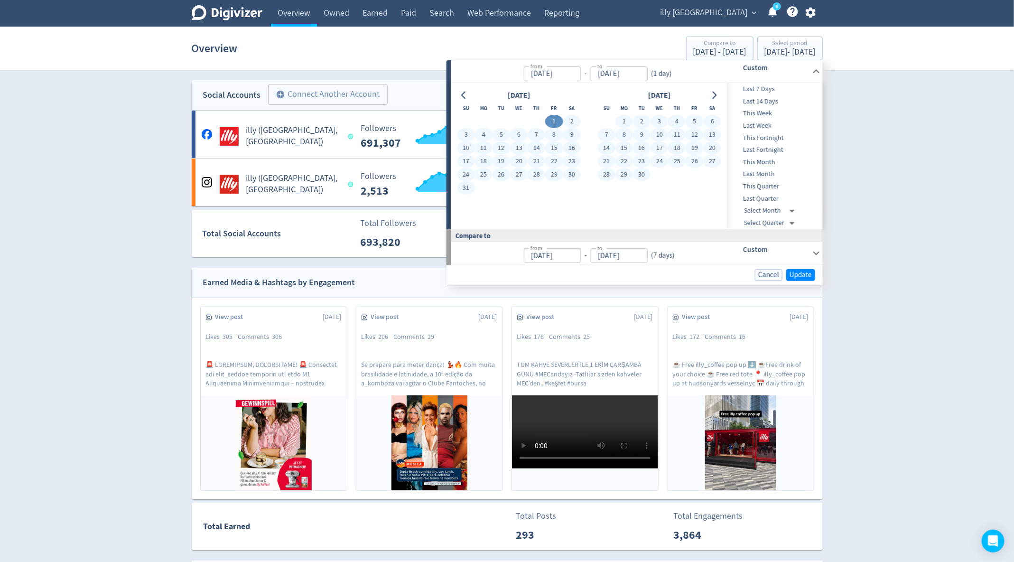
click at [639, 175] on button "30" at bounding box center [642, 174] width 18 height 13
type input "[DATE]"
type input "Jun 01, 2025"
type input "[DATE]"
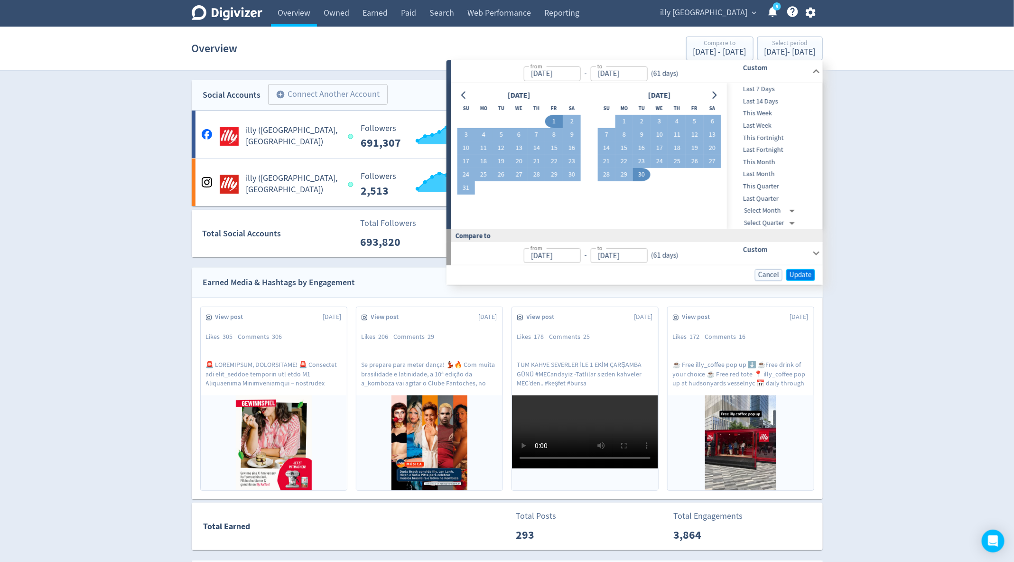
click at [802, 271] on span "Update" at bounding box center [800, 274] width 22 height 7
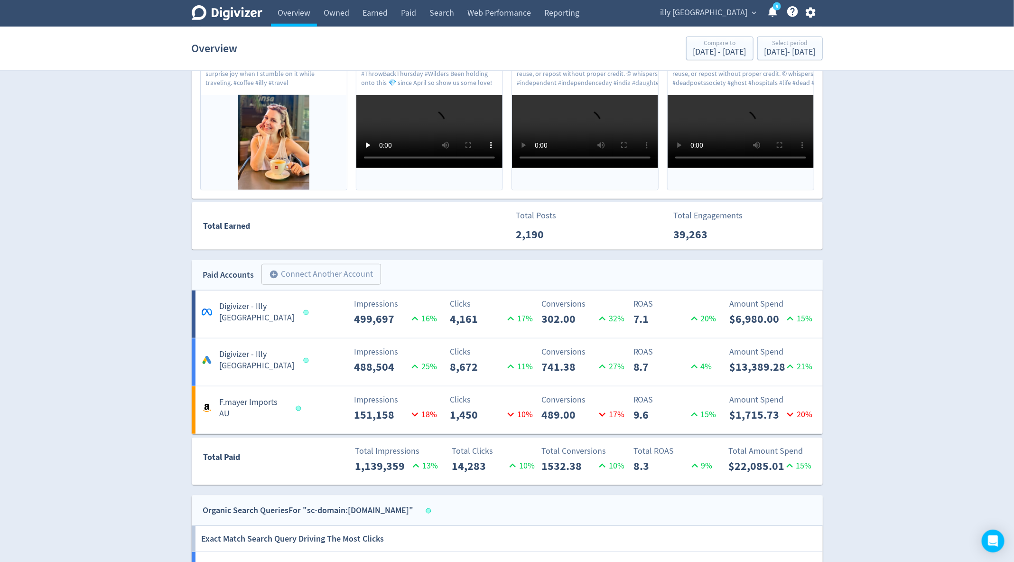
scroll to position [315, 0]
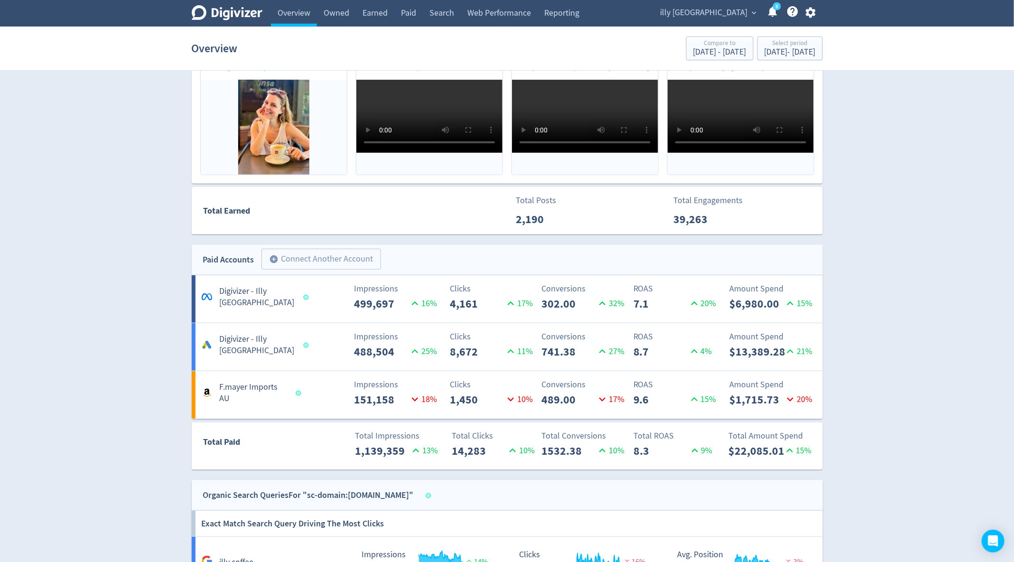
click at [547, 397] on p "489.00" at bounding box center [568, 399] width 55 height 17
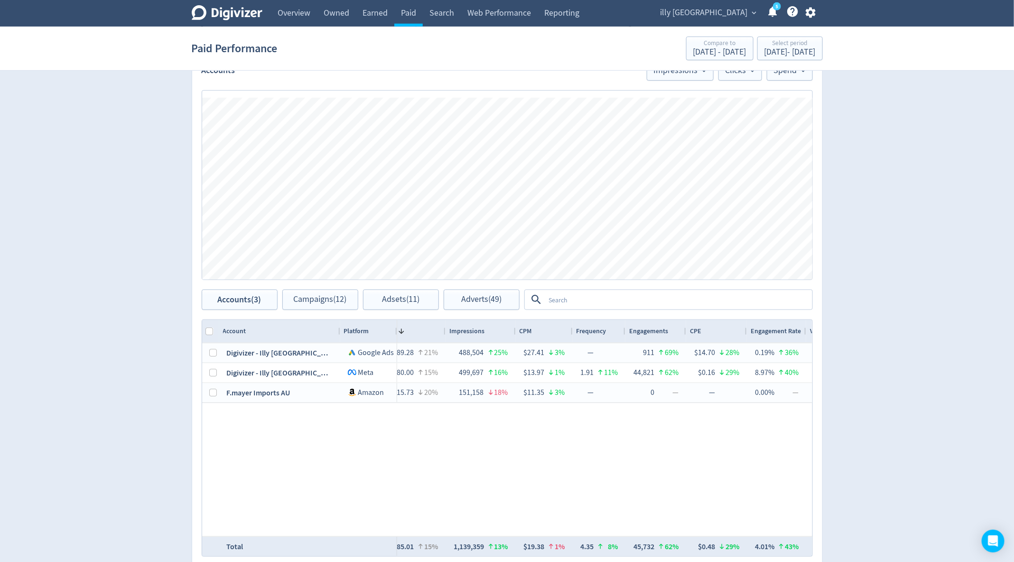
scroll to position [0, 33]
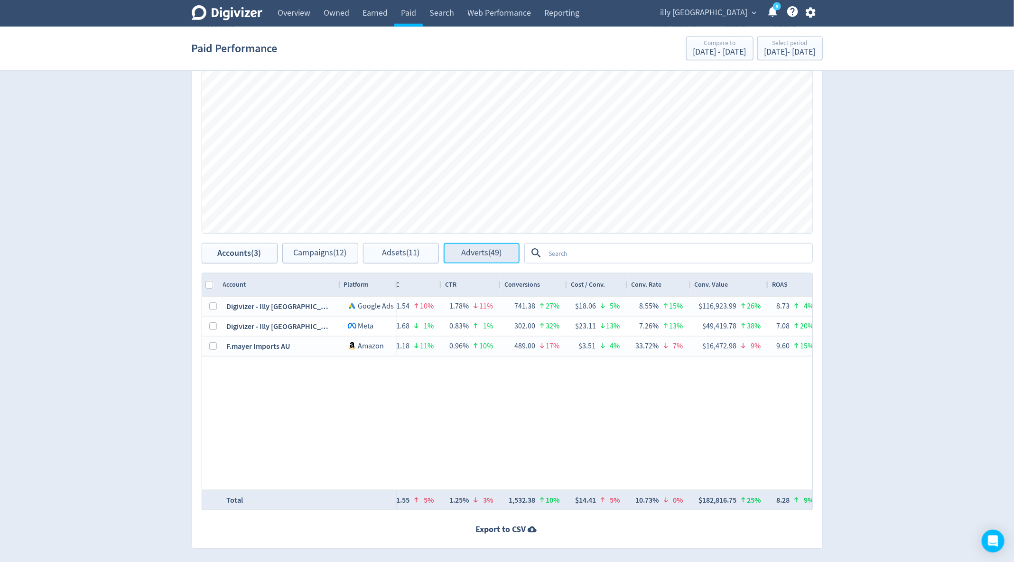
click at [481, 253] on span "Adverts (49)" at bounding box center [481, 253] width 40 height 9
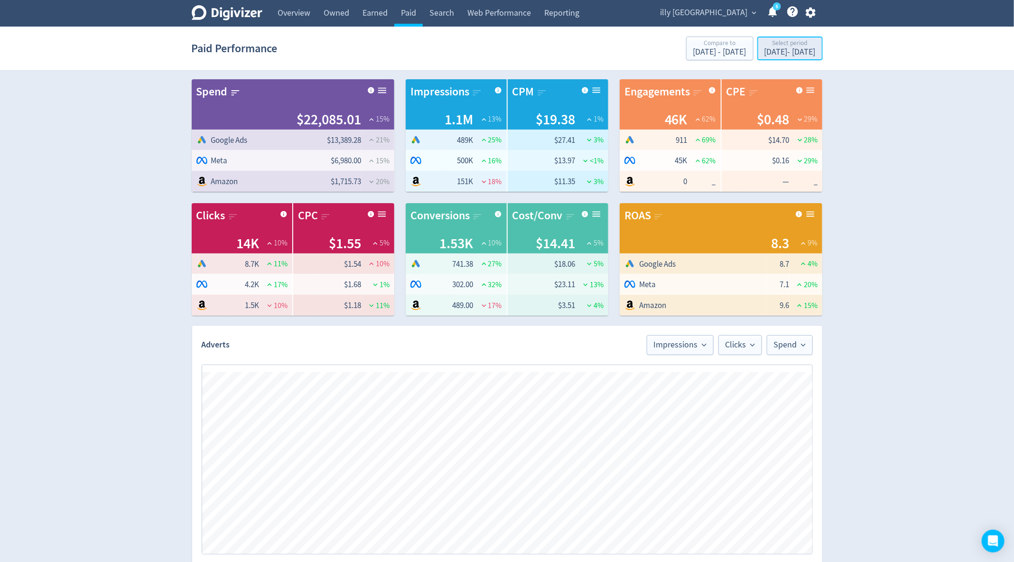
click at [777, 41] on div "Select period" at bounding box center [789, 44] width 51 height 8
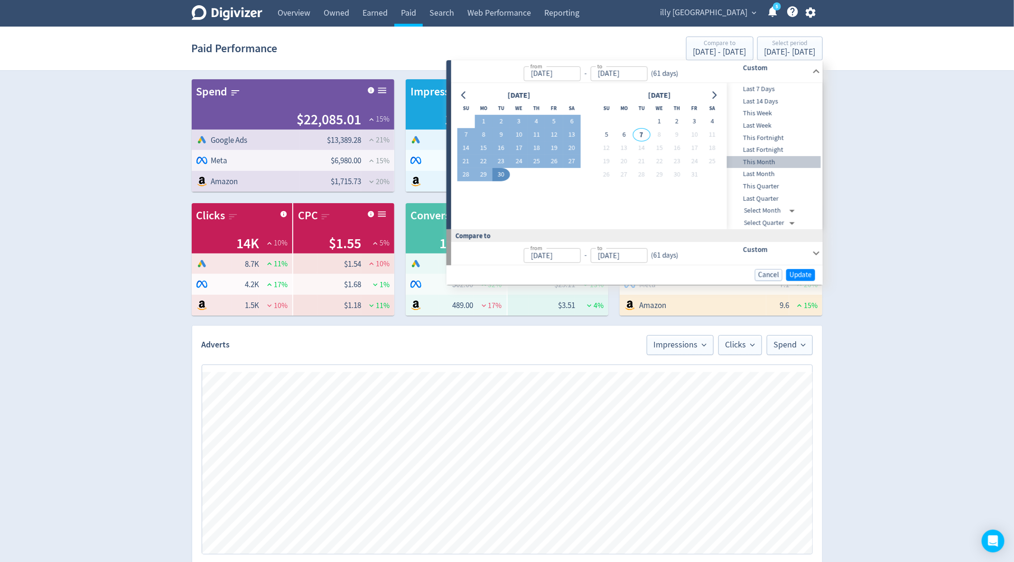
click at [767, 157] on span "This Month" at bounding box center [774, 162] width 94 height 10
type input "[DATE]"
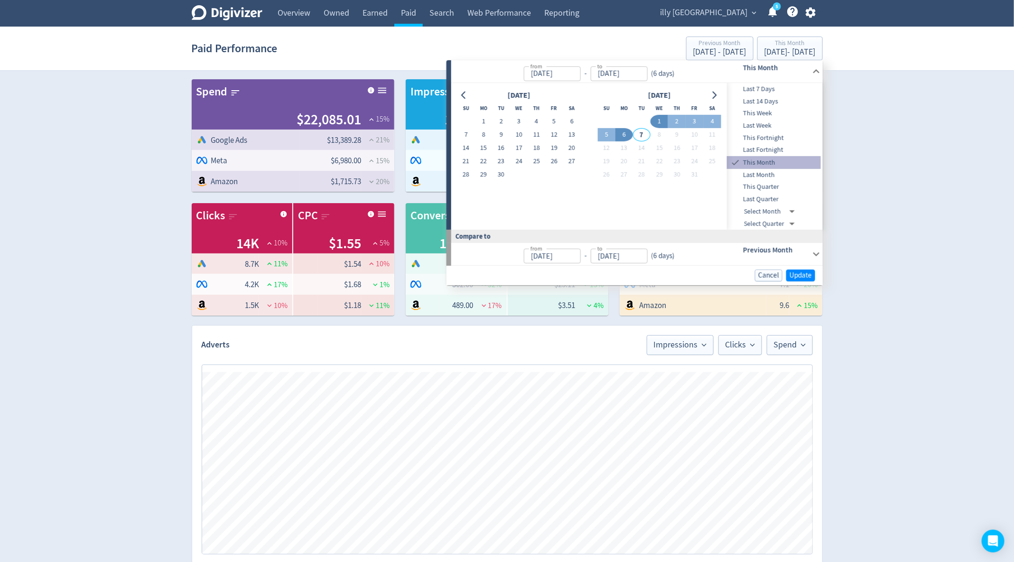
click at [767, 157] on span "This Month" at bounding box center [781, 162] width 80 height 10
click at [760, 170] on span "Last Month" at bounding box center [774, 175] width 94 height 10
type input "[DATE]"
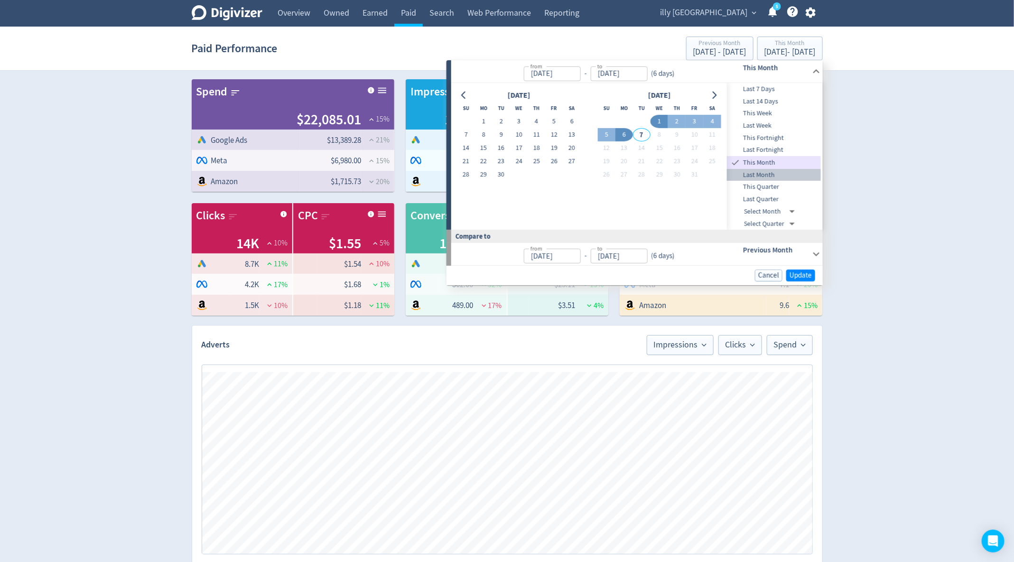
type input "[DATE]"
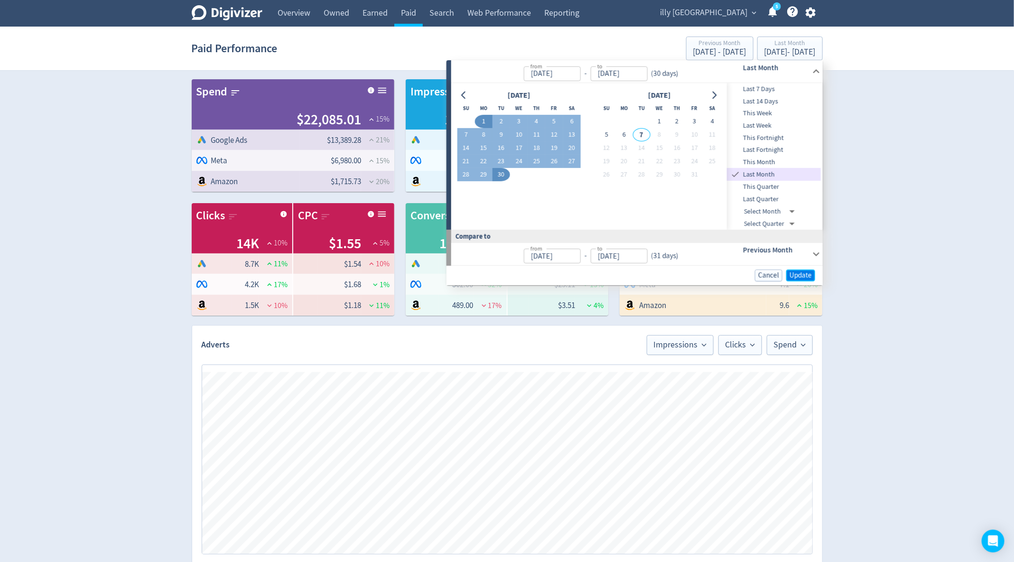
click at [795, 273] on span "Update" at bounding box center [800, 275] width 22 height 7
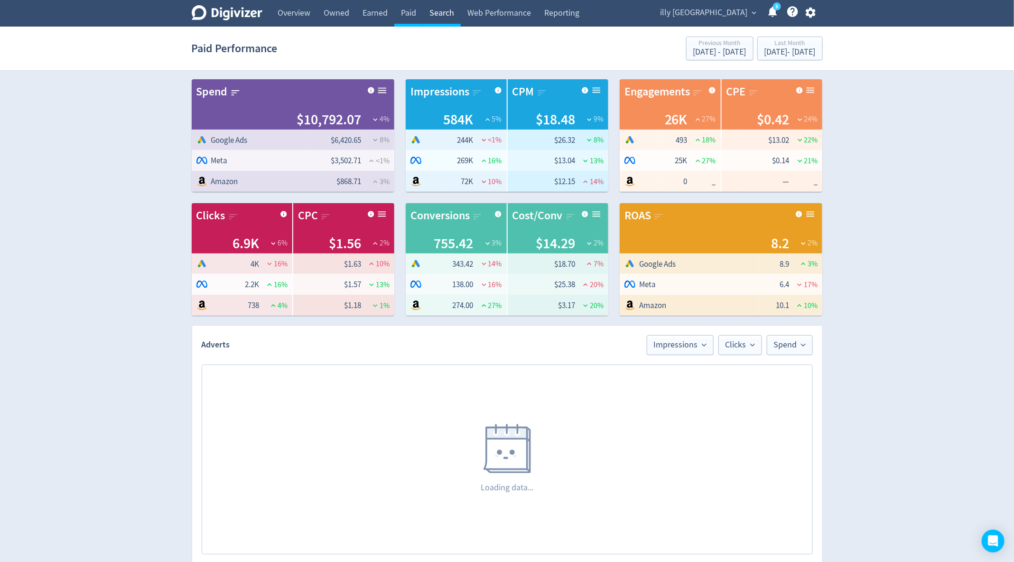
click at [443, 15] on link "Search" at bounding box center [442, 13] width 38 height 27
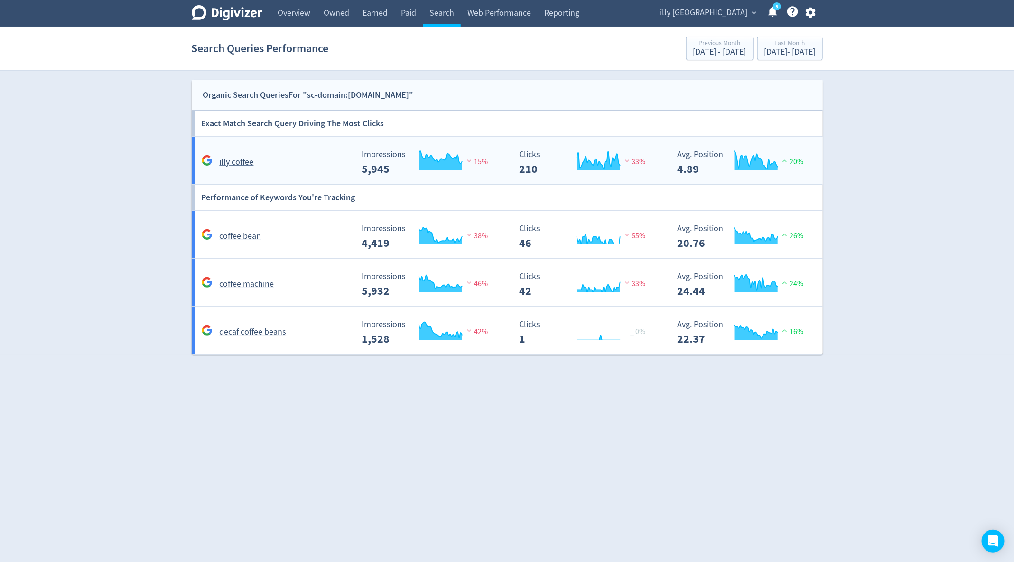
click at [315, 161] on div "illy coffee" at bounding box center [276, 162] width 154 height 14
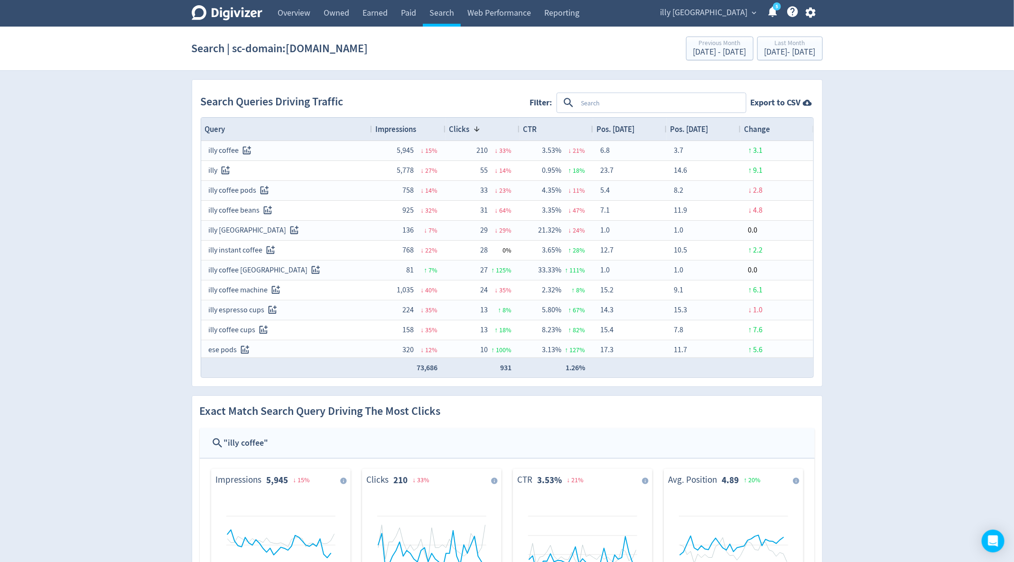
click at [395, 125] on span "Impressions" at bounding box center [396, 129] width 41 height 10
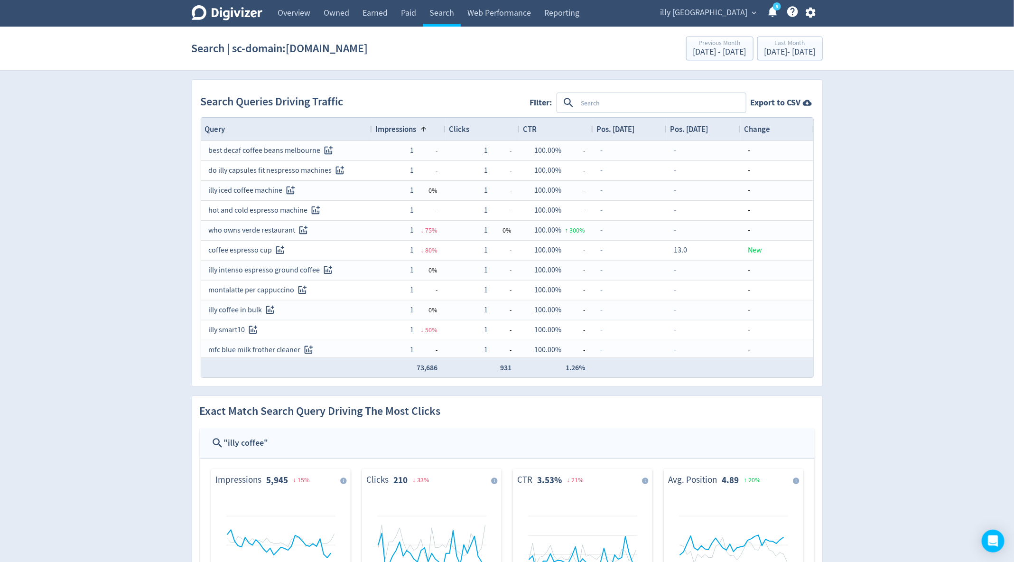
click at [395, 125] on span "Impressions" at bounding box center [396, 129] width 41 height 10
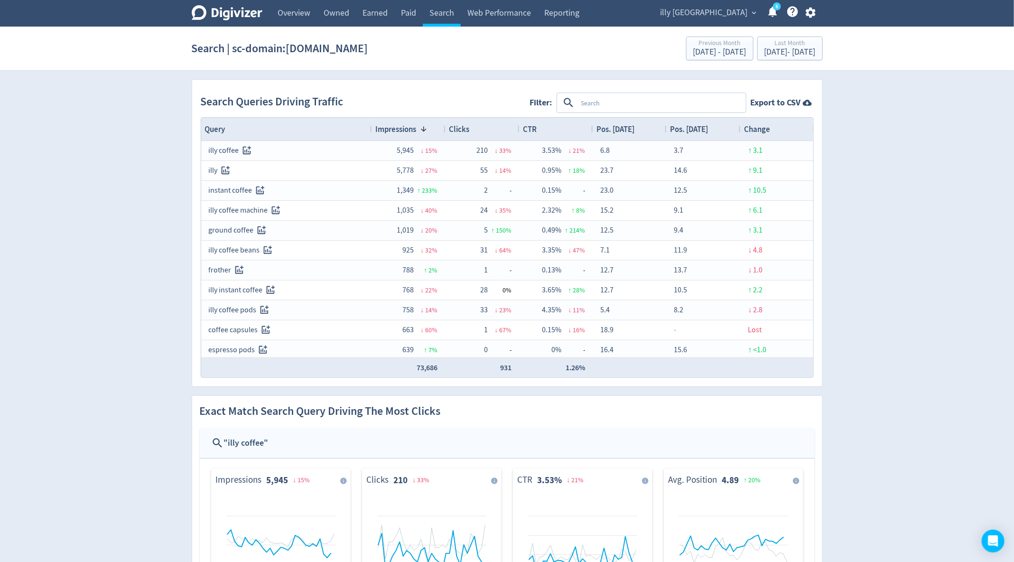
click at [602, 99] on textarea at bounding box center [660, 103] width 167 height 18
type textarea "illy"
click at [594, 99] on button "INCLUDES" at bounding box center [597, 102] width 34 height 15
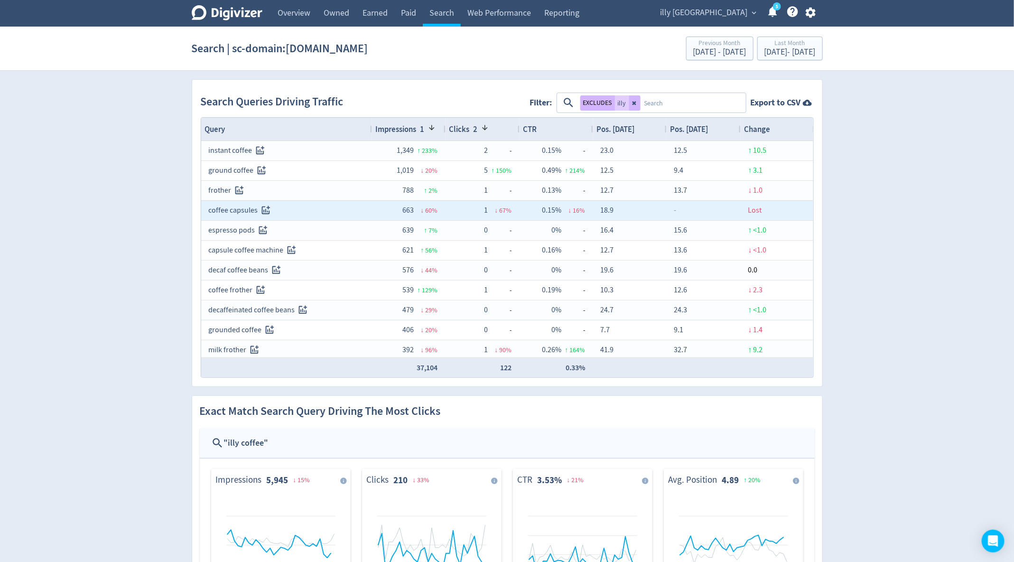
scroll to position [3, 0]
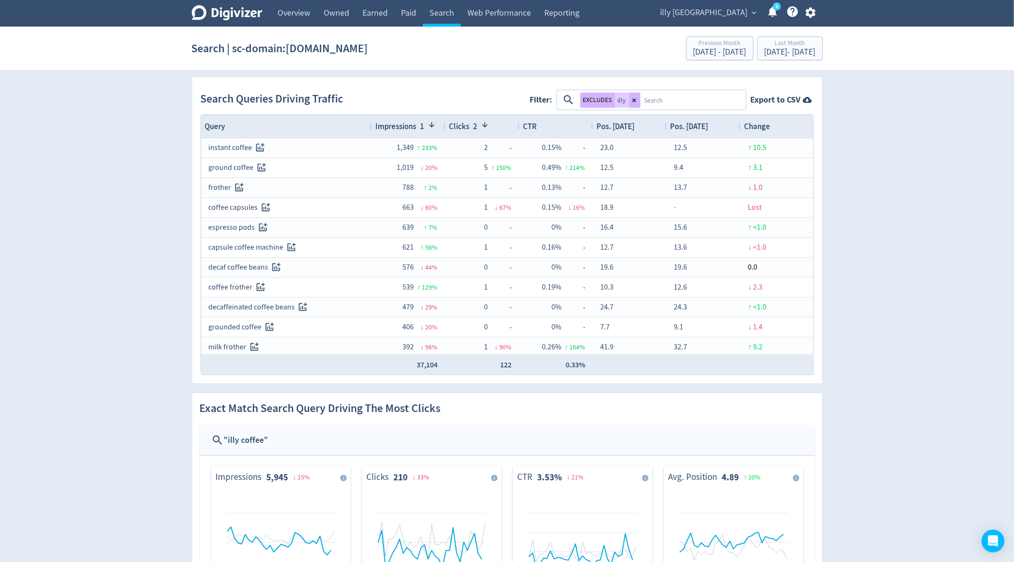
click at [691, 96] on textarea at bounding box center [692, 100] width 104 height 18
type textarea "capsules"
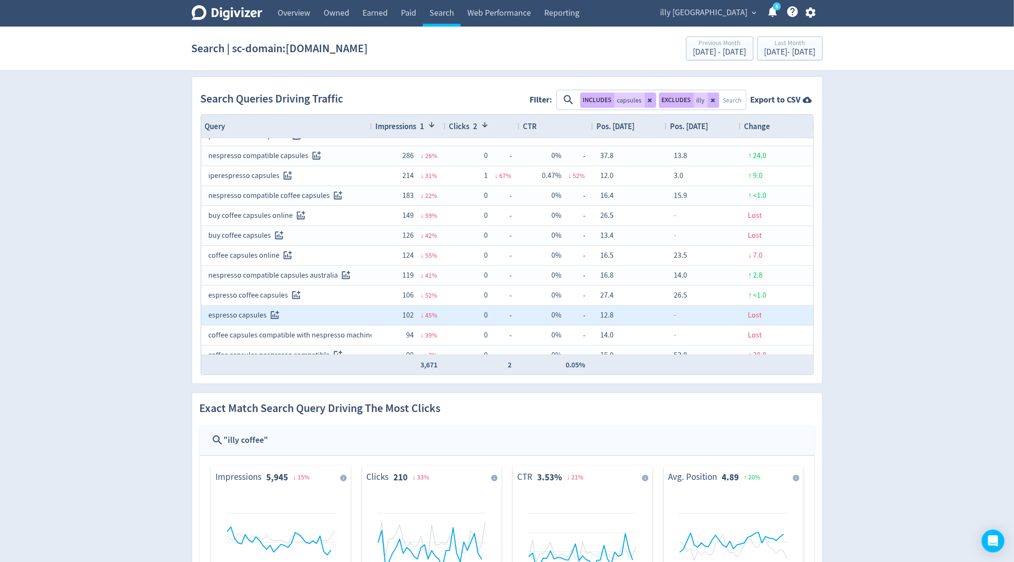
scroll to position [24, 0]
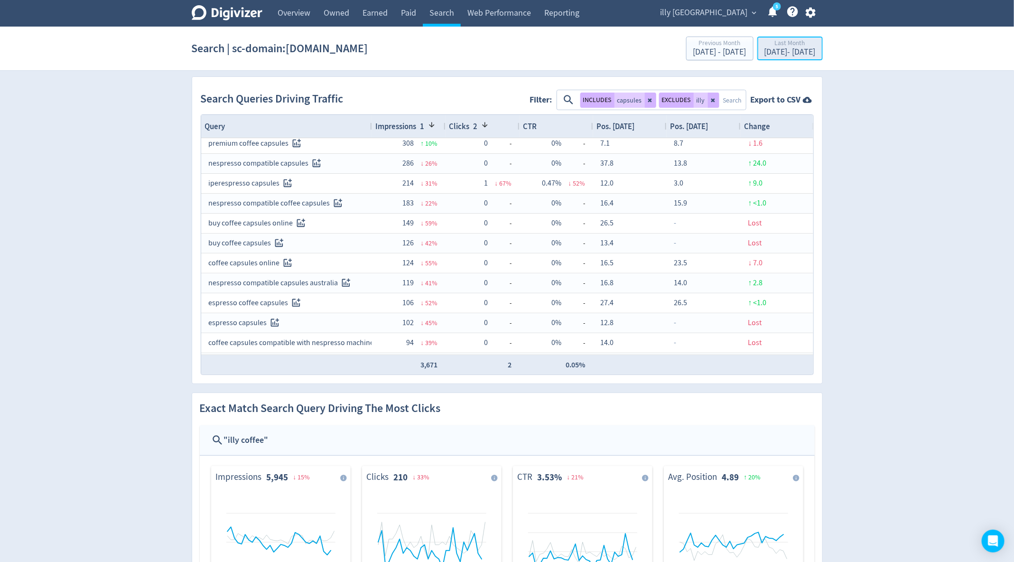
click at [764, 43] on div "Last Month" at bounding box center [789, 44] width 51 height 8
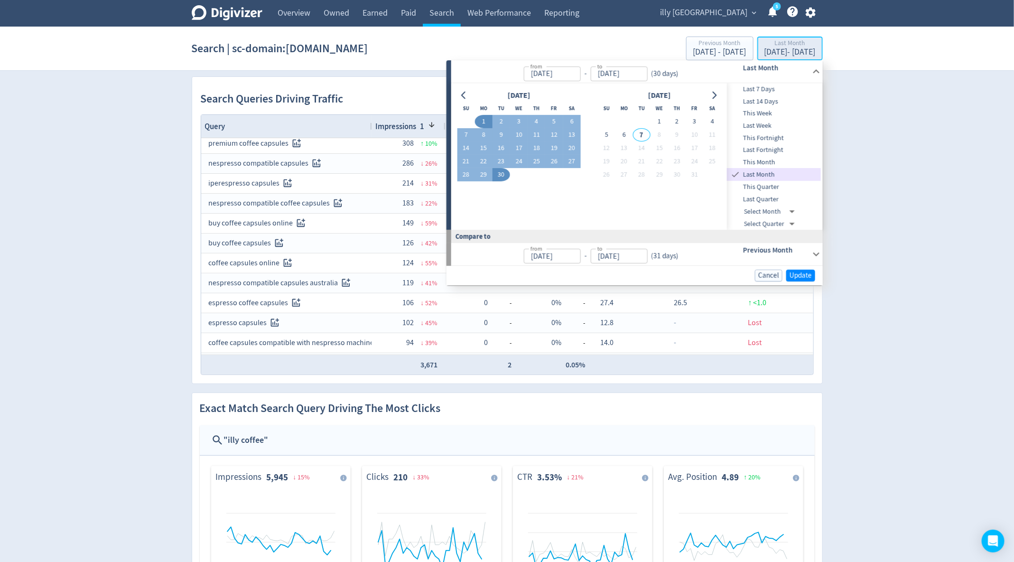
type input "[DATE]"
click at [341, 81] on div "Search Queries Driving Traffic Filter: INCLUDES capsules EXCLUDES illy Export t…" at bounding box center [507, 230] width 630 height 306
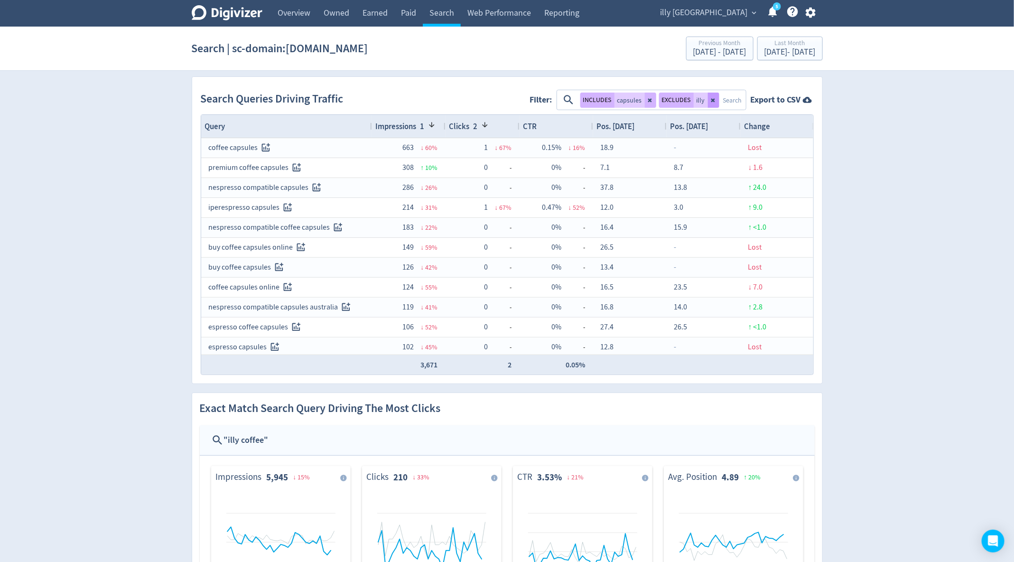
click at [711, 99] on icon at bounding box center [713, 100] width 4 height 4
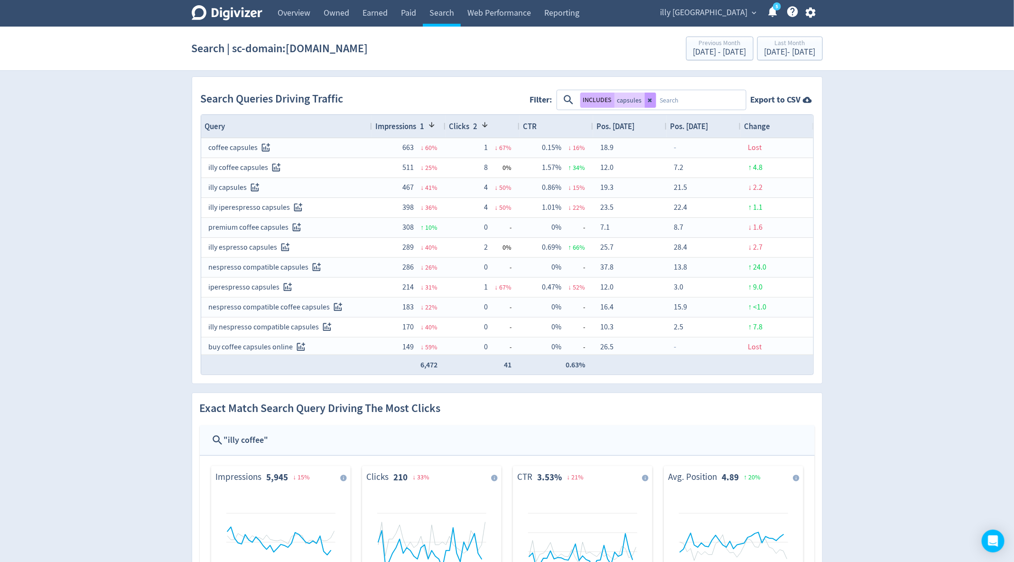
click at [649, 98] on icon at bounding box center [649, 100] width 4 height 4
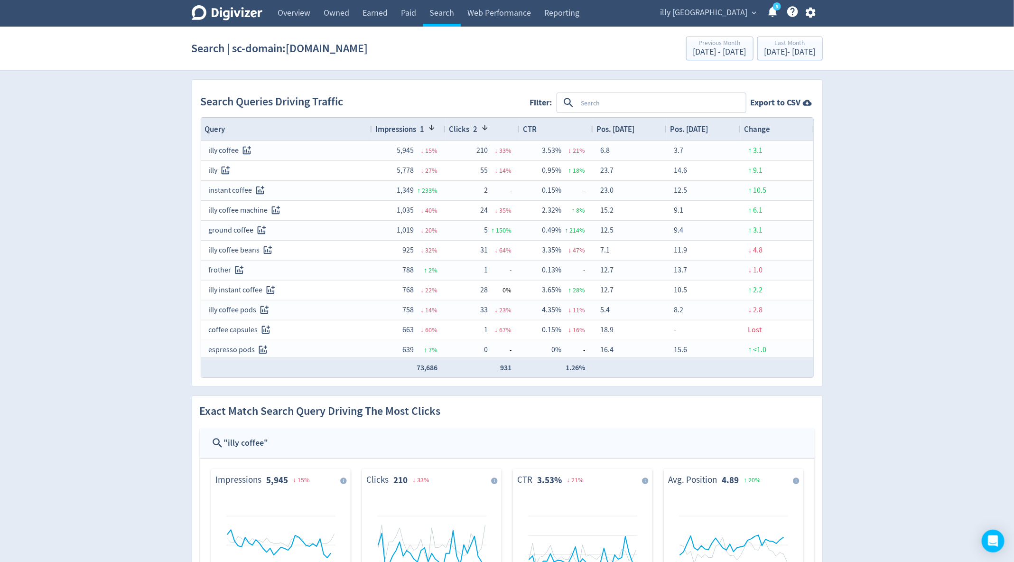
click at [689, 134] on div "Pos. [DATE]" at bounding box center [703, 129] width 66 height 18
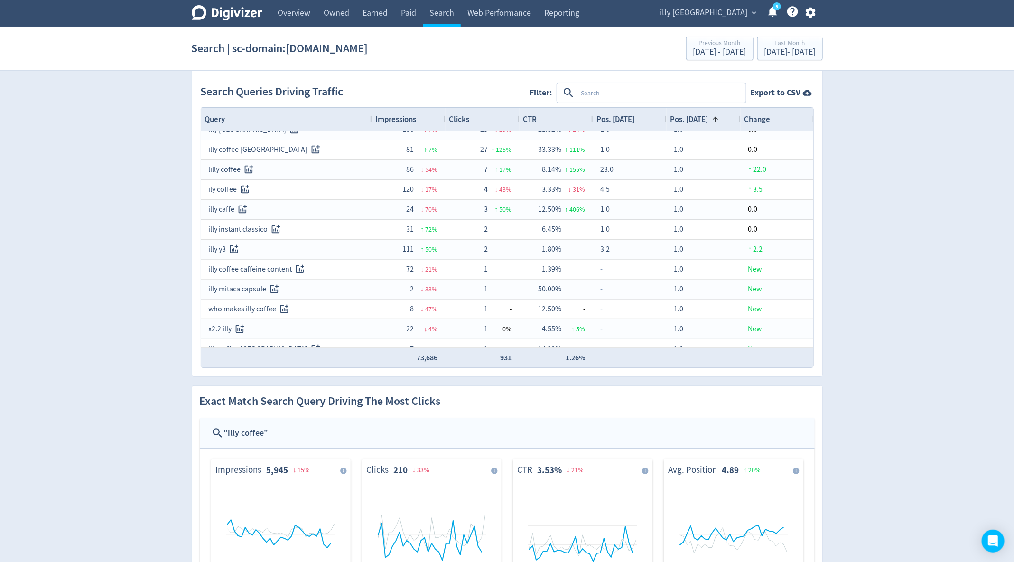
click at [579, 89] on textarea at bounding box center [660, 93] width 167 height 18
type textarea "illy"
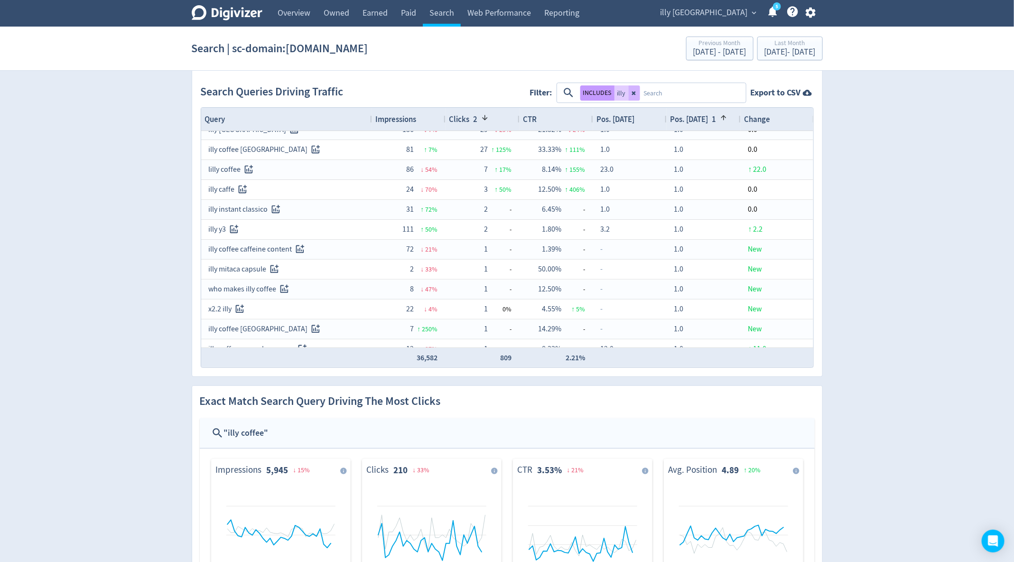
click at [583, 86] on button "INCLUDES" at bounding box center [597, 92] width 34 height 15
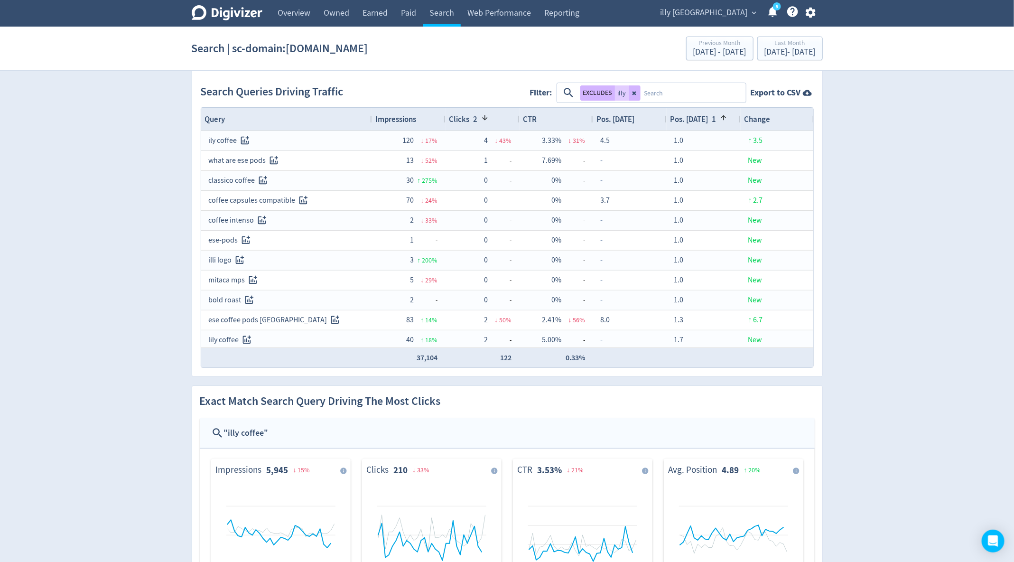
click at [664, 94] on textarea at bounding box center [692, 93] width 104 height 18
type textarea "ily"
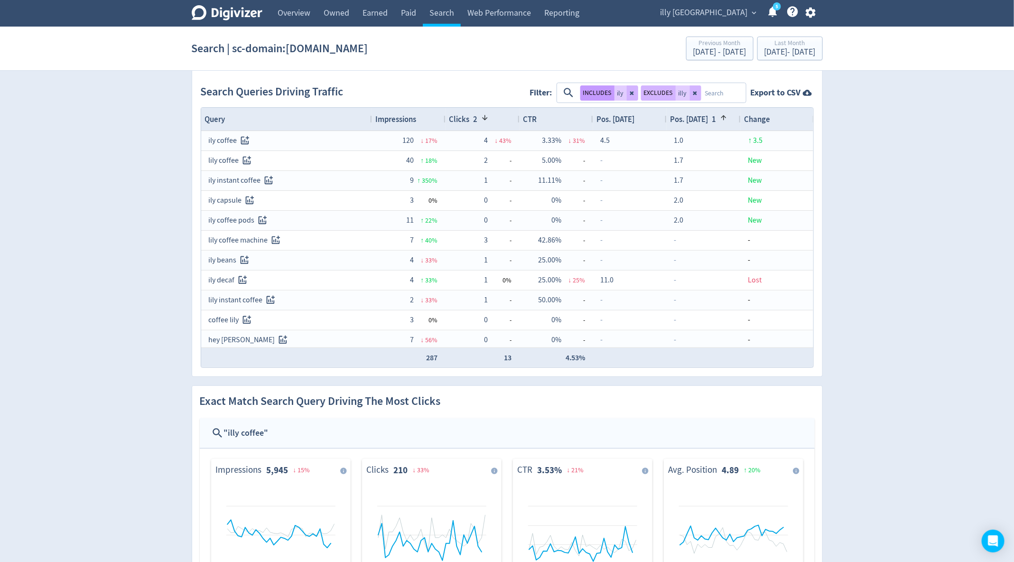
click at [594, 89] on button "INCLUDES" at bounding box center [597, 92] width 34 height 15
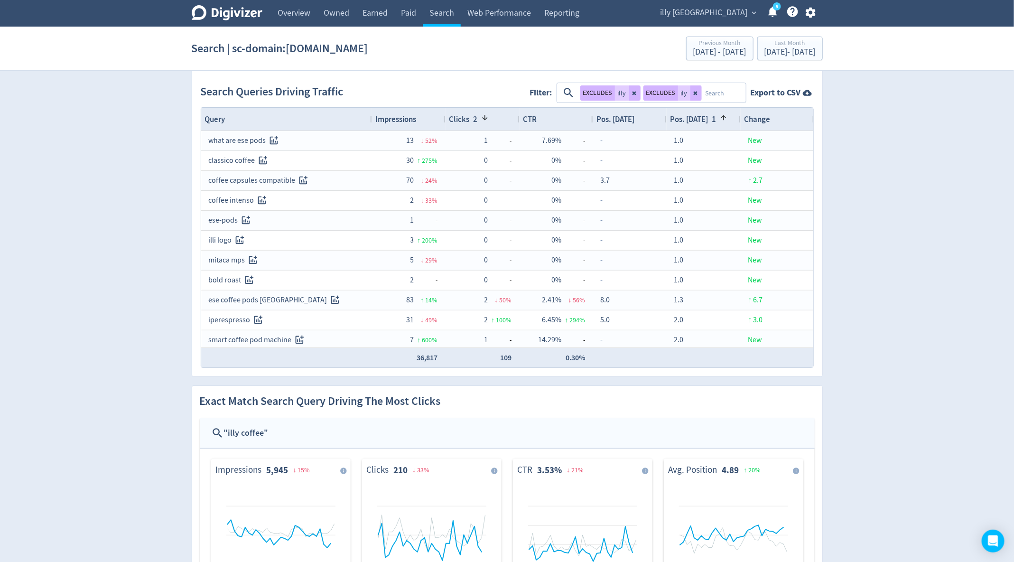
click at [779, 116] on div "Change" at bounding box center [777, 119] width 66 height 18
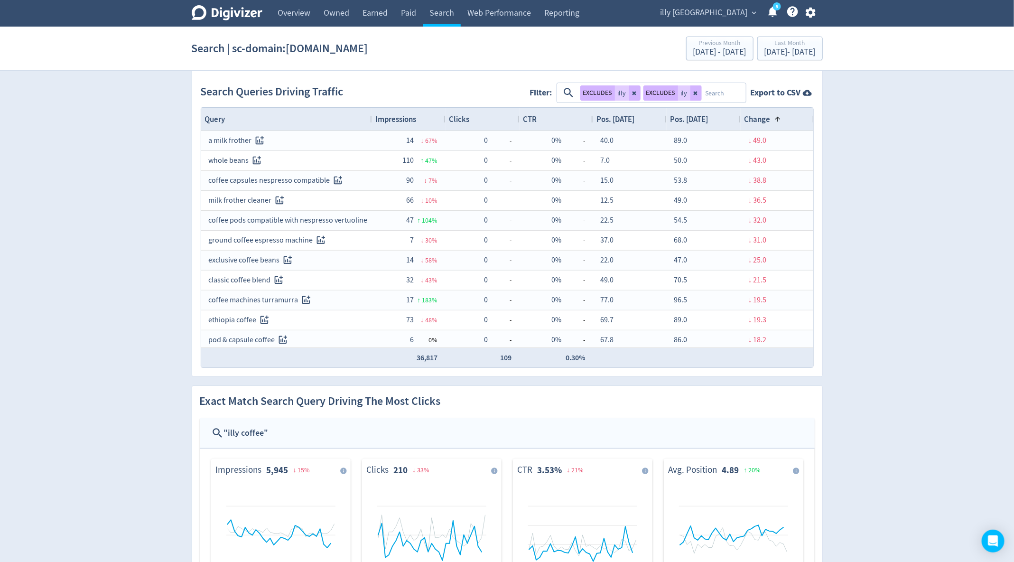
click at [779, 116] on span at bounding box center [778, 119] width 8 height 8
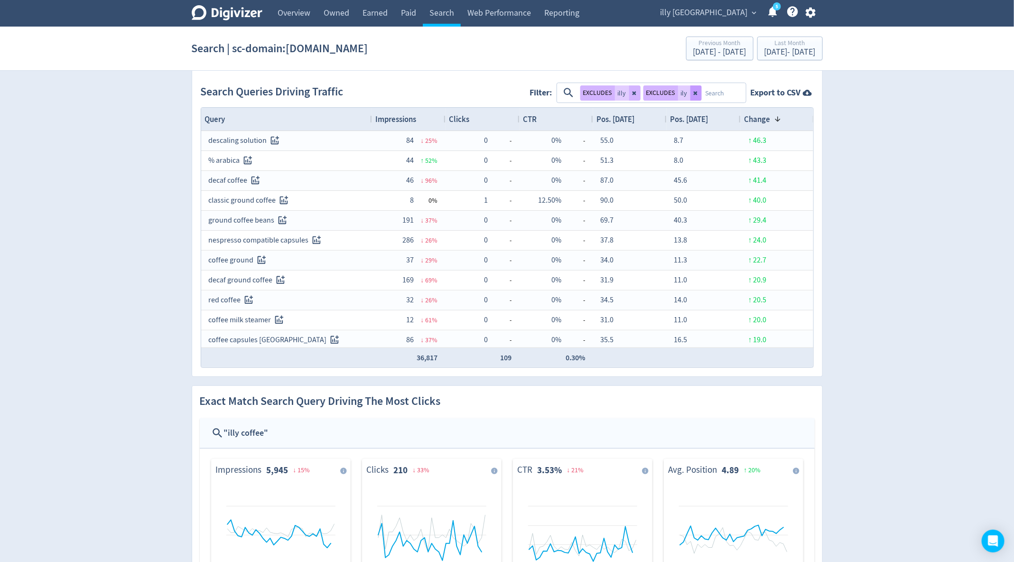
click at [691, 93] on button at bounding box center [695, 92] width 11 height 15
click at [638, 92] on button at bounding box center [634, 92] width 11 height 15
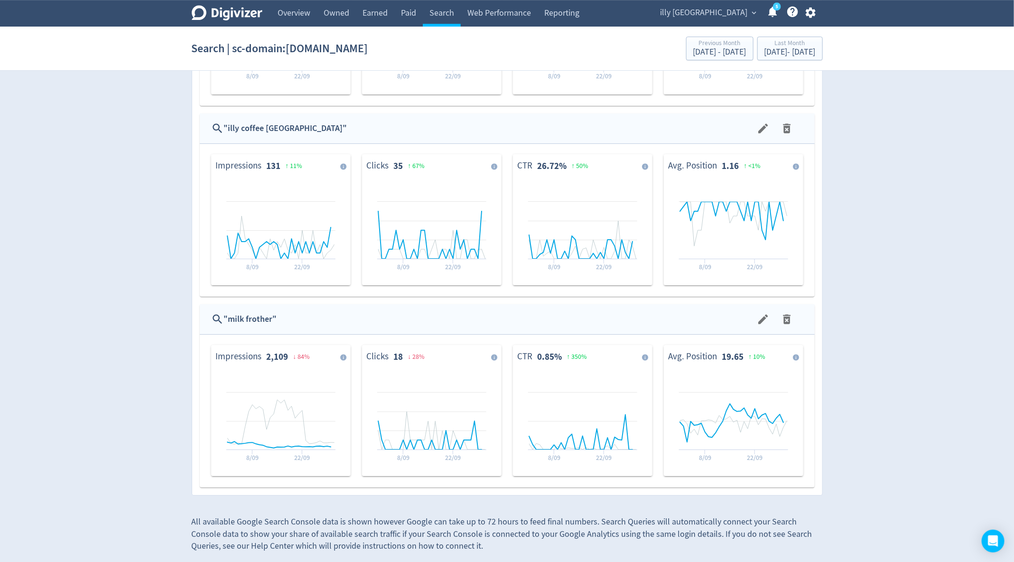
scroll to position [1690, 0]
click at [512, 10] on link "Web Performance" at bounding box center [499, 13] width 77 height 27
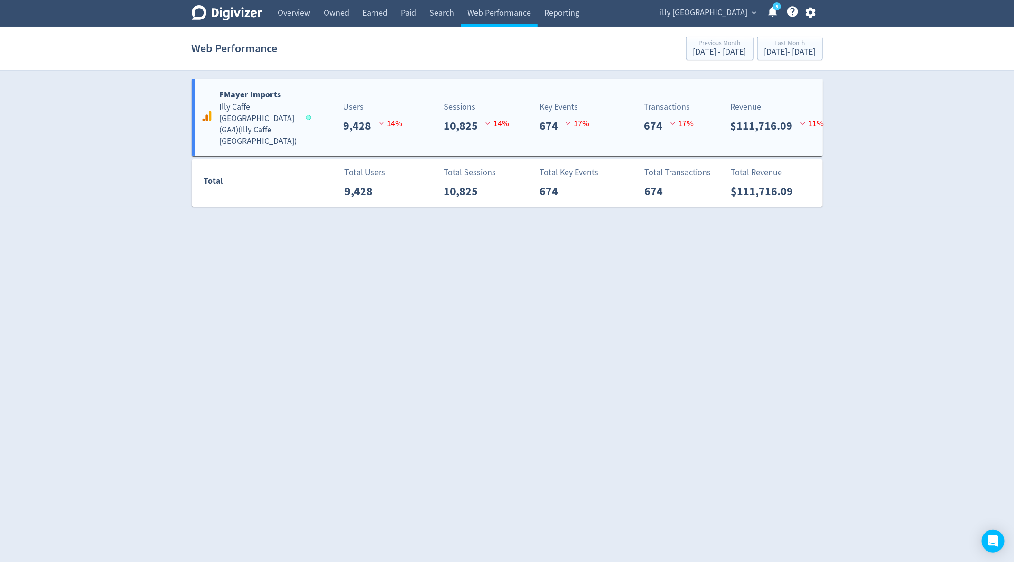
click at [560, 117] on p "674" at bounding box center [552, 125] width 26 height 17
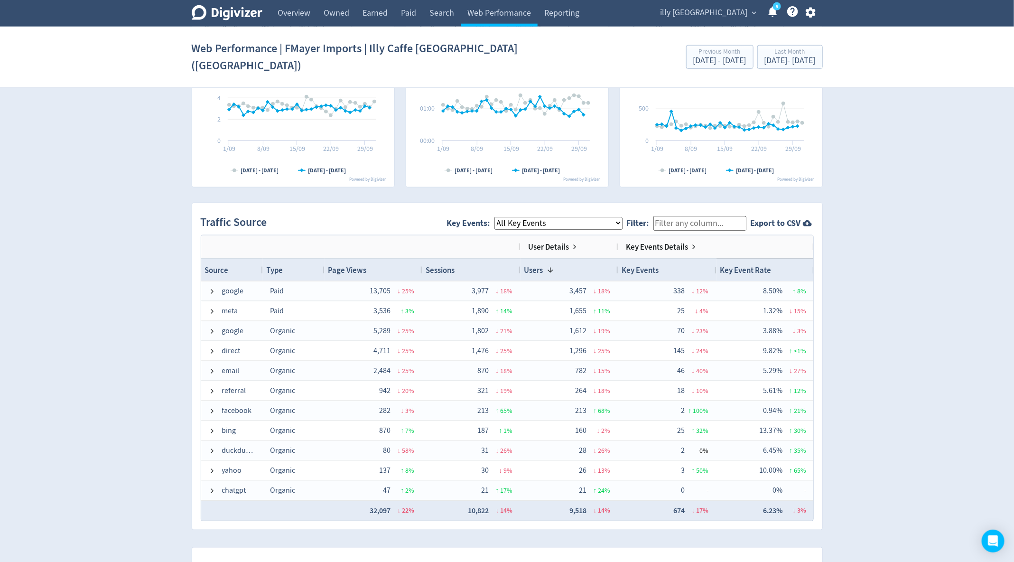
scroll to position [560, 0]
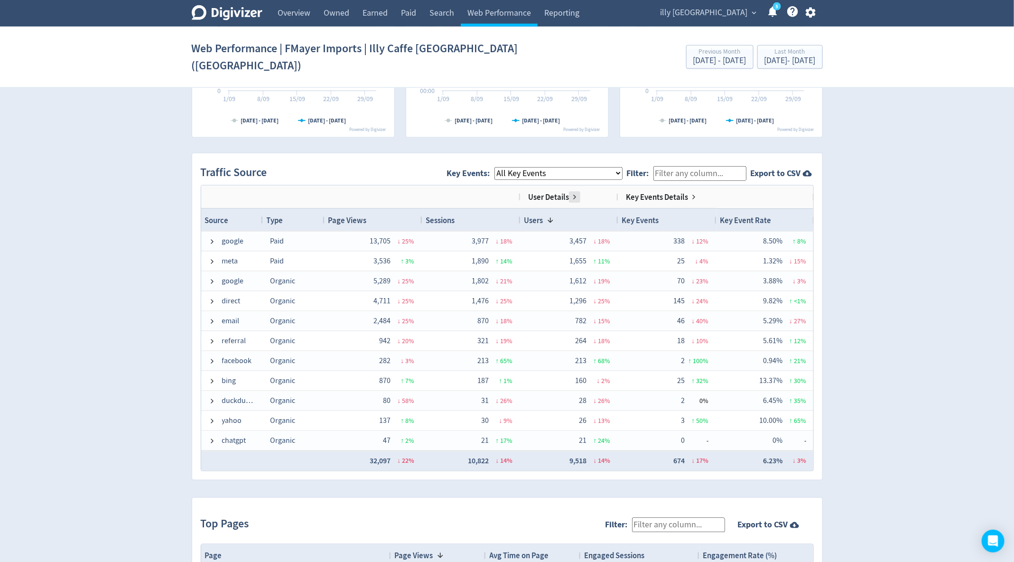
click at [571, 193] on span at bounding box center [575, 197] width 8 height 8
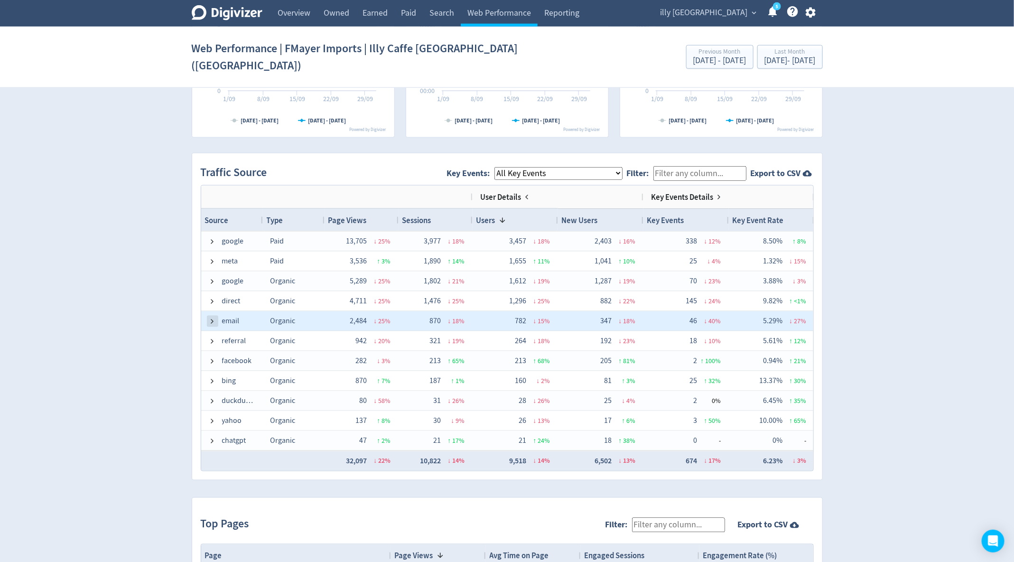
click at [211, 317] on span at bounding box center [213, 321] width 8 height 8
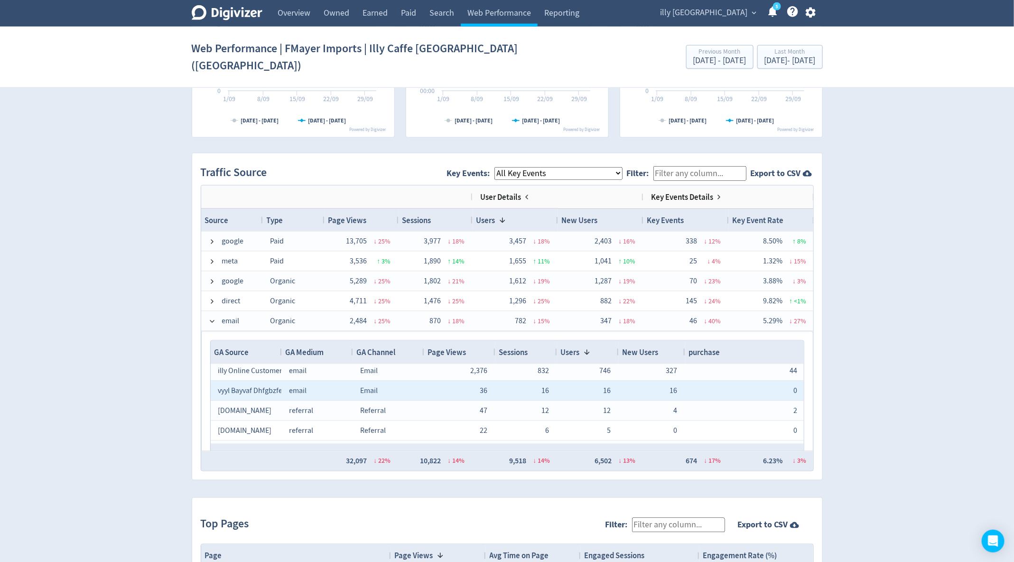
scroll to position [0, 0]
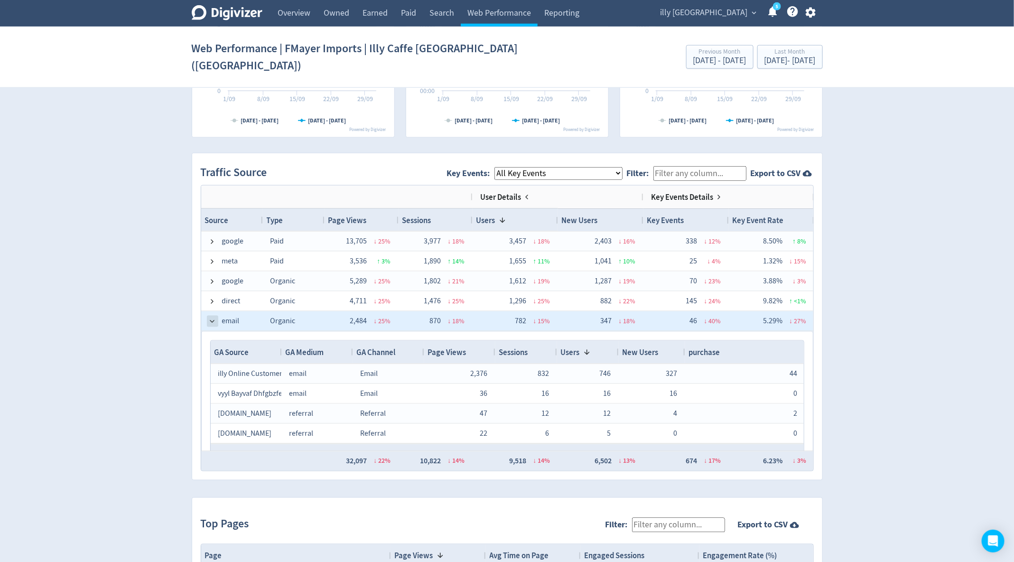
click at [212, 317] on span at bounding box center [213, 321] width 8 height 8
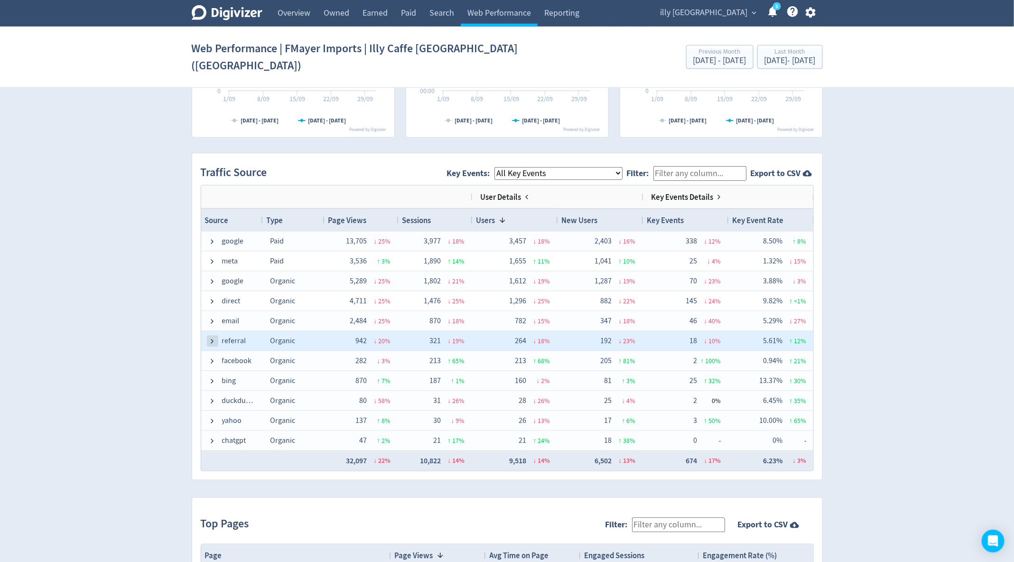
click at [209, 337] on span at bounding box center [213, 341] width 8 height 8
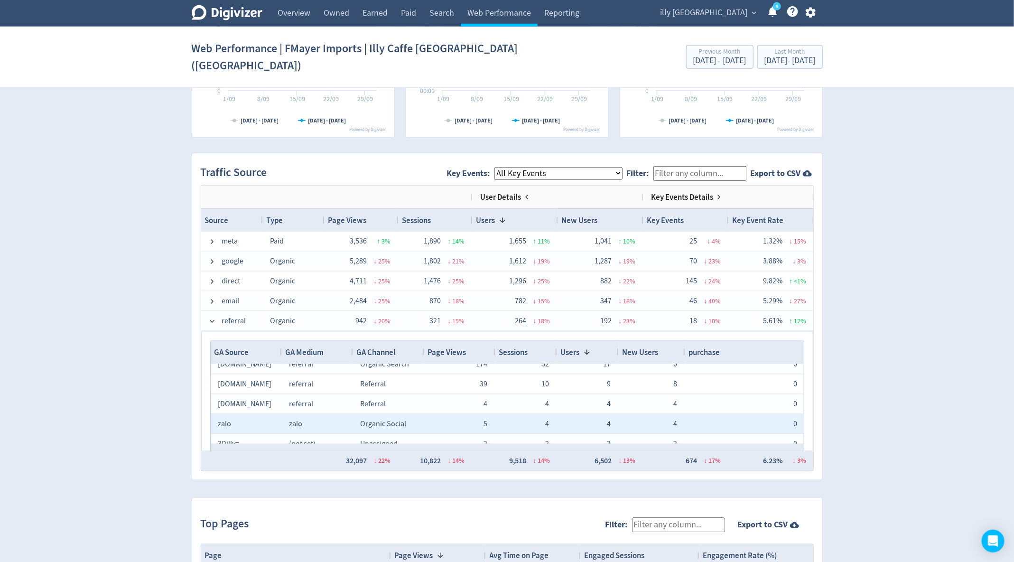
scroll to position [95, 0]
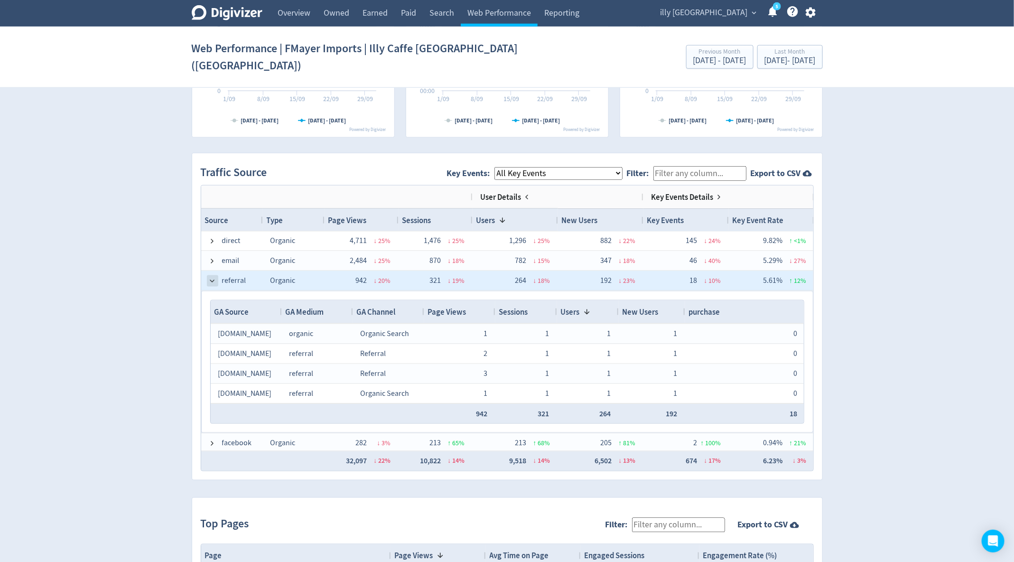
click at [214, 277] on span at bounding box center [213, 281] width 8 height 8
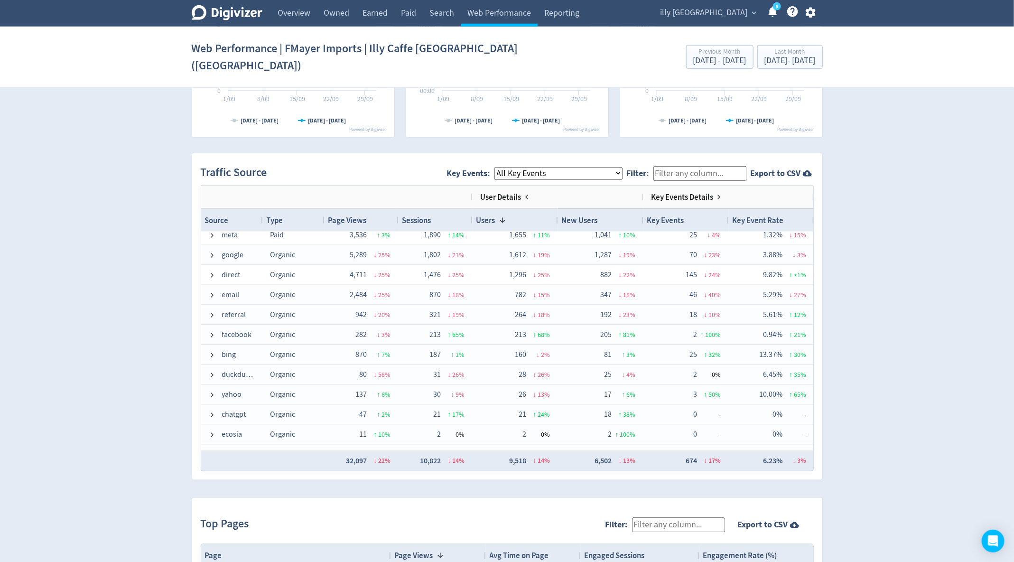
click at [595, 167] on select "All Key Events eCommerce purchase" at bounding box center [558, 173] width 128 height 13
select select "eCommerce"
click at [501, 167] on select "All Key Events eCommerce purchase" at bounding box center [558, 173] width 128 height 13
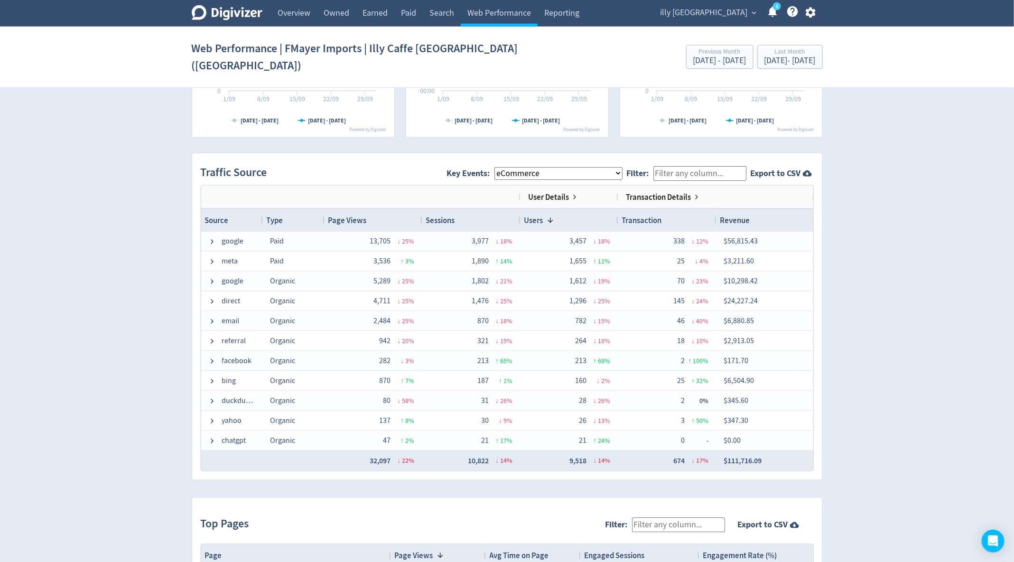
click at [751, 211] on div "Revenue" at bounding box center [765, 220] width 90 height 18
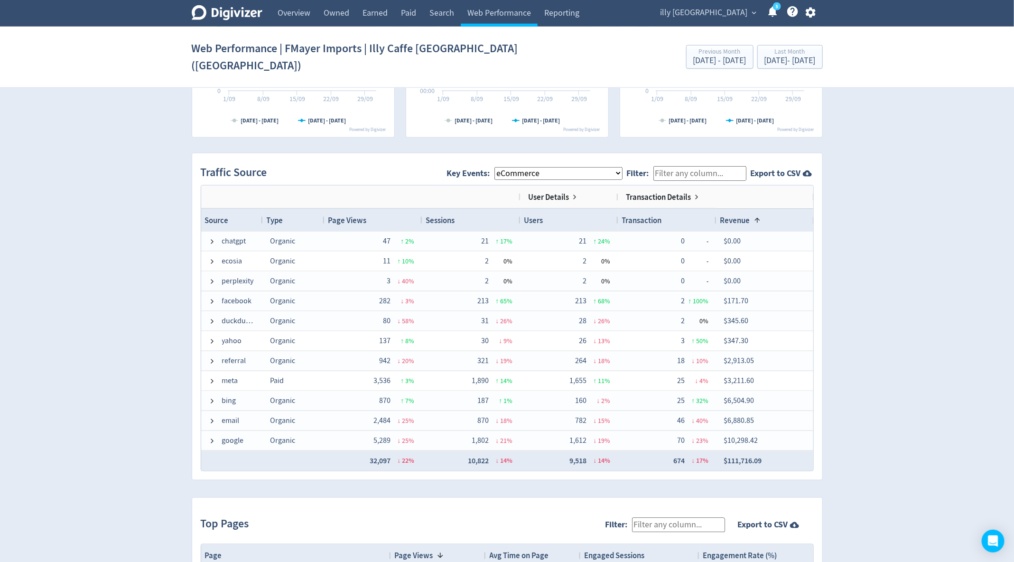
click at [750, 216] on span at bounding box center [755, 220] width 11 height 8
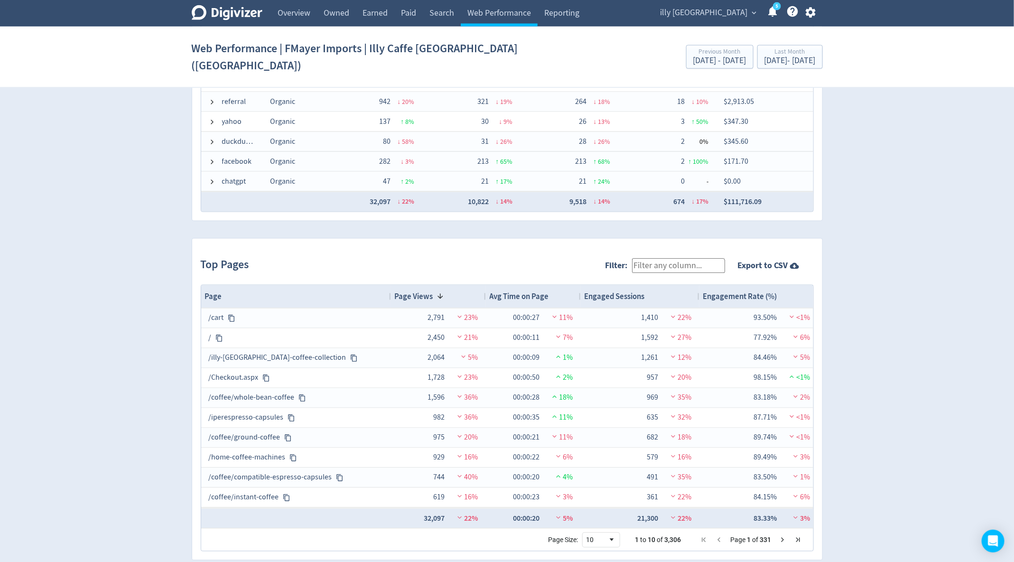
click at [767, 291] on span "Engagement Rate (%)" at bounding box center [740, 296] width 74 height 10
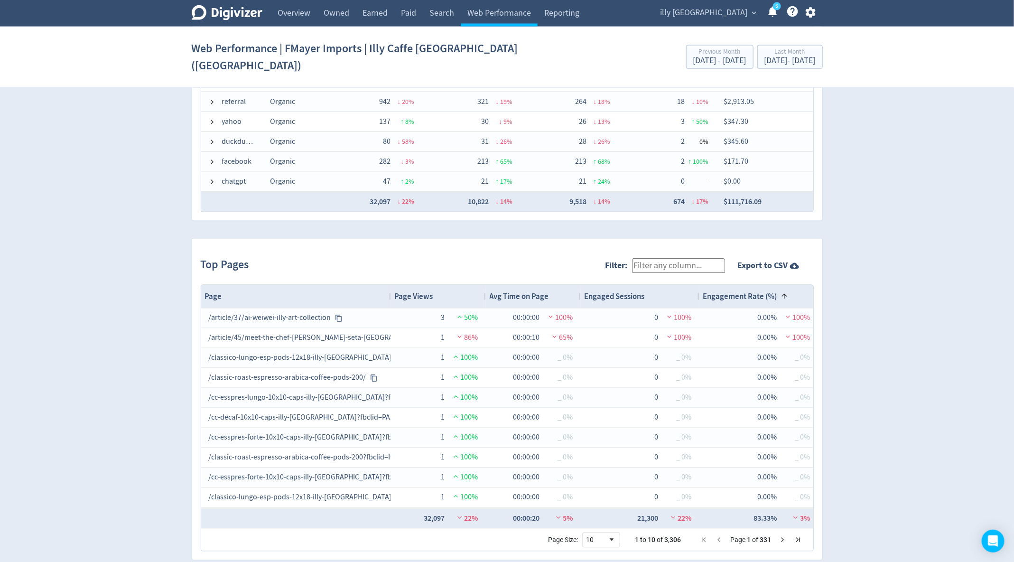
click at [766, 291] on span "Engagement Rate (%)" at bounding box center [740, 296] width 74 height 10
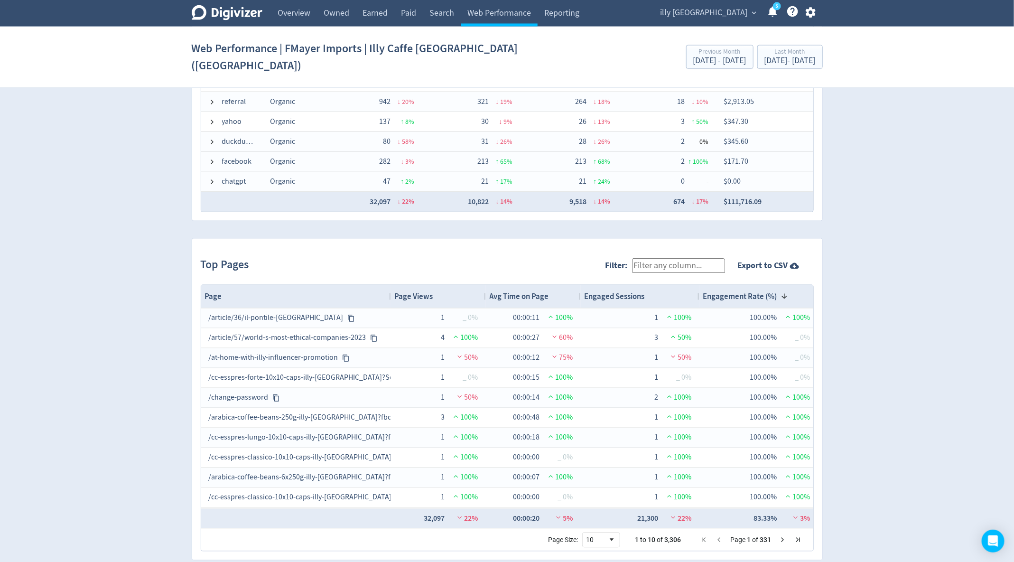
click at [766, 291] on span "Engagement Rate (%)" at bounding box center [740, 296] width 74 height 10
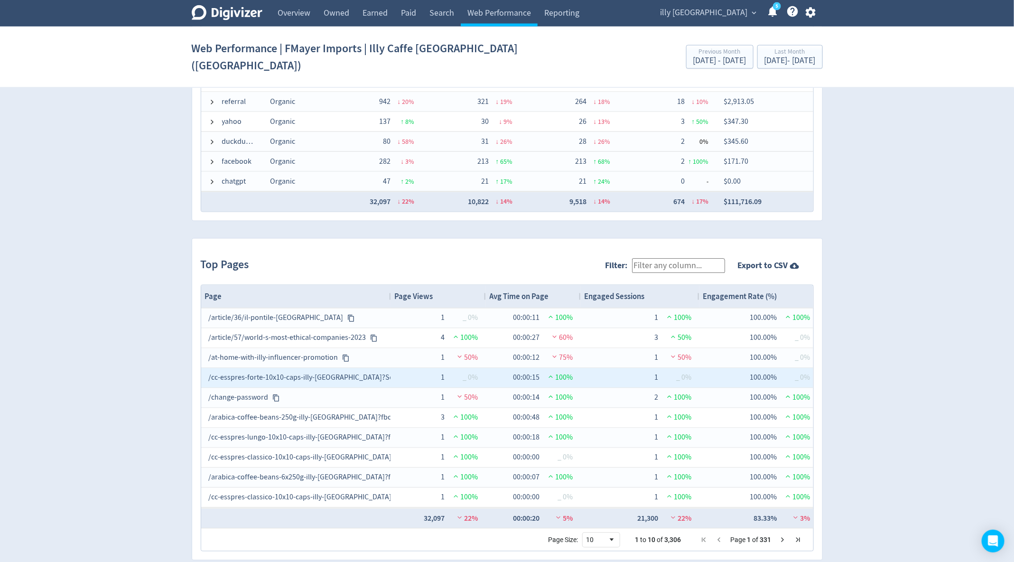
scroll to position [817, 0]
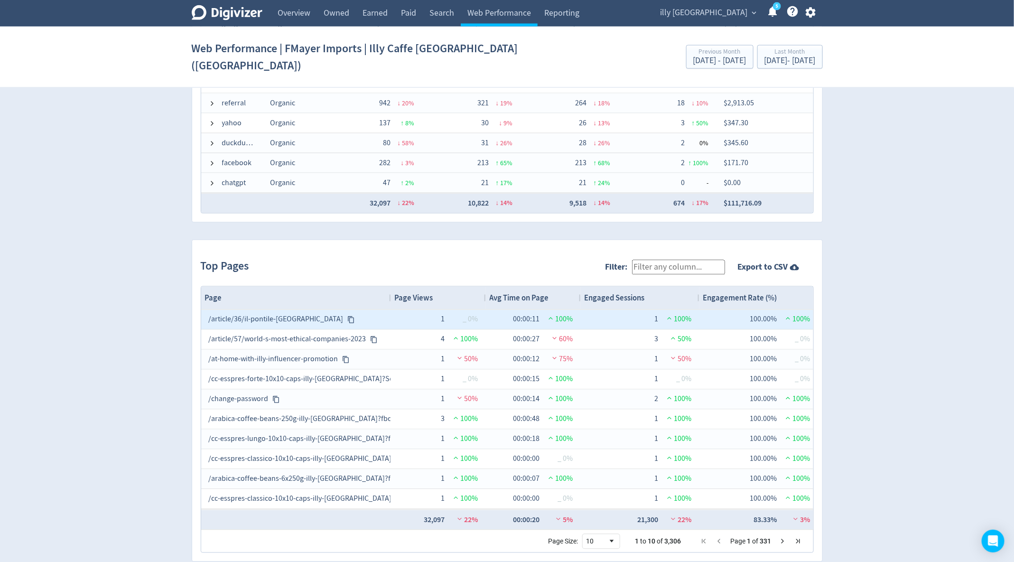
click at [752, 293] on span "Engagement Rate (%)" at bounding box center [740, 298] width 74 height 10
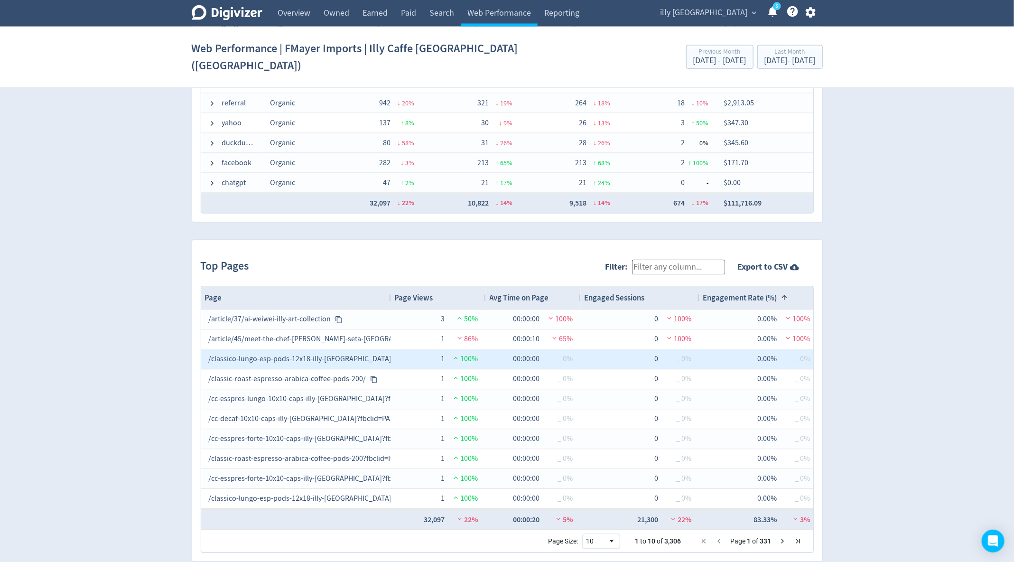
scroll to position [819, 0]
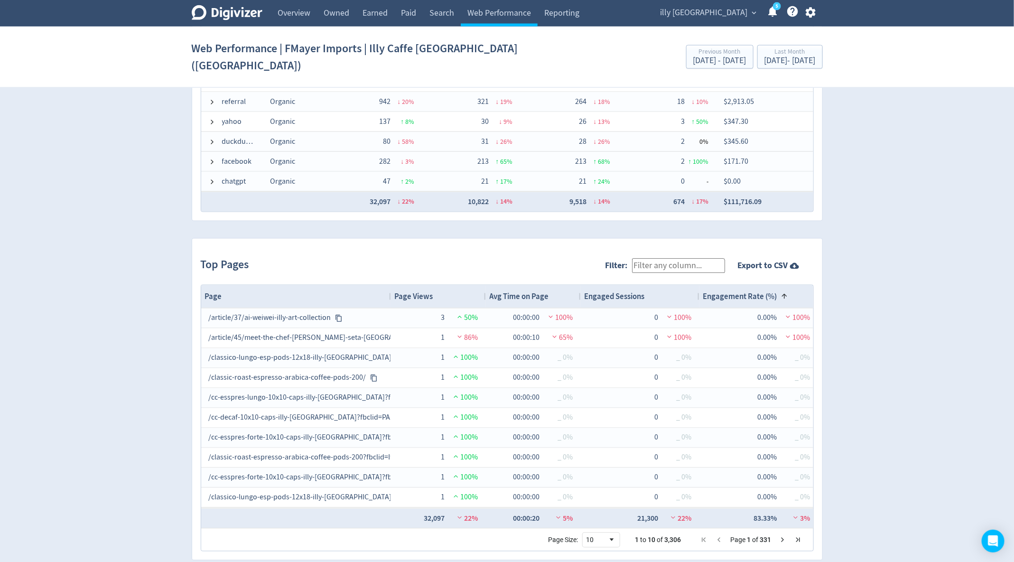
click at [413, 291] on span "Page Views" at bounding box center [414, 296] width 38 height 10
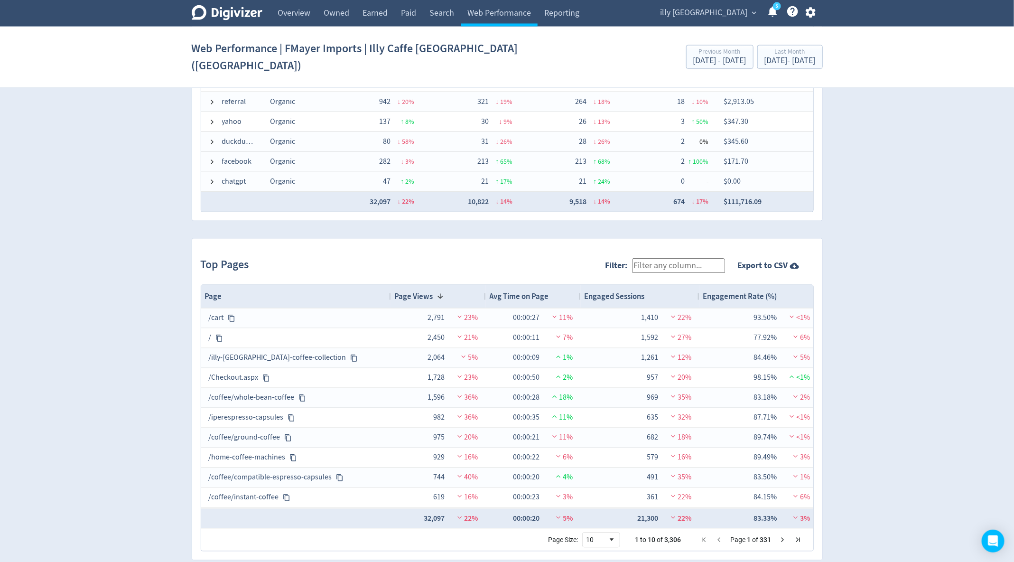
click at [783, 536] on span "Next Page" at bounding box center [783, 540] width 8 height 8
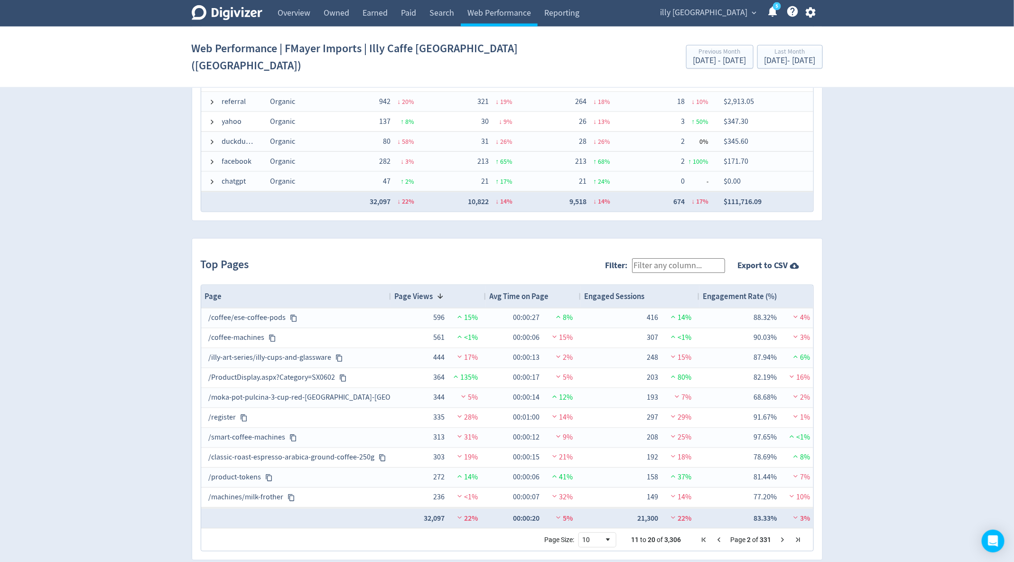
click at [783, 536] on span "Next Page" at bounding box center [783, 540] width 8 height 8
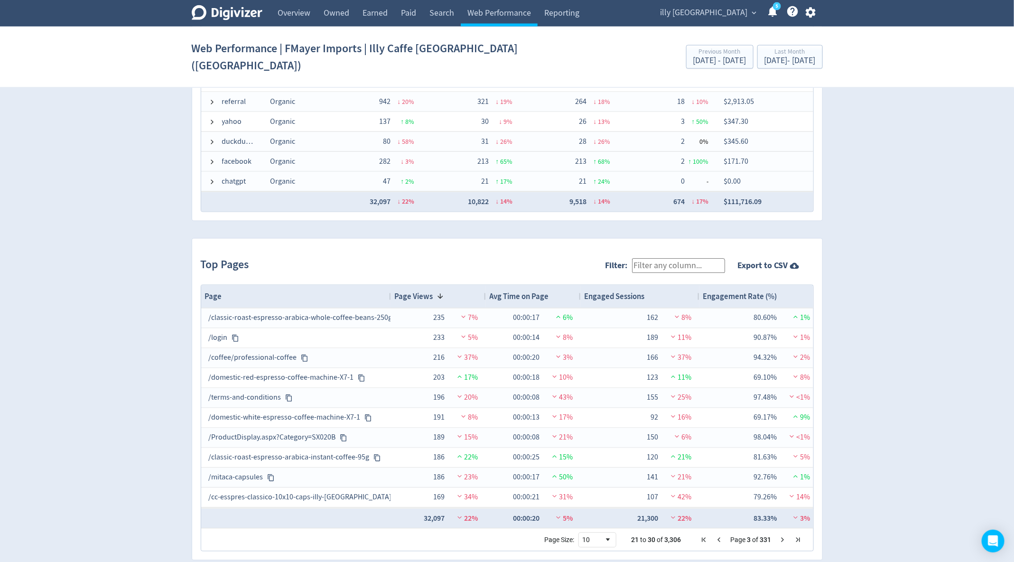
click at [651, 259] on input "Filter:" at bounding box center [678, 266] width 93 height 15
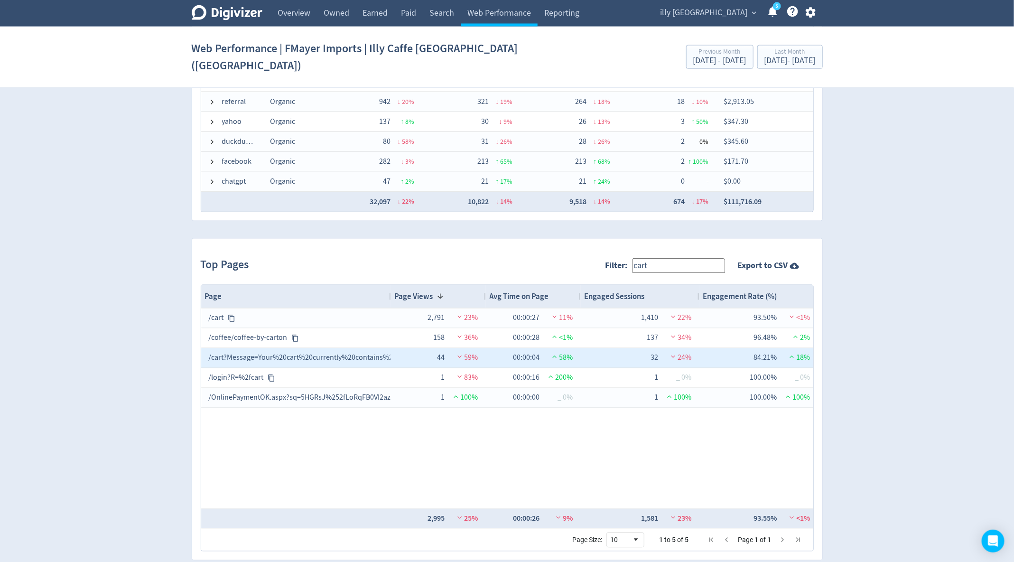
type input "cart"
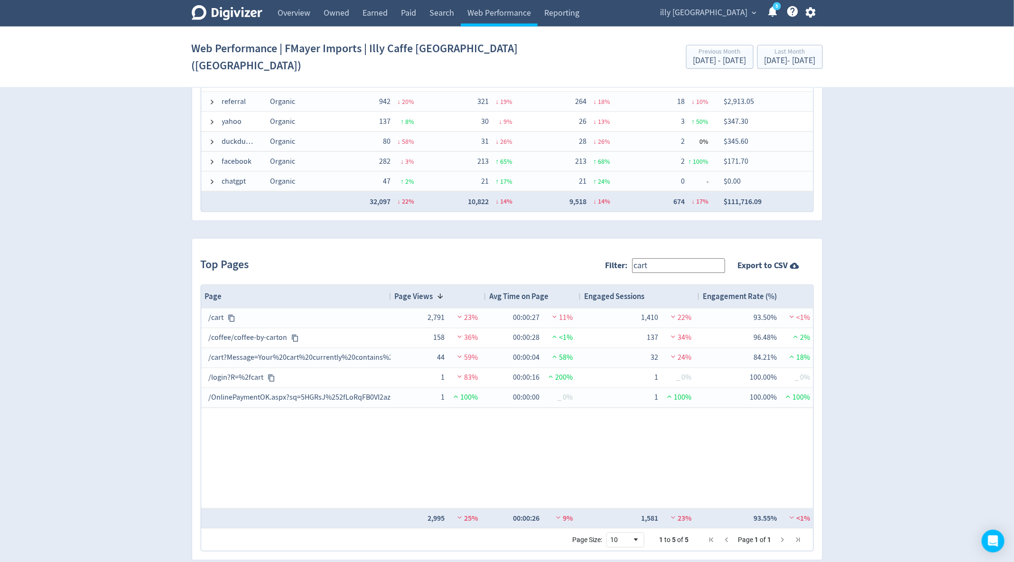
click at [665, 259] on input "cart" at bounding box center [678, 266] width 93 height 15
drag, startPoint x: 662, startPoint y: 247, endPoint x: 553, endPoint y: 228, distance: 111.2
click at [553, 247] on div "Top Pages Filter: cart Export to CSV" at bounding box center [507, 265] width 613 height 37
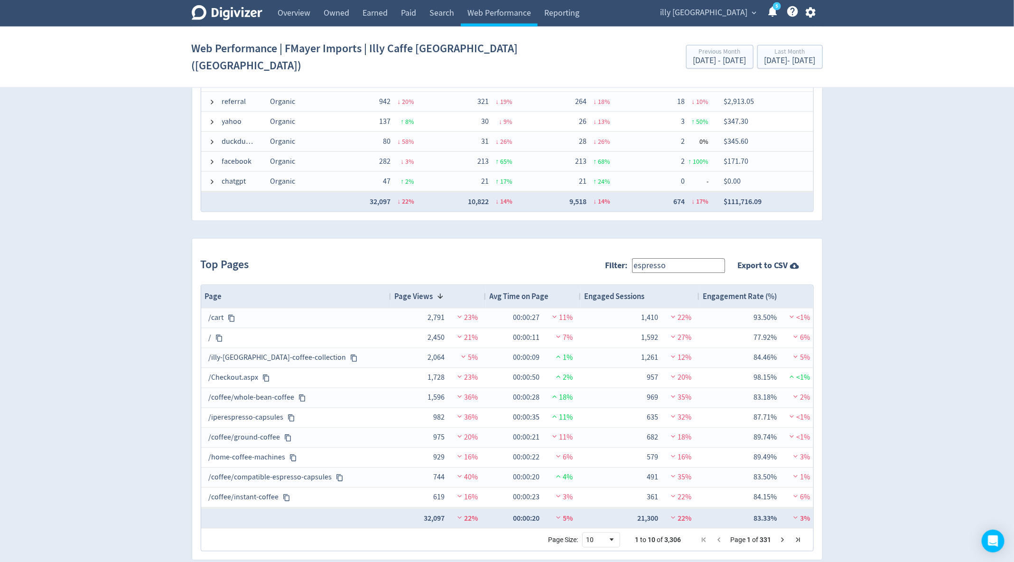
type input "espresso"
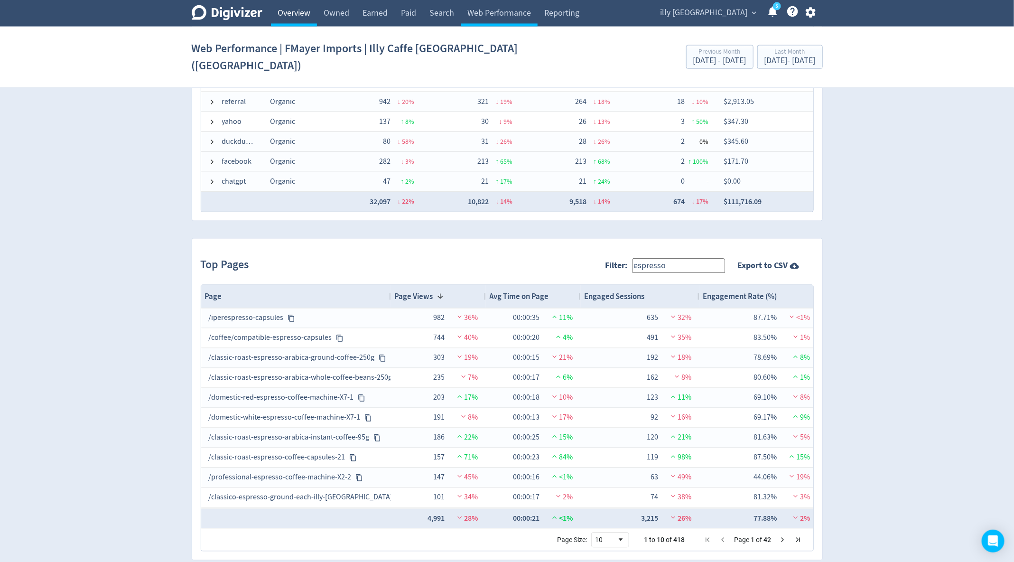
click at [300, 11] on link "Overview" at bounding box center [294, 13] width 46 height 27
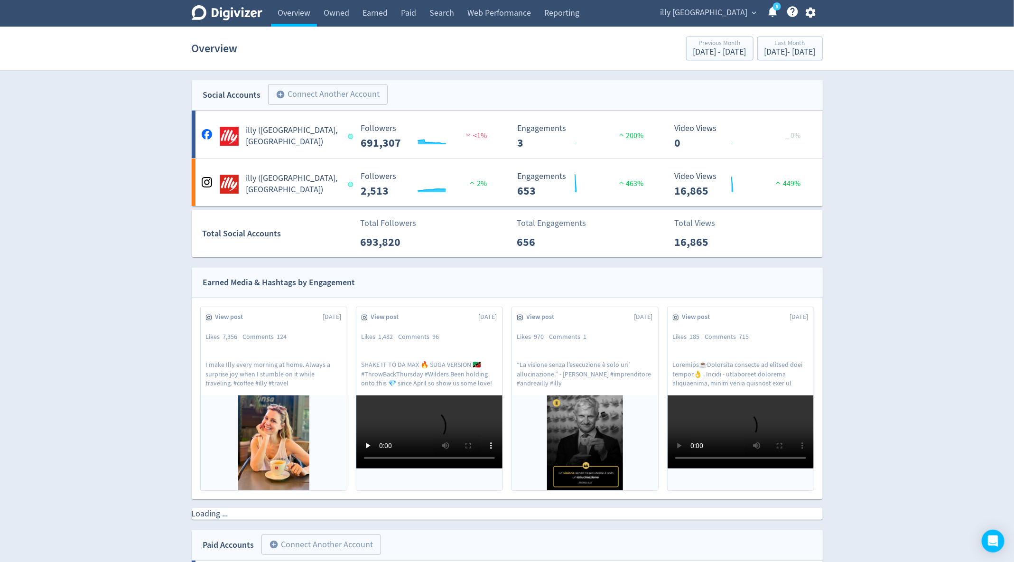
scroll to position [0, 0]
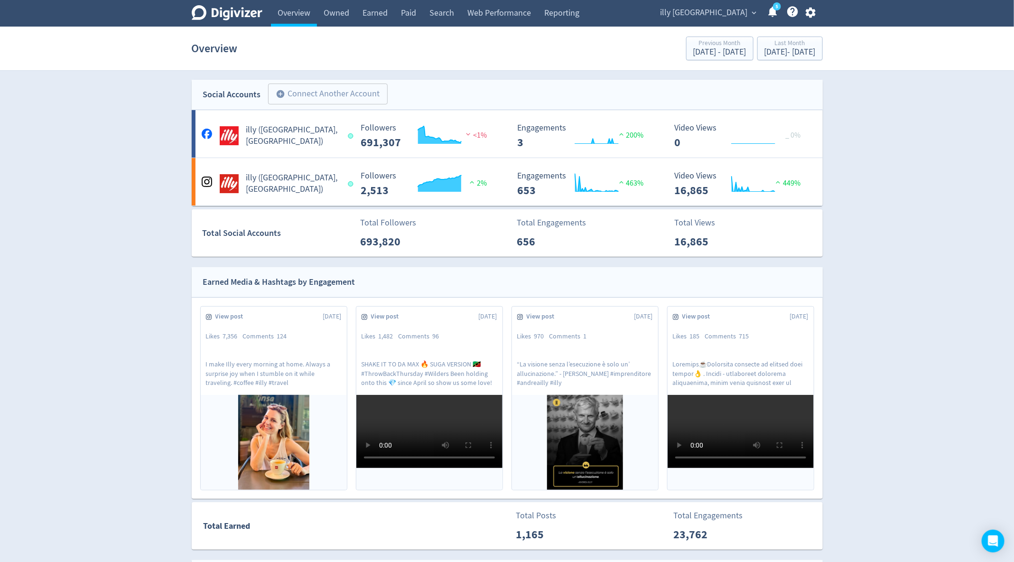
click at [742, 9] on span "illy [GEOGRAPHIC_DATA]" at bounding box center [703, 12] width 87 height 15
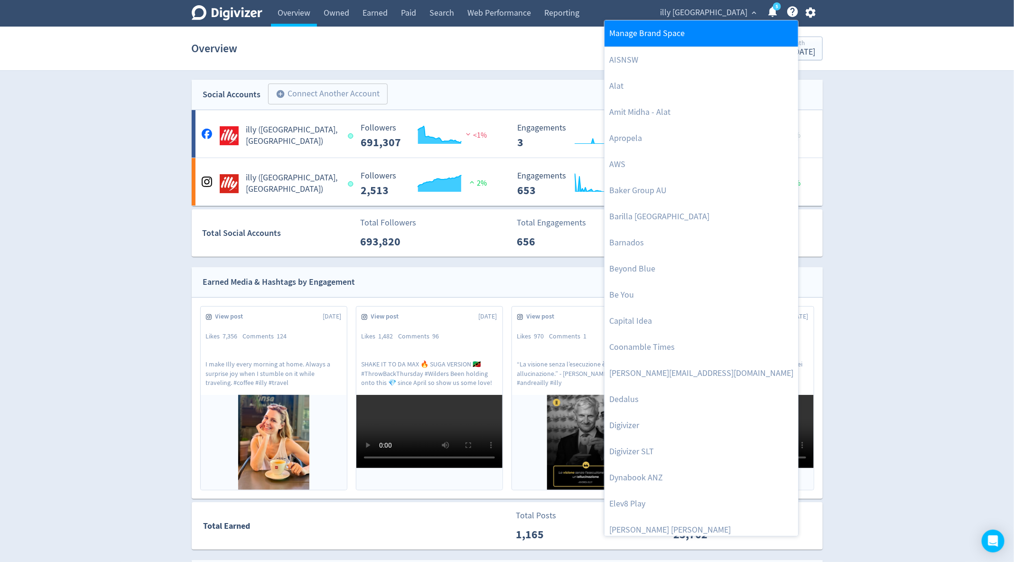
click at [704, 28] on link "Manage Brand Space" at bounding box center [701, 33] width 194 height 26
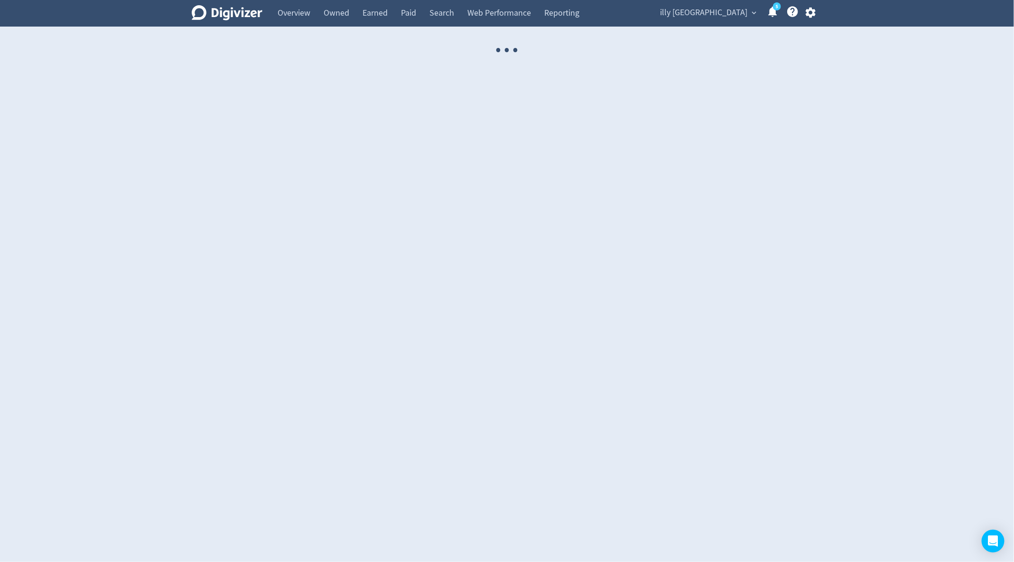
select select "USER"
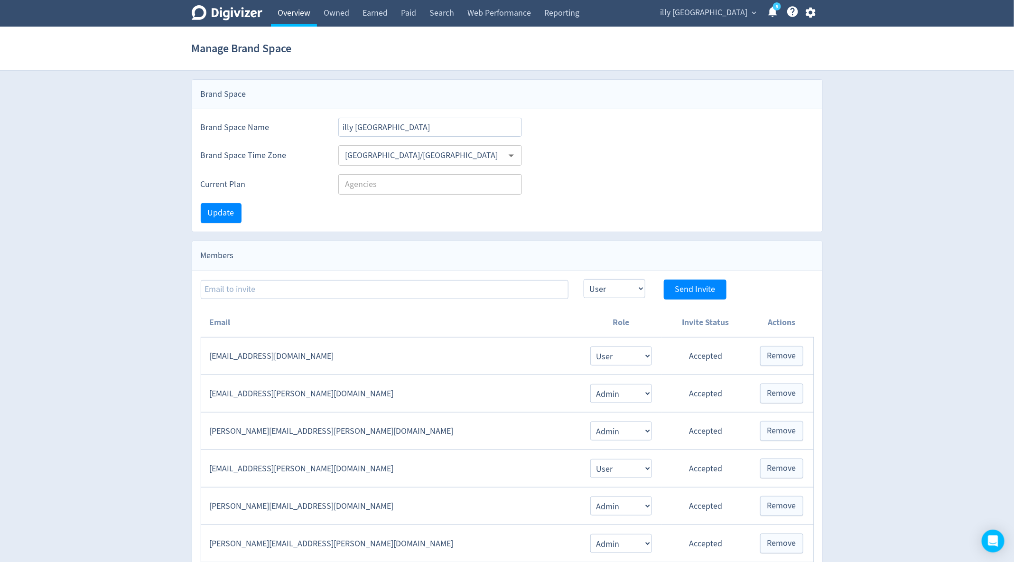
click at [305, 10] on link "Overview" at bounding box center [294, 13] width 46 height 27
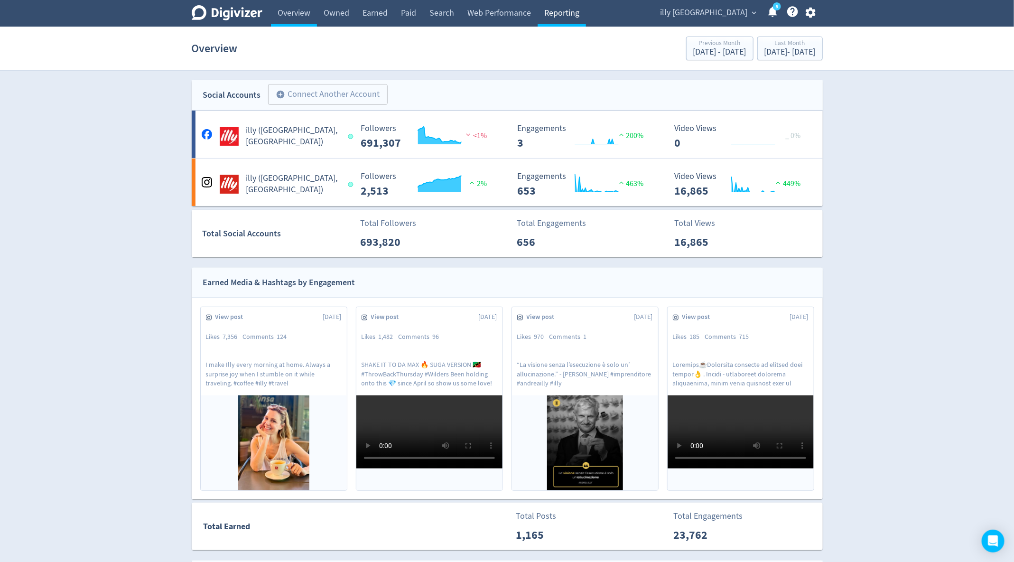
click at [557, 9] on link "Reporting" at bounding box center [561, 13] width 48 height 27
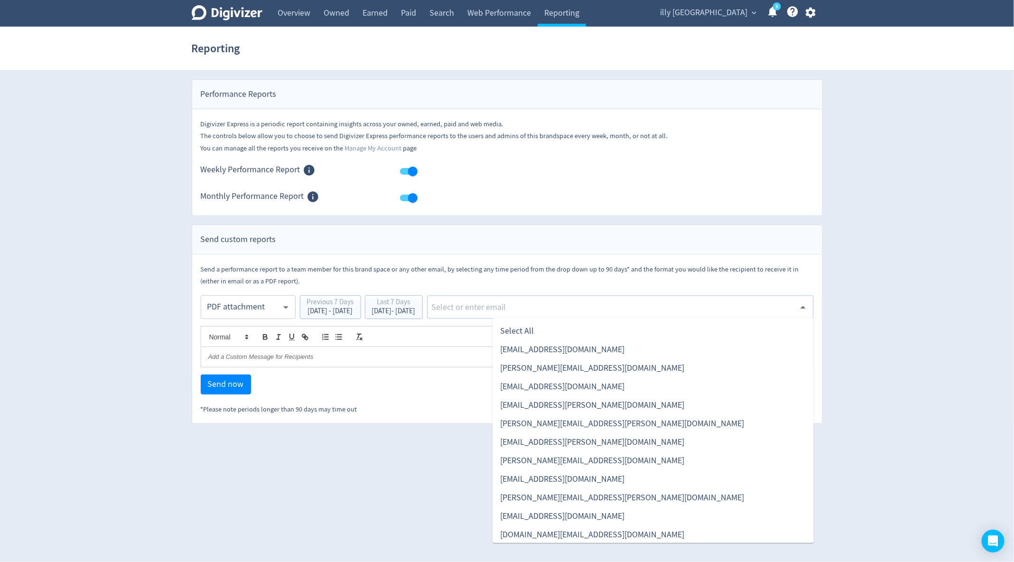
click at [585, 311] on input "text" at bounding box center [613, 307] width 364 height 14
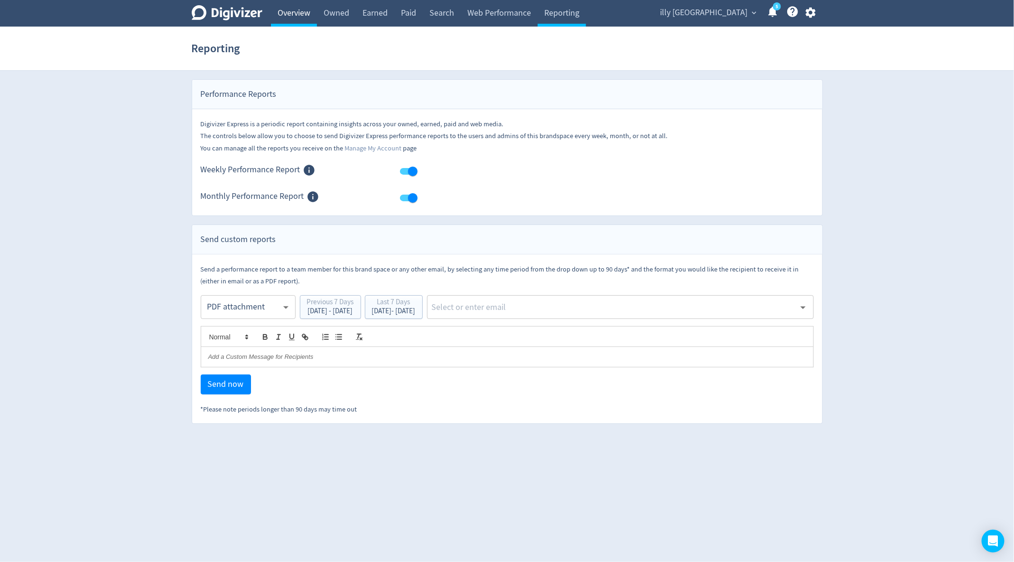
click at [299, 18] on link "Overview" at bounding box center [294, 13] width 46 height 27
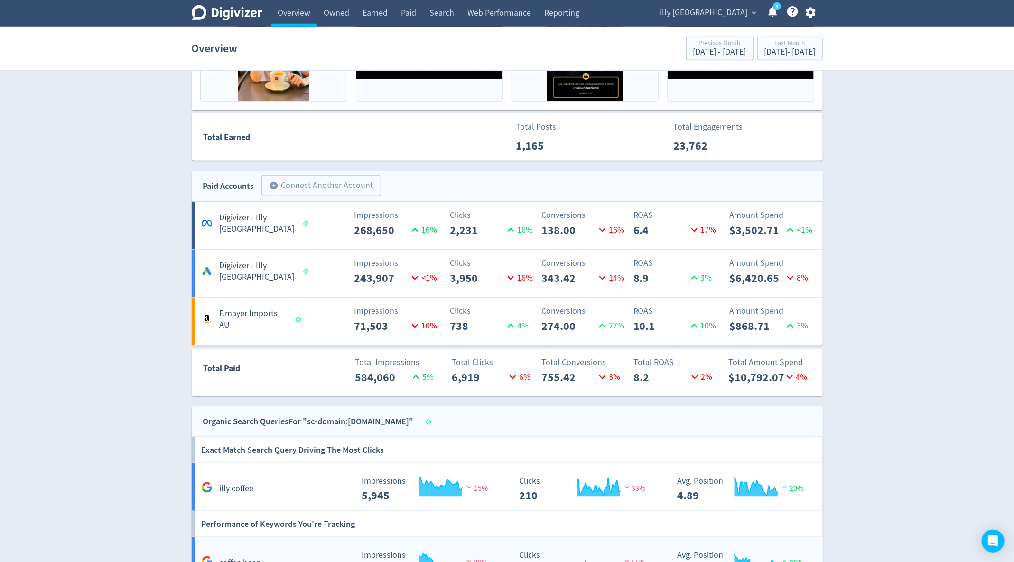
scroll to position [386, 0]
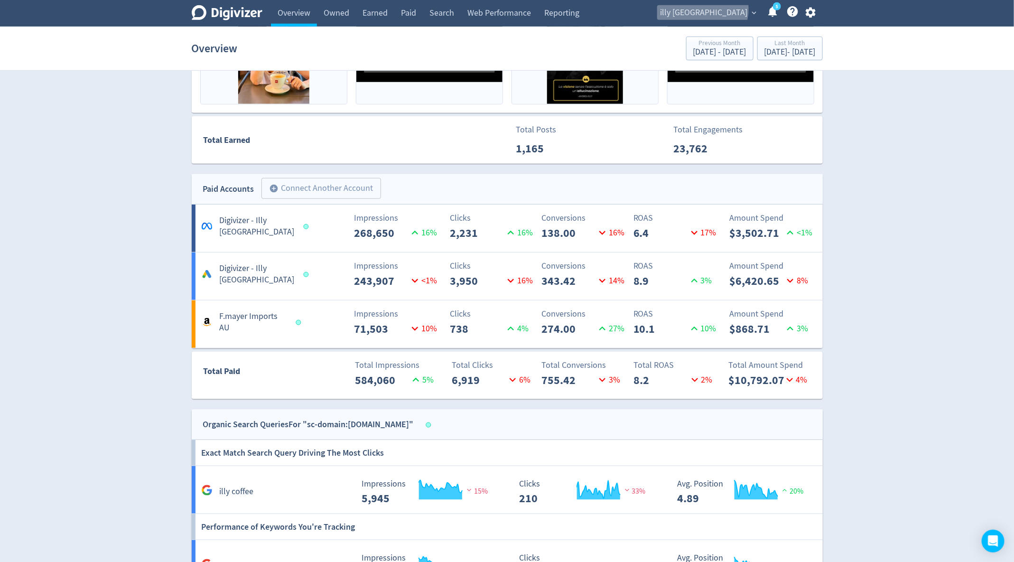
click at [746, 9] on span "illy [GEOGRAPHIC_DATA]" at bounding box center [703, 12] width 87 height 15
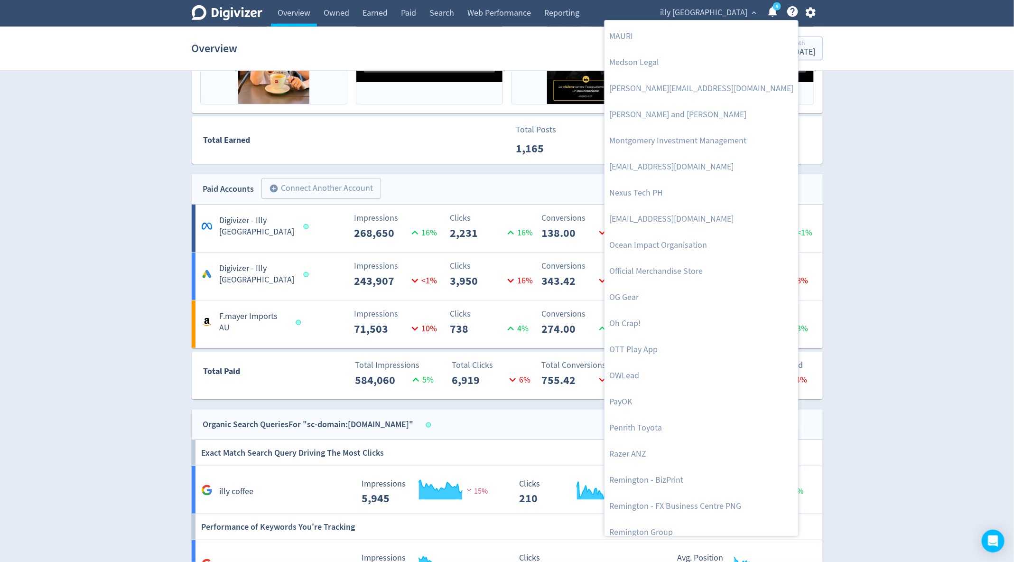
scroll to position [1665, 0]
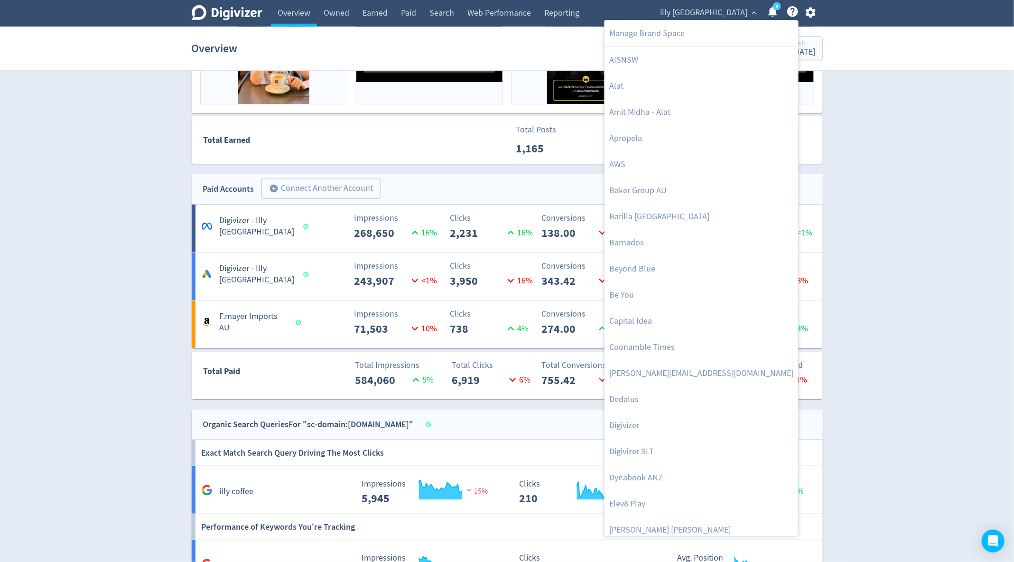
scroll to position [1665, 0]
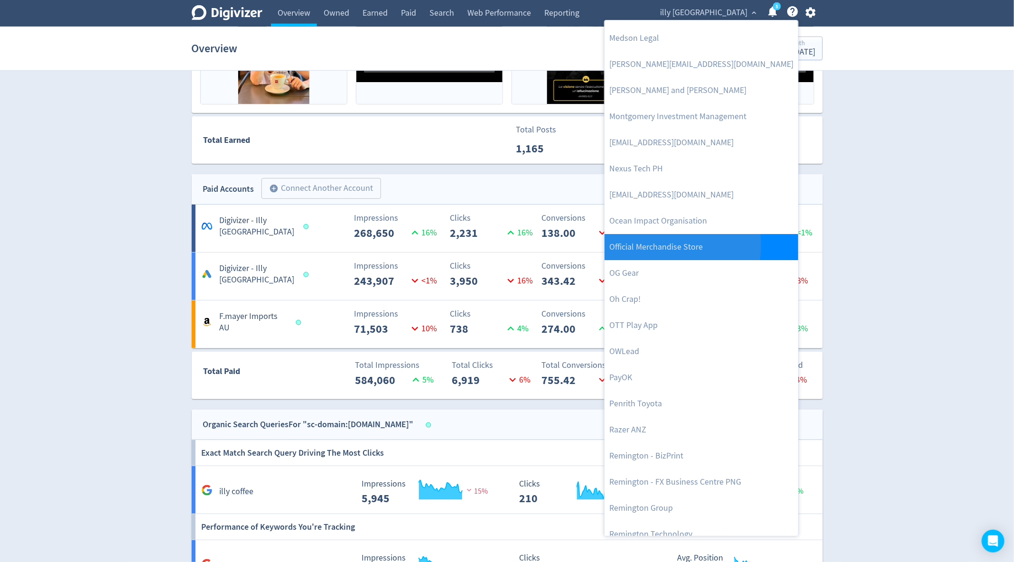
click at [665, 244] on link "Official Merchandise Store" at bounding box center [701, 247] width 194 height 26
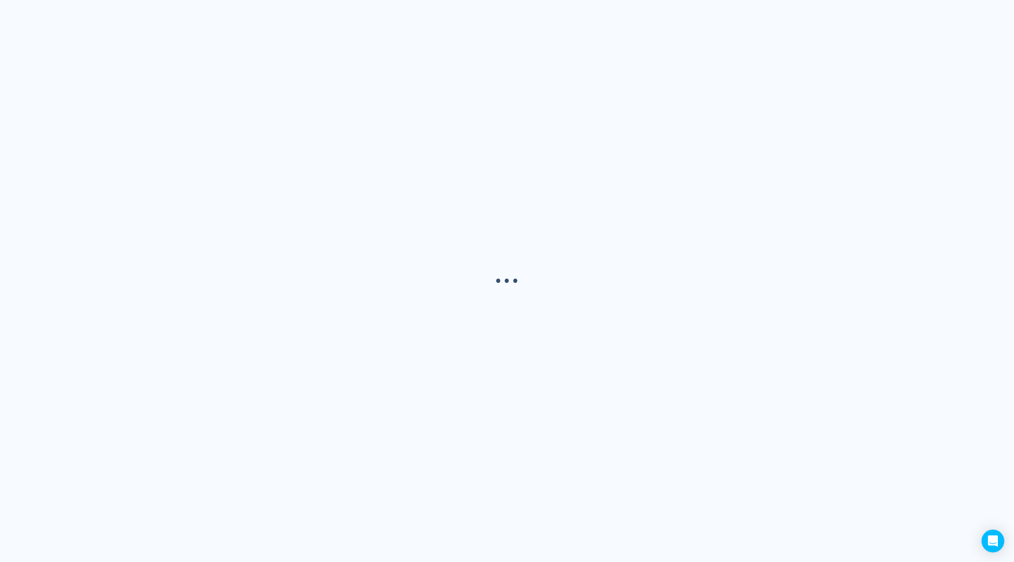
scroll to position [0, 0]
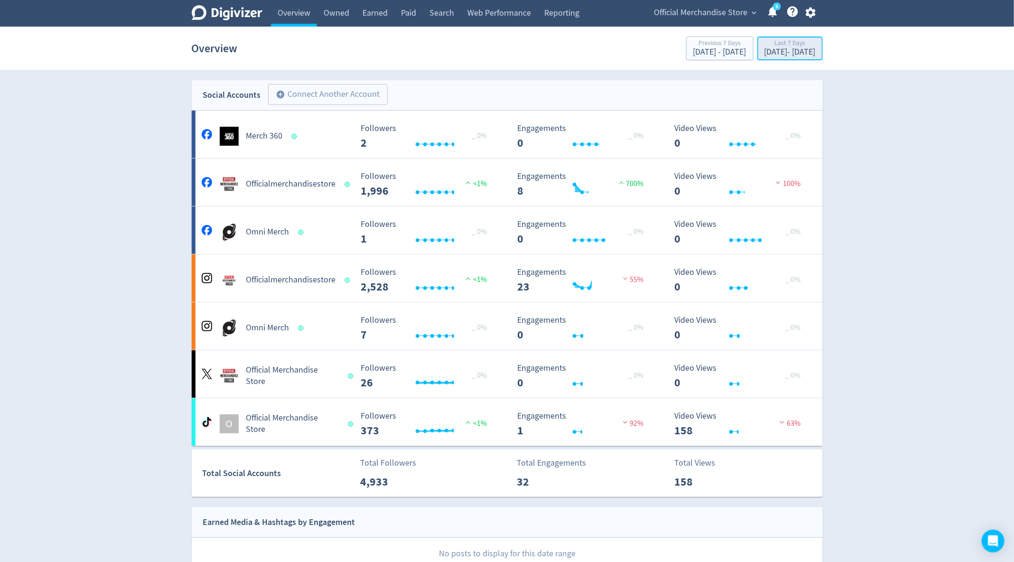
click at [764, 46] on div "Last 7 Days" at bounding box center [789, 44] width 51 height 8
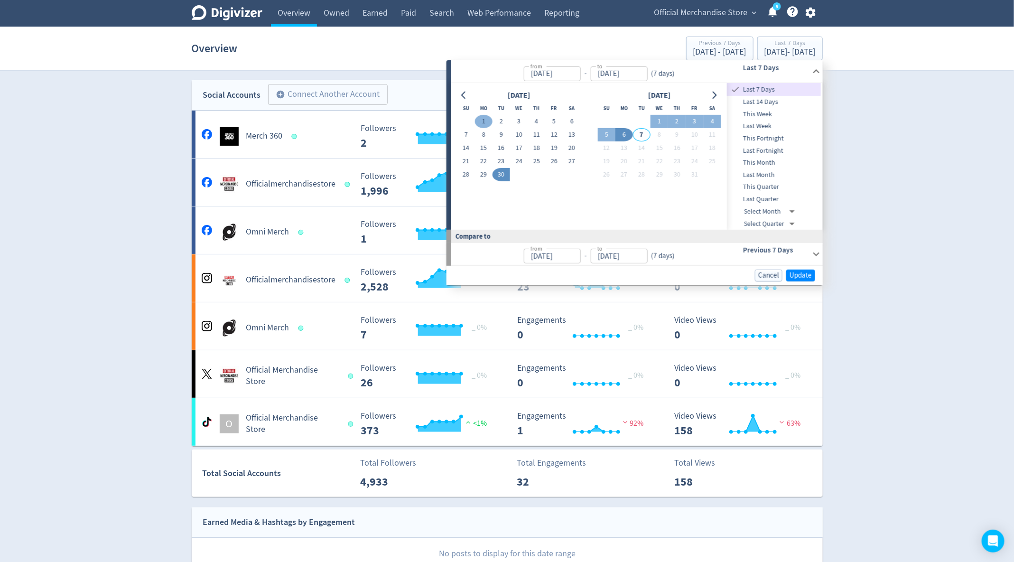
click at [487, 121] on button "1" at bounding box center [484, 121] width 18 height 13
type input "[DATE]"
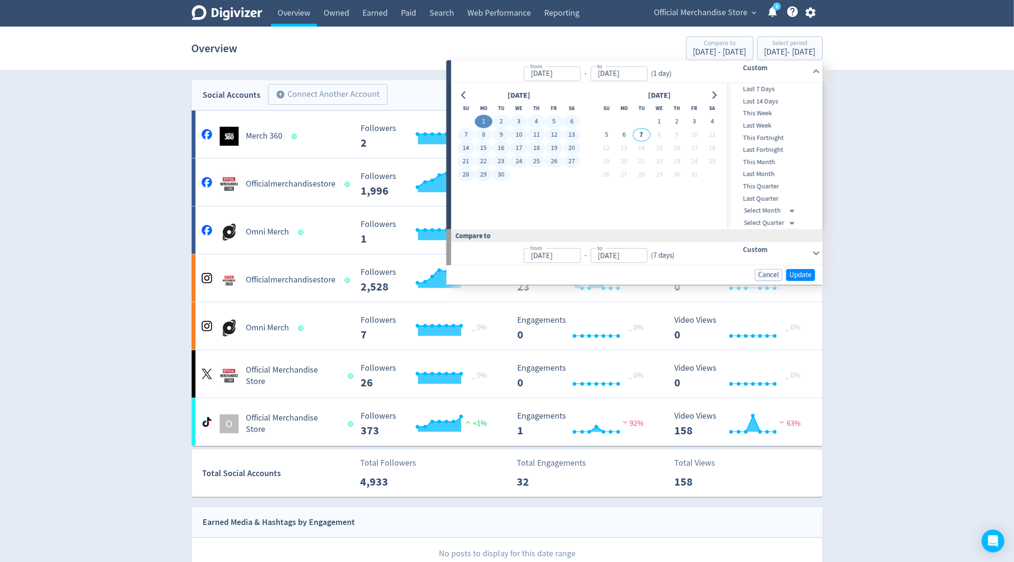
click at [499, 173] on button "30" at bounding box center [501, 174] width 18 height 13
type input "[DATE]"
type input "Aug 02, 2025"
type input "[DATE]"
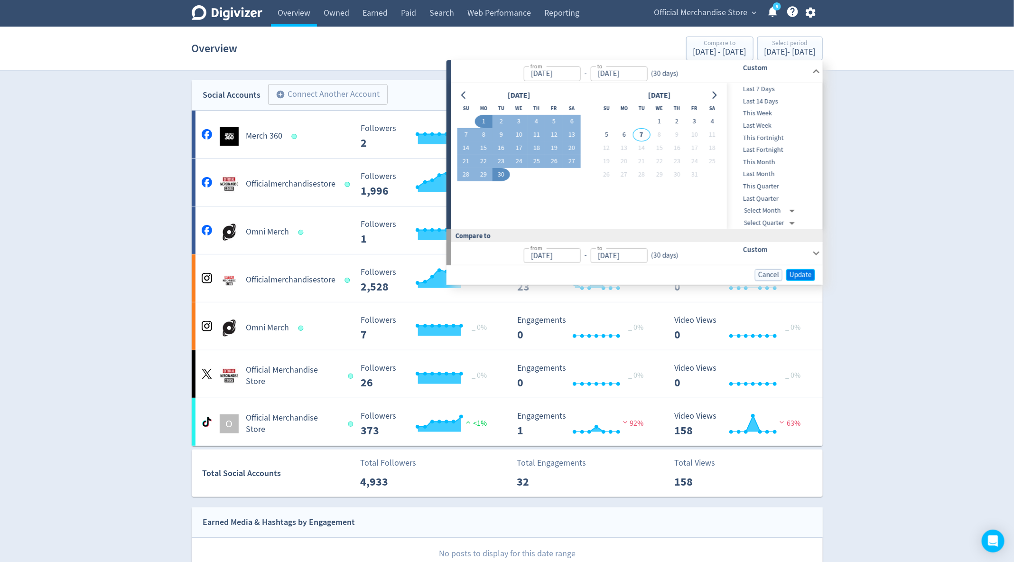
click at [810, 275] on span "Update" at bounding box center [800, 274] width 22 height 7
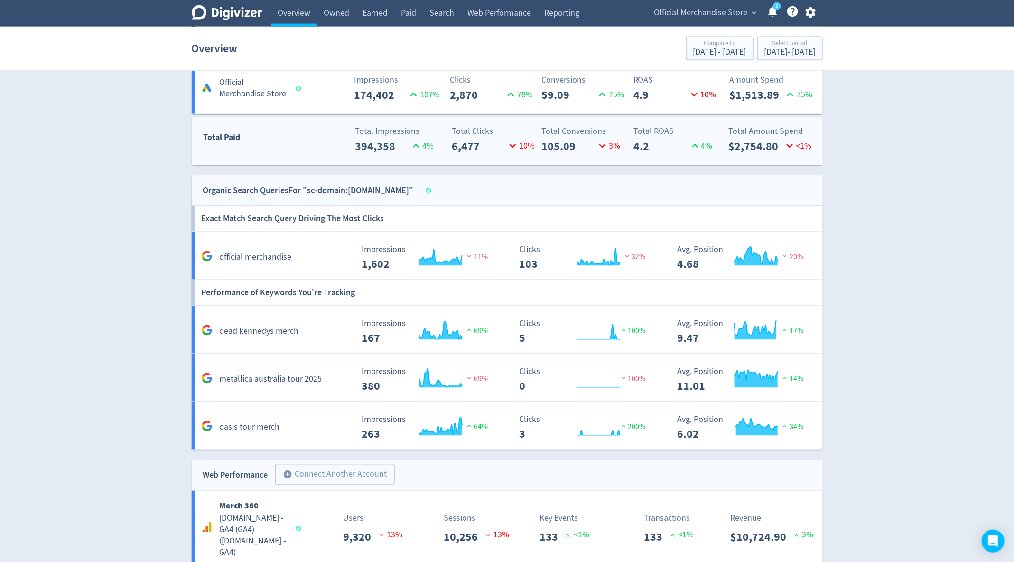
scroll to position [857, 0]
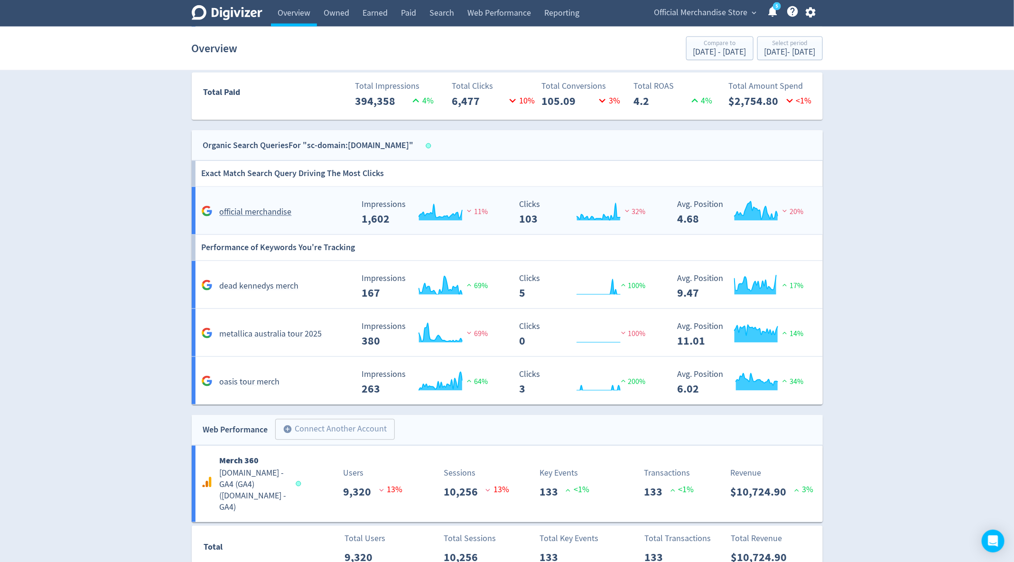
click at [359, 208] on rect "\a Impressions\a 1,602\a" at bounding box center [428, 212] width 142 height 25
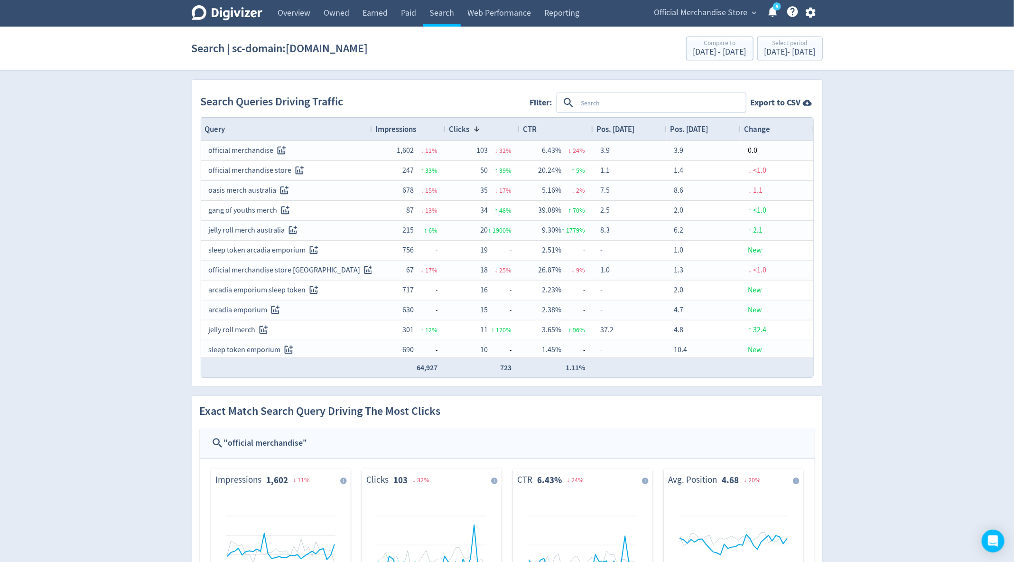
click at [598, 104] on textarea at bounding box center [660, 103] width 167 height 18
type textarea "official merchandise"
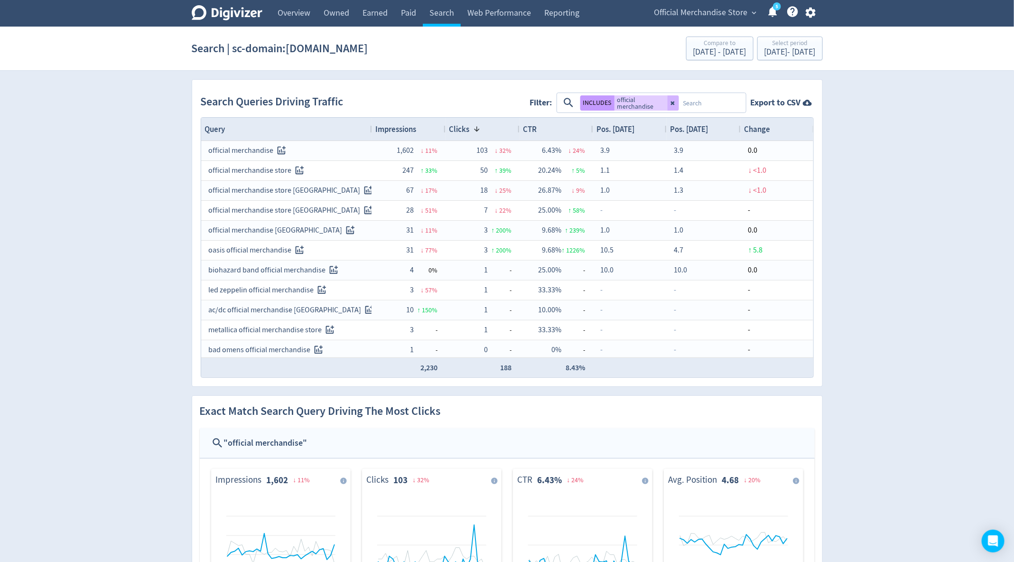
click at [596, 100] on button "INCLUDES" at bounding box center [597, 102] width 34 height 15
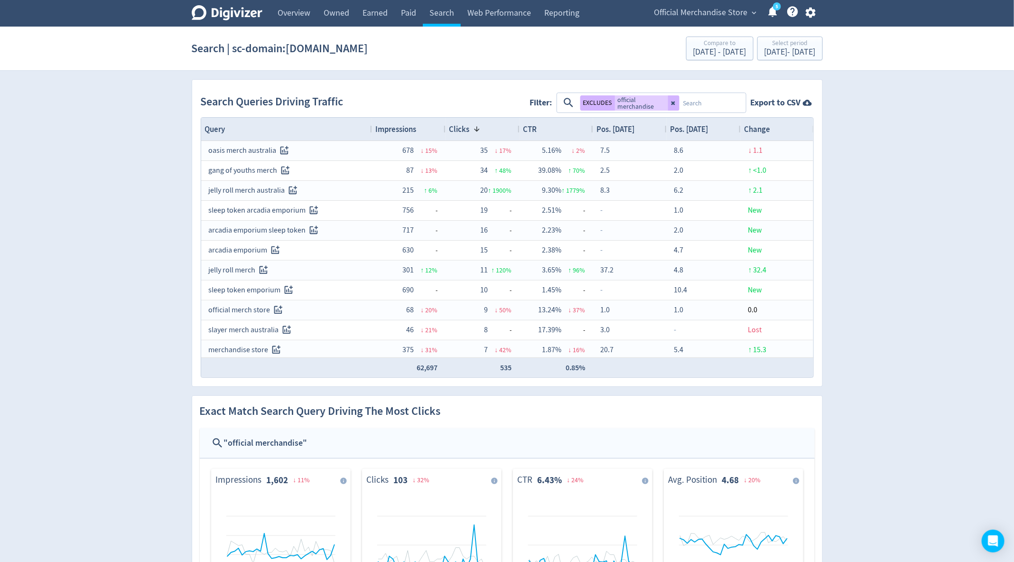
click at [405, 124] on span "Impressions" at bounding box center [396, 129] width 41 height 10
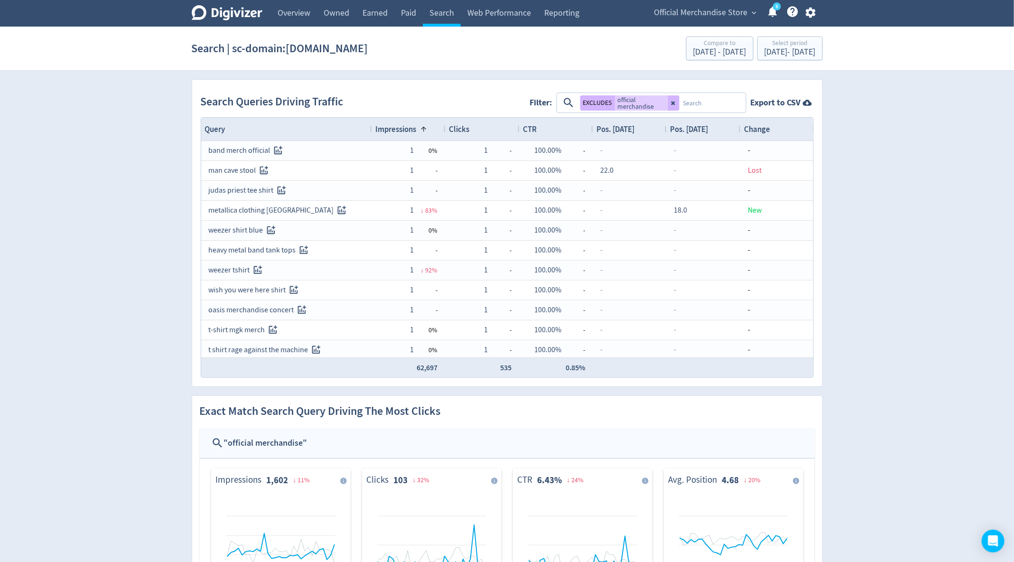
click at [405, 124] on span "Impressions" at bounding box center [396, 129] width 41 height 10
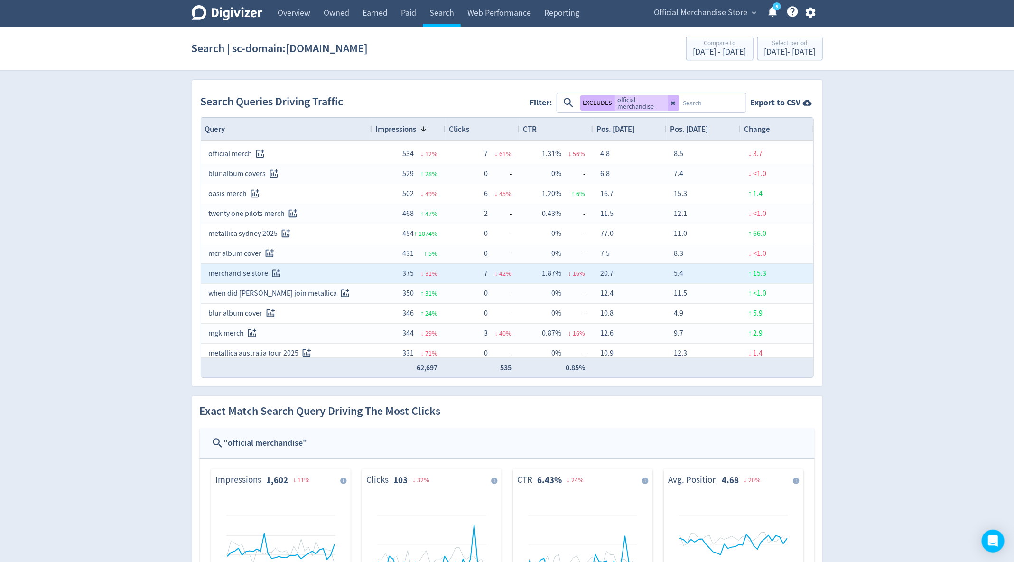
scroll to position [204, 0]
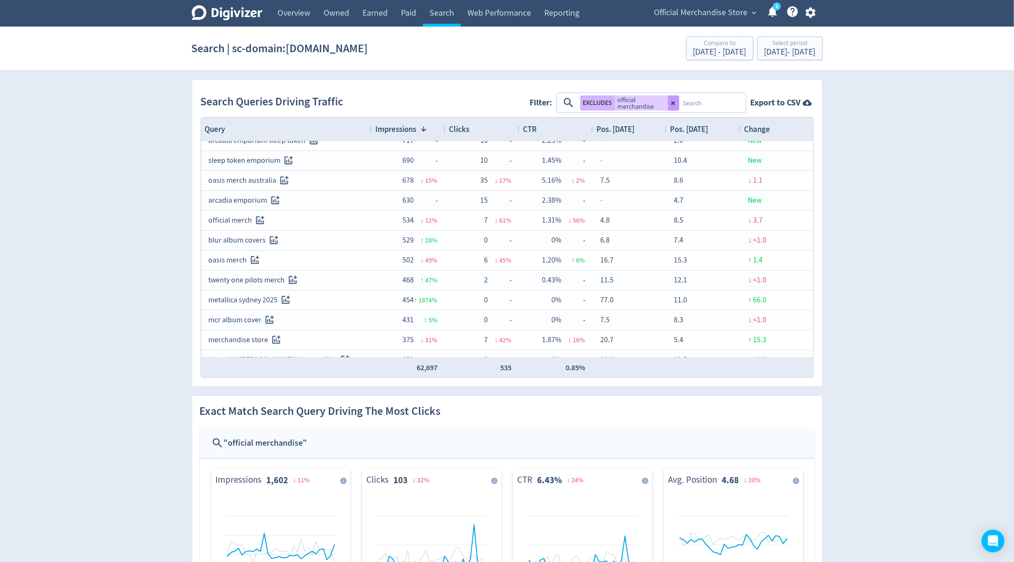
click at [677, 105] on button at bounding box center [673, 102] width 11 height 15
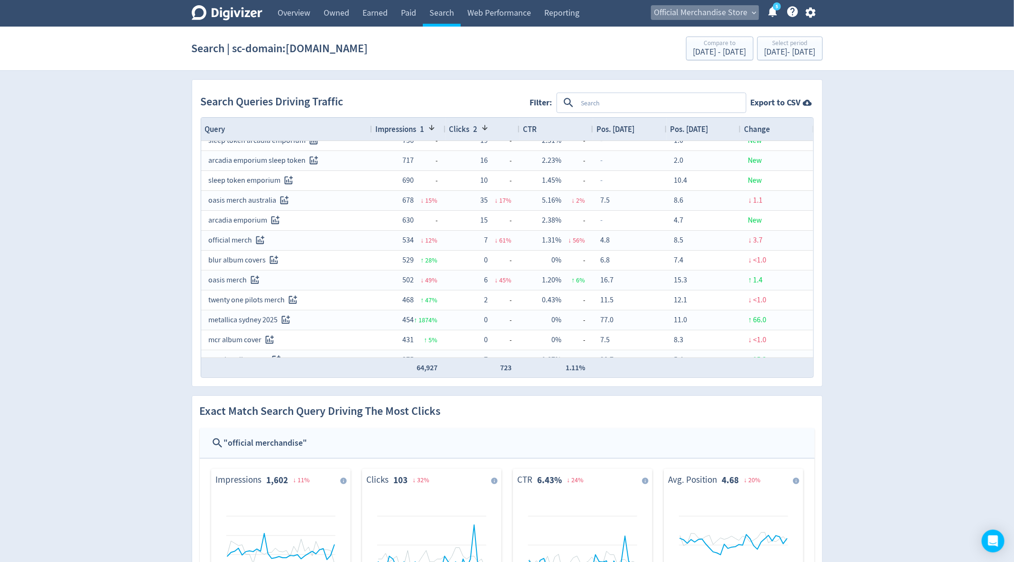
click at [685, 12] on span "Official Merchandise Store" at bounding box center [700, 12] width 93 height 15
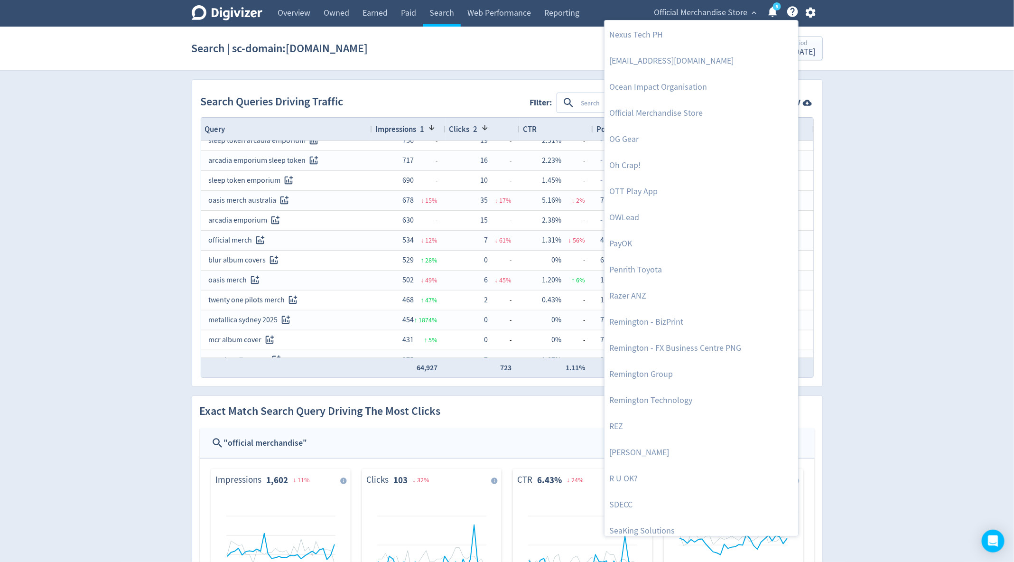
scroll to position [1992, 0]
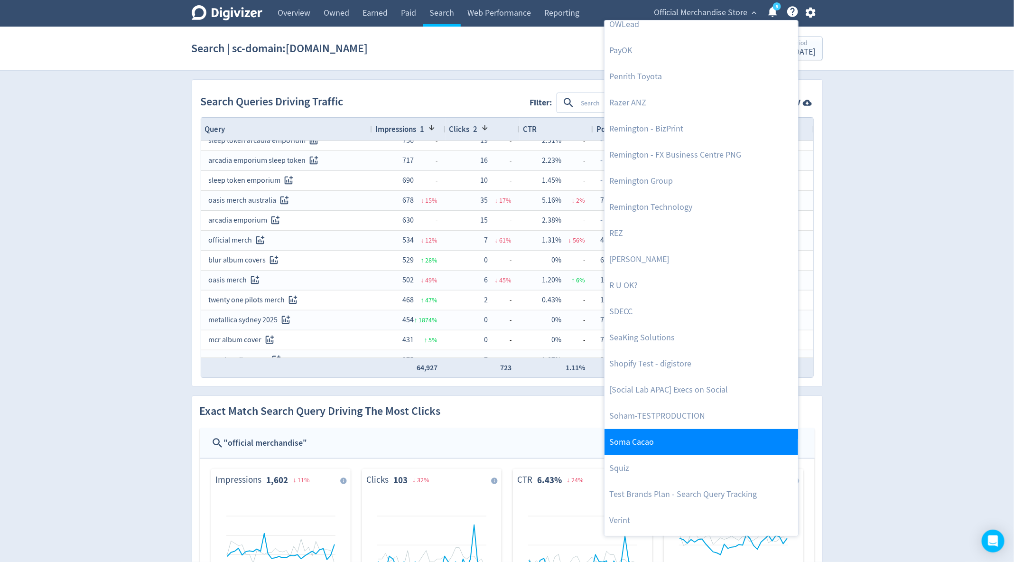
click at [662, 441] on link "Soma Cacao" at bounding box center [701, 442] width 194 height 26
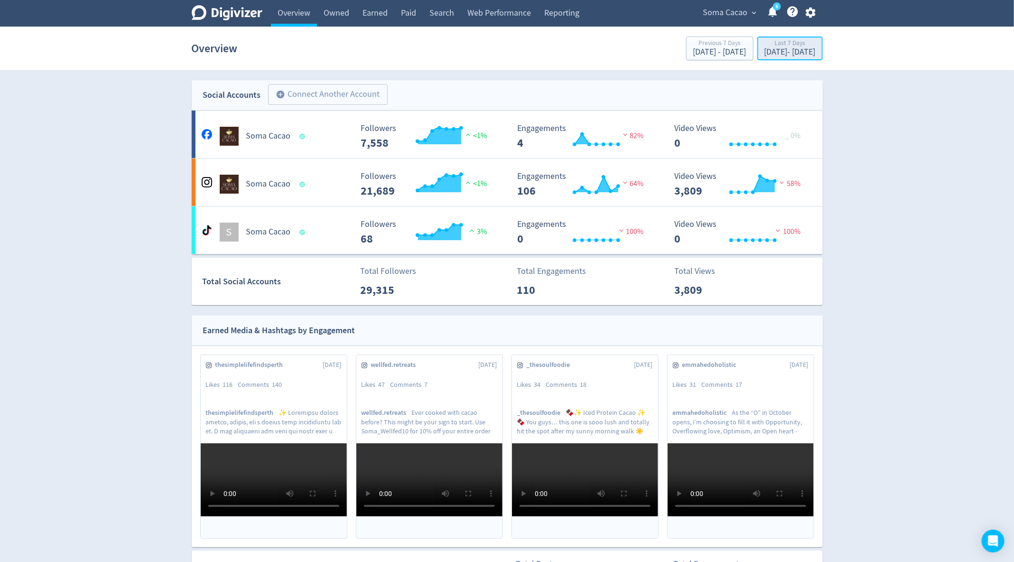
click at [760, 47] on div "Last 7 Days [DATE] - [DATE]" at bounding box center [790, 48] width 60 height 19
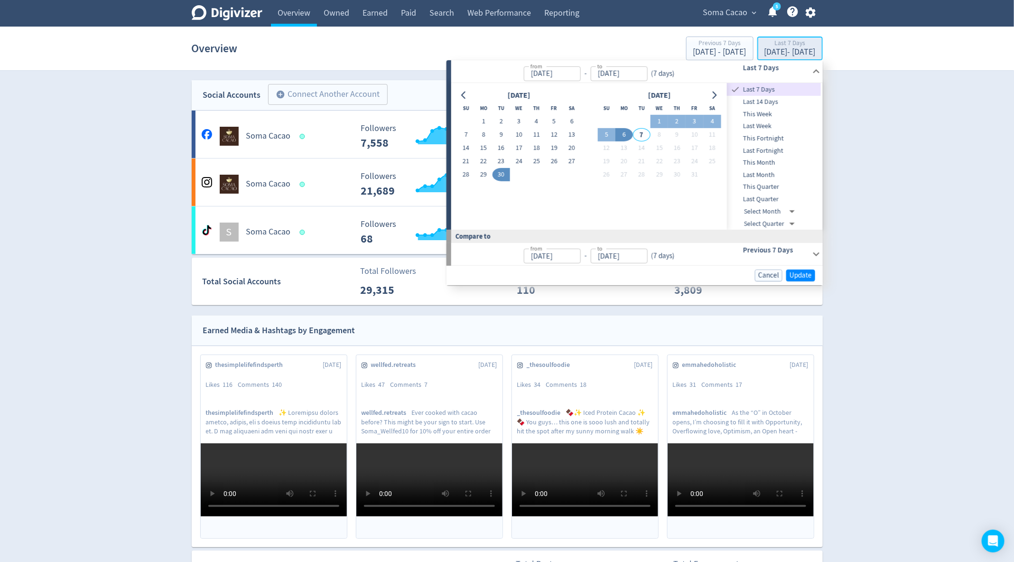
type input "[DATE]"
click at [481, 122] on button "1" at bounding box center [484, 121] width 18 height 13
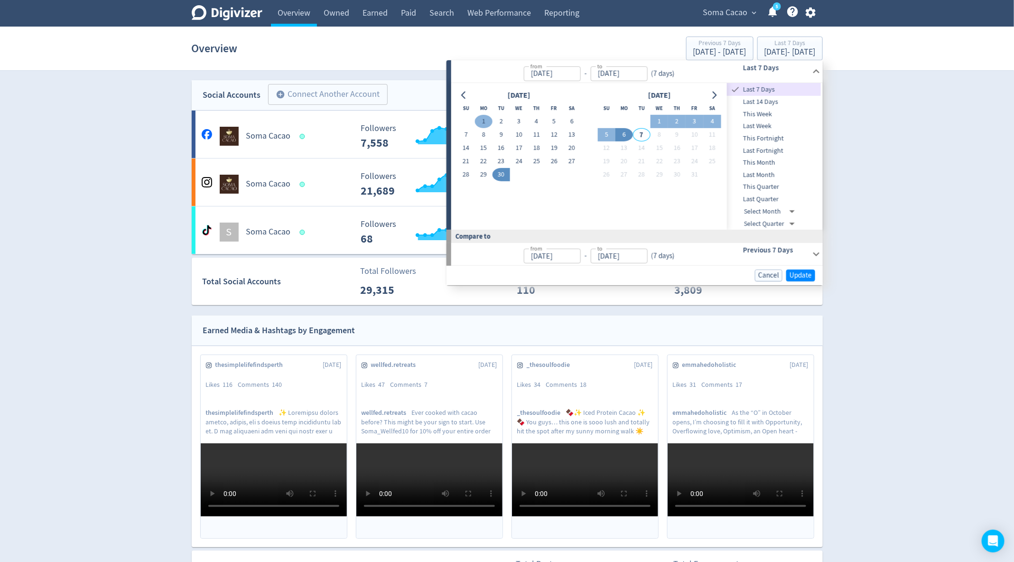
type input "[DATE]"
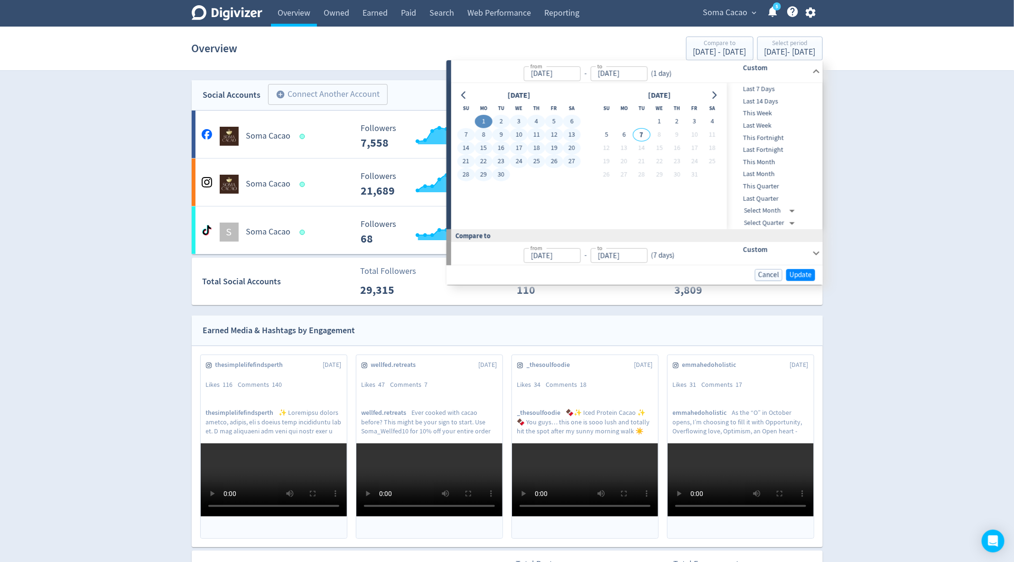
click at [499, 172] on button "30" at bounding box center [501, 174] width 18 height 13
type input "[DATE]"
type input "Aug 02, 2025"
type input "[DATE]"
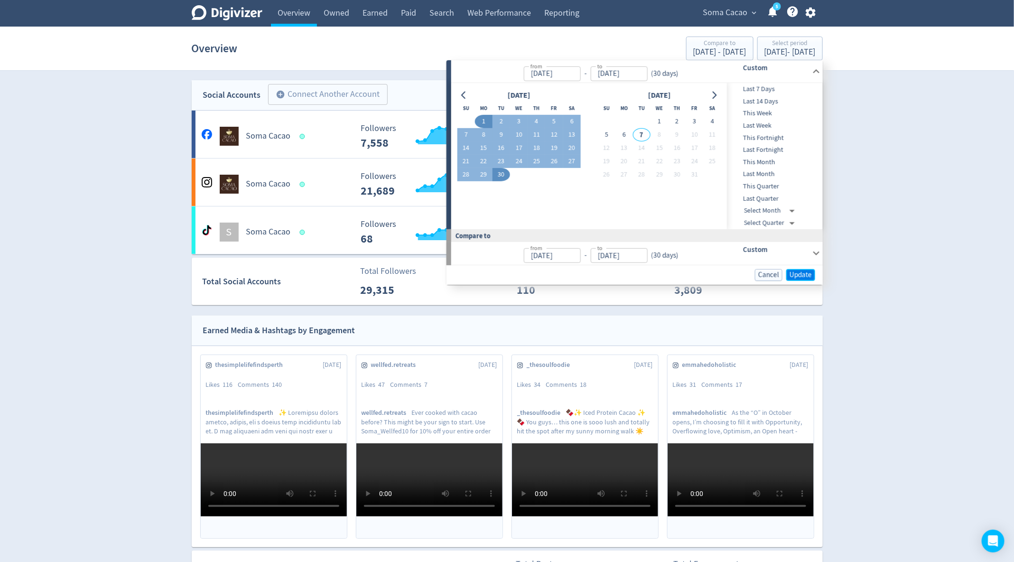
click at [794, 271] on span "Update" at bounding box center [800, 274] width 22 height 7
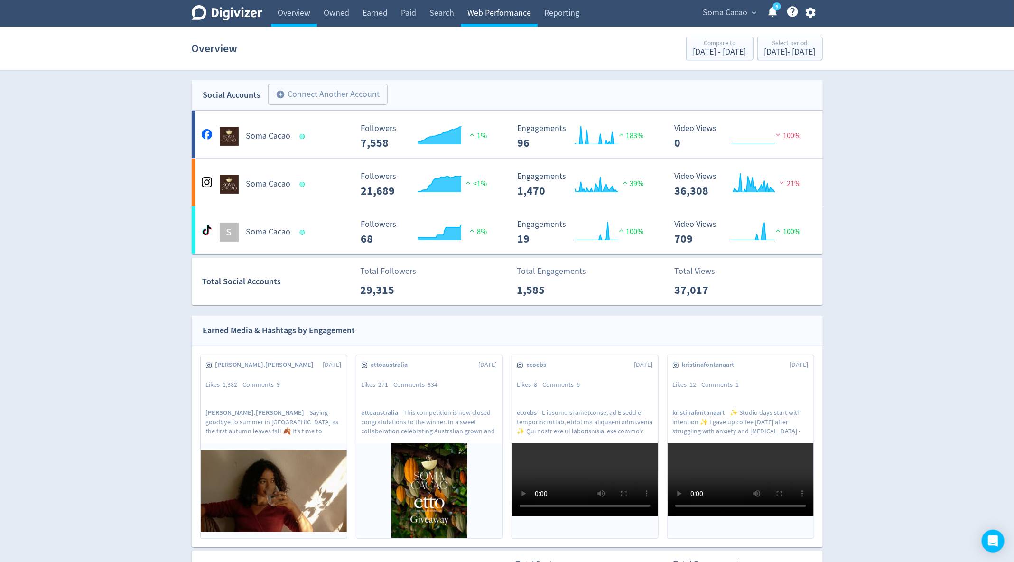
click at [486, 17] on link "Web Performance" at bounding box center [499, 13] width 77 height 27
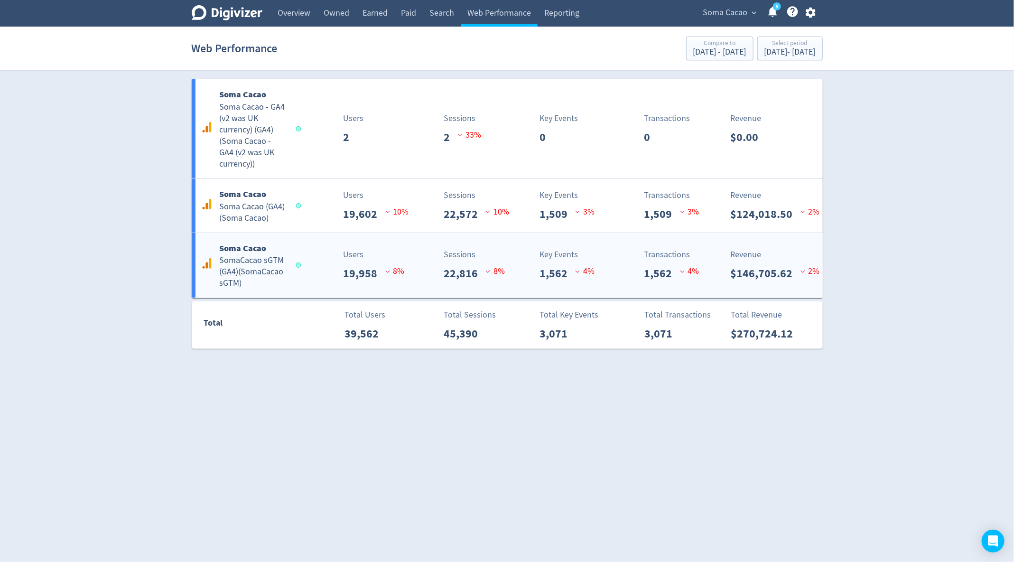
click at [354, 268] on p "19,958" at bounding box center [364, 273] width 42 height 17
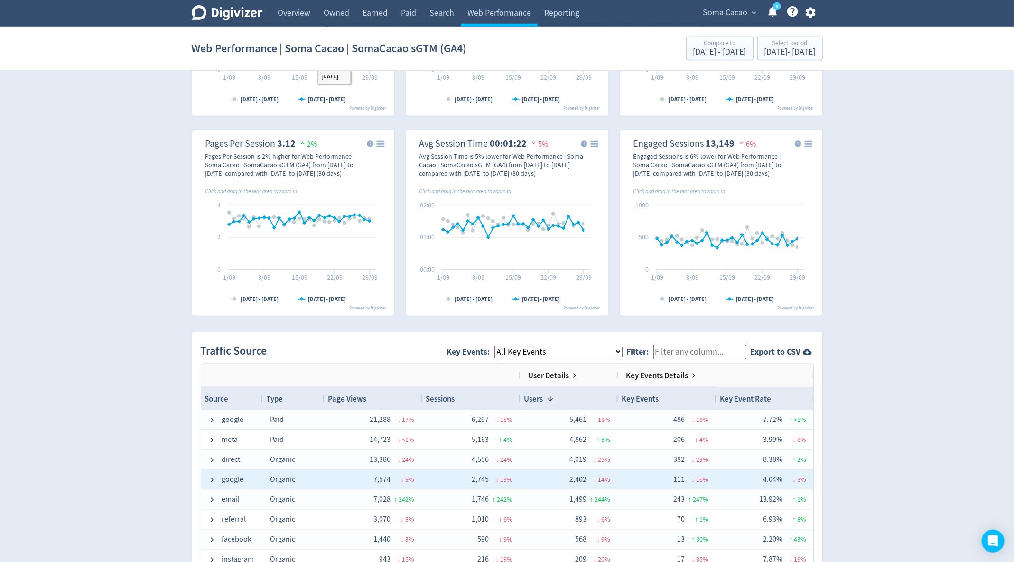
scroll to position [477, 0]
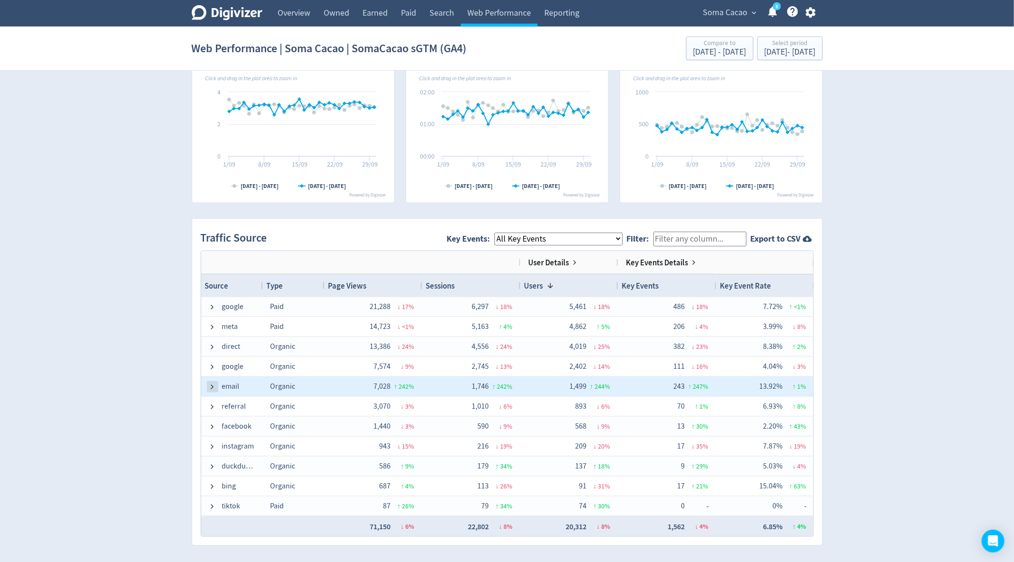
click at [213, 386] on span at bounding box center [213, 387] width 8 height 8
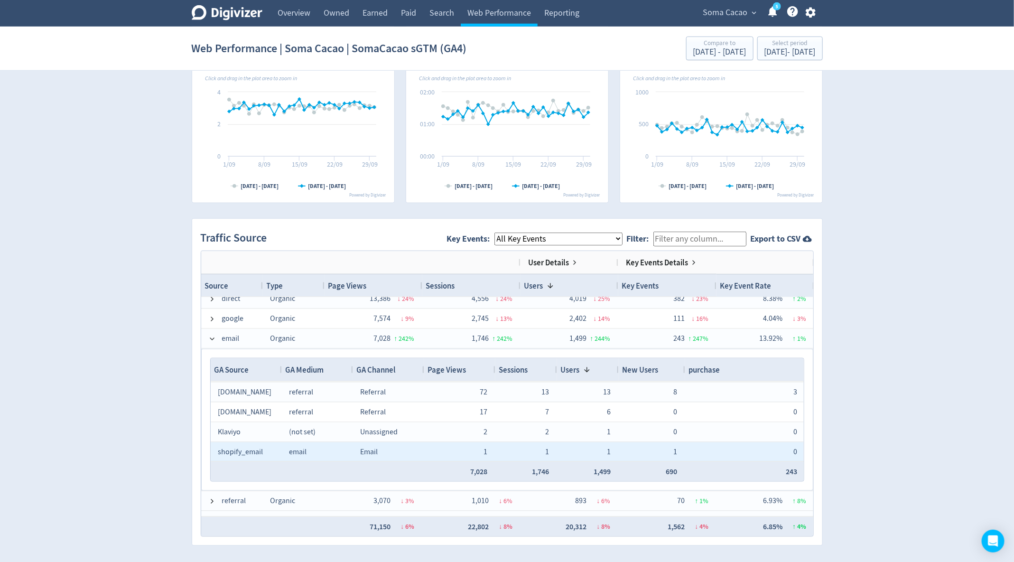
scroll to position [78, 0]
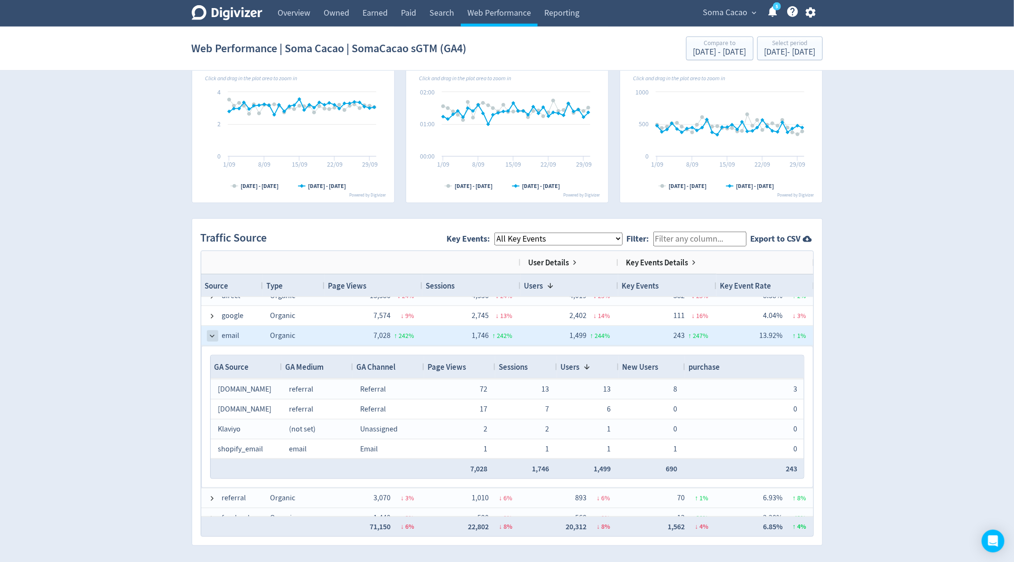
click at [213, 334] on span at bounding box center [213, 336] width 8 height 8
